Goal: Information Seeking & Learning: Learn about a topic

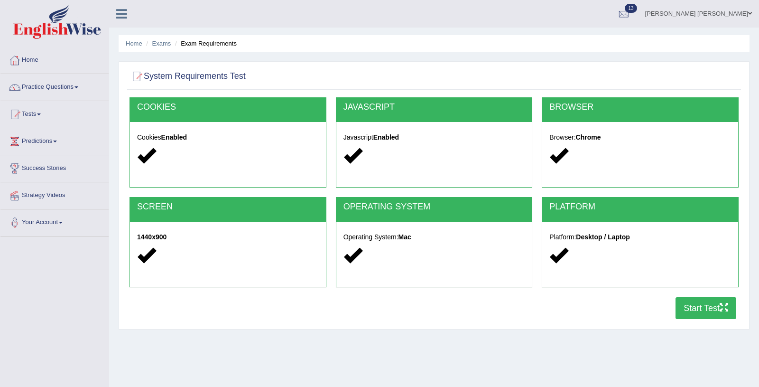
click at [689, 309] on button "Start Test" at bounding box center [705, 308] width 61 height 22
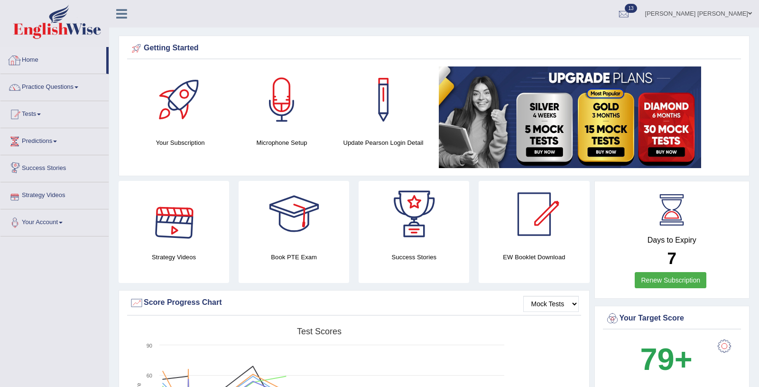
click at [32, 56] on link "Home" at bounding box center [53, 59] width 106 height 24
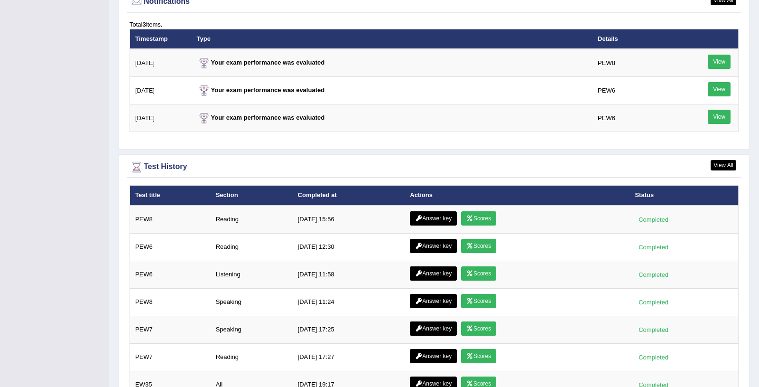
scroll to position [1173, 0]
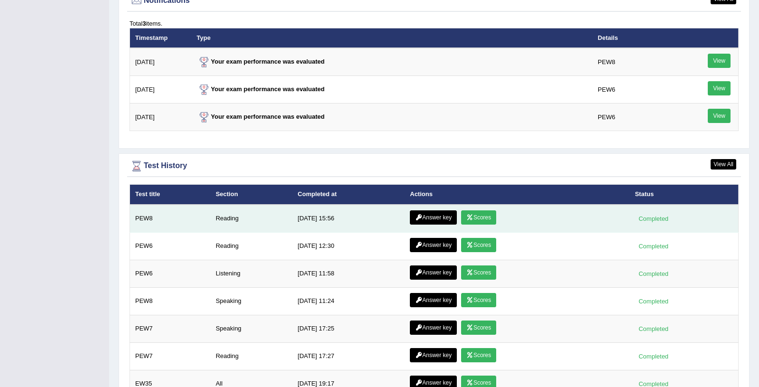
click at [473, 216] on link "Scores" at bounding box center [478, 217] width 35 height 14
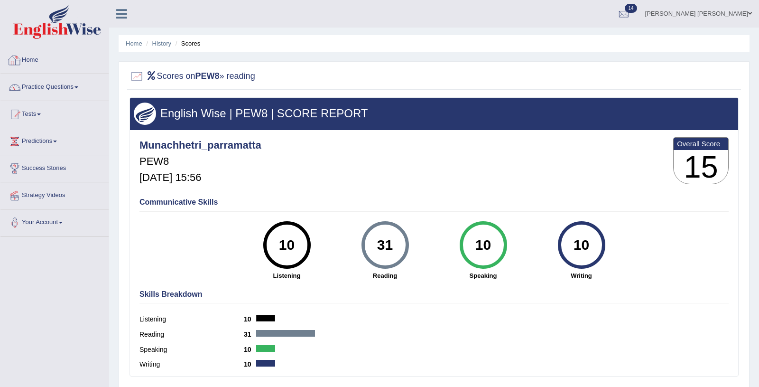
click at [32, 58] on link "Home" at bounding box center [54, 59] width 108 height 24
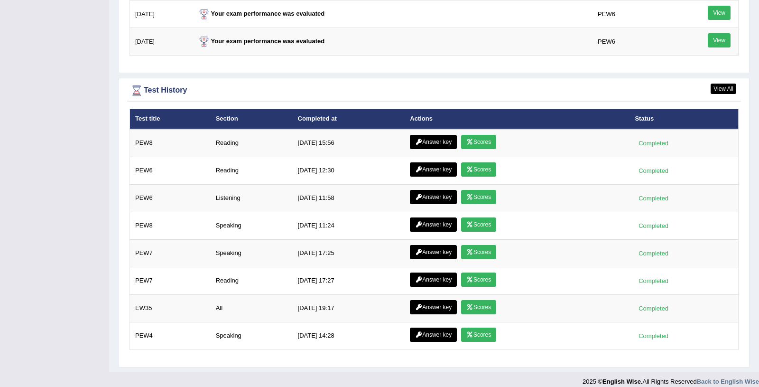
scroll to position [1245, 0]
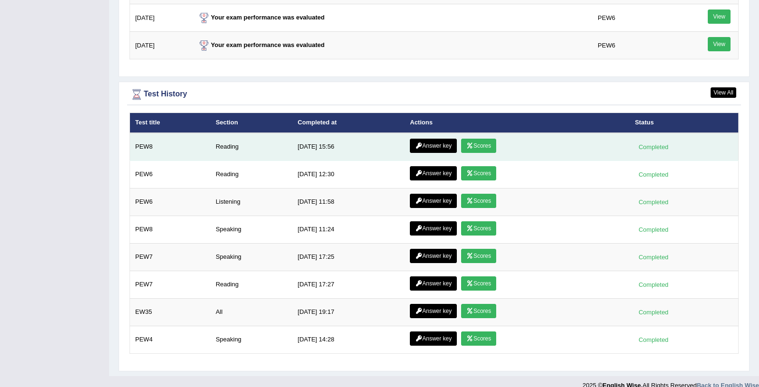
click at [480, 141] on link "Scores" at bounding box center [478, 146] width 35 height 14
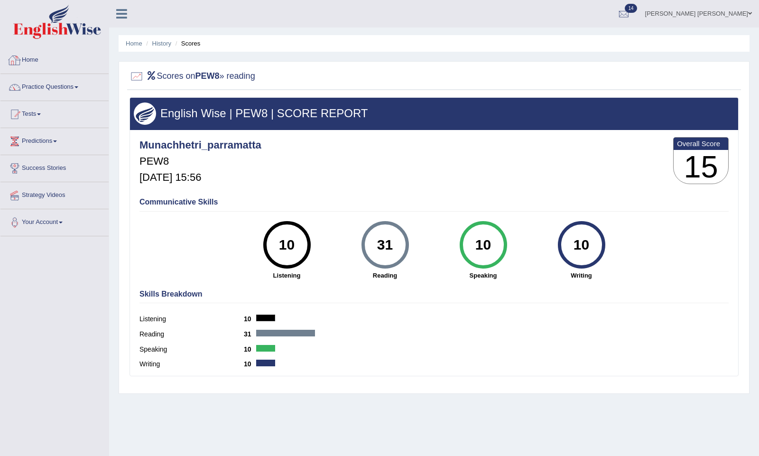
click at [36, 61] on link "Home" at bounding box center [54, 59] width 108 height 24
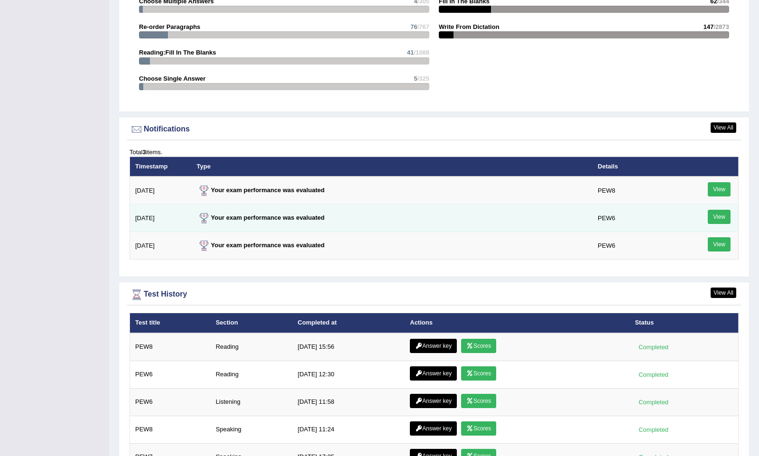
scroll to position [1053, 0]
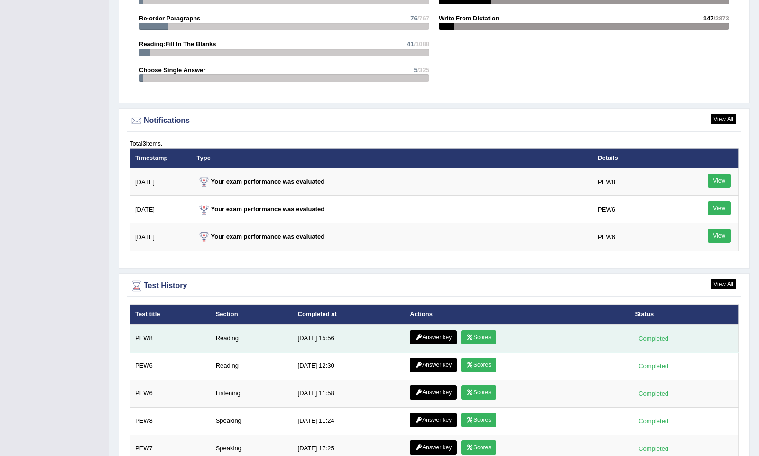
click at [437, 333] on link "Answer key" at bounding box center [433, 337] width 47 height 14
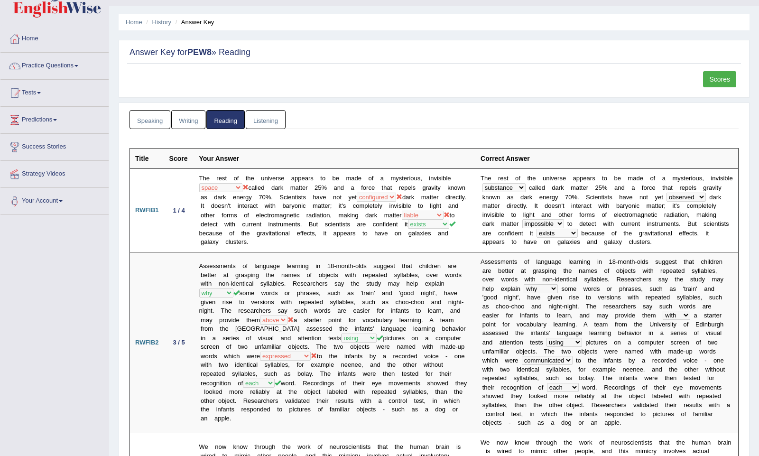
scroll to position [22, 0]
click at [35, 35] on link "Home" at bounding box center [54, 37] width 108 height 24
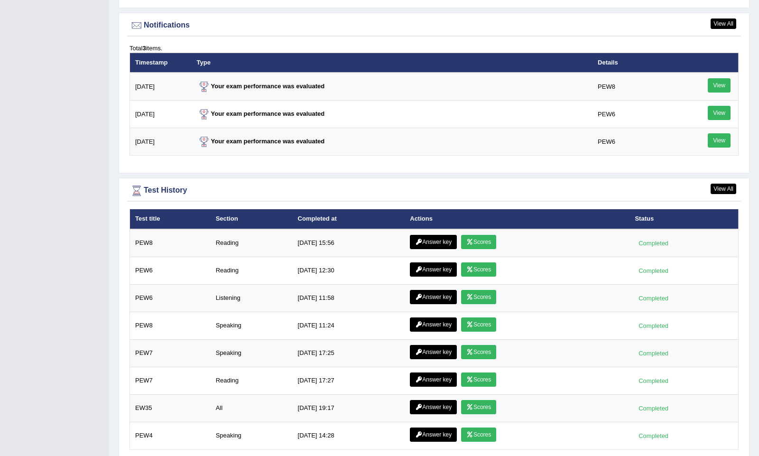
scroll to position [1180, 0]
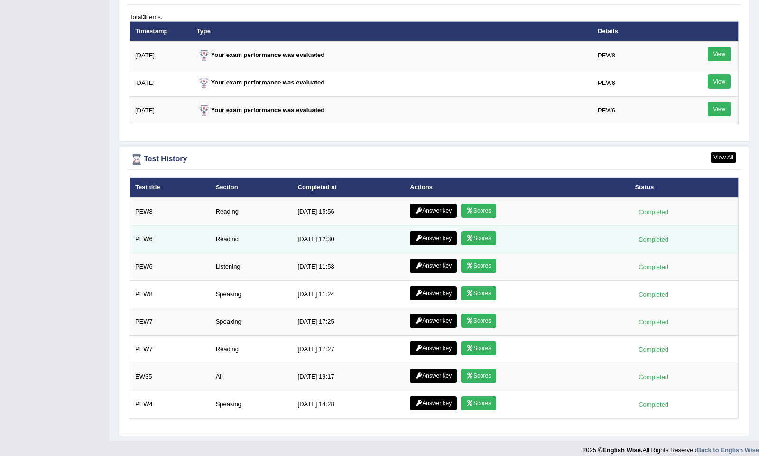
click at [475, 237] on link "Scores" at bounding box center [478, 238] width 35 height 14
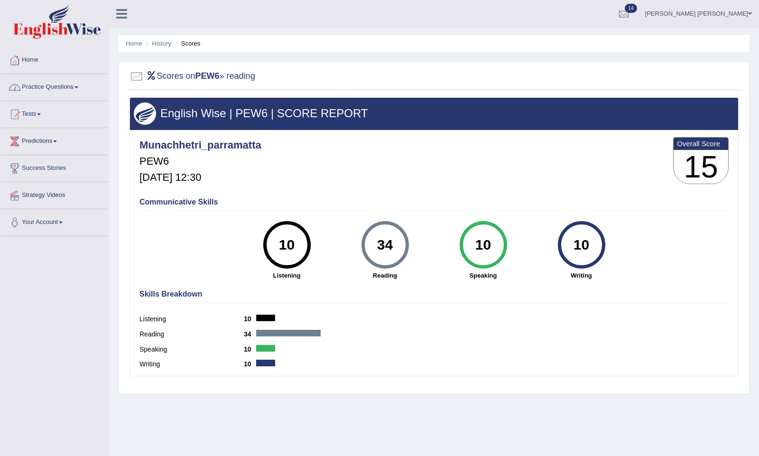
click at [45, 64] on link "Home" at bounding box center [54, 59] width 108 height 24
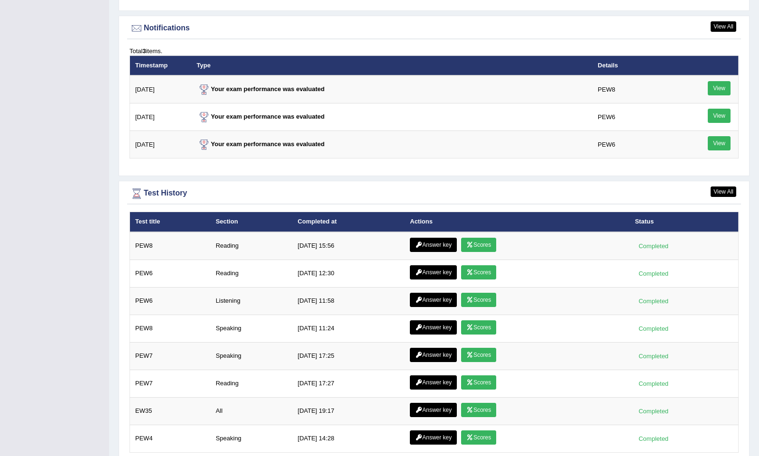
scroll to position [1180, 0]
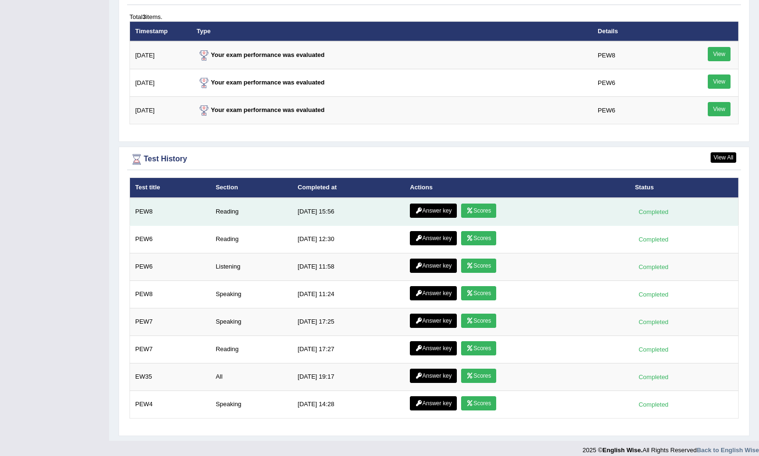
click at [419, 208] on icon at bounding box center [418, 211] width 7 height 6
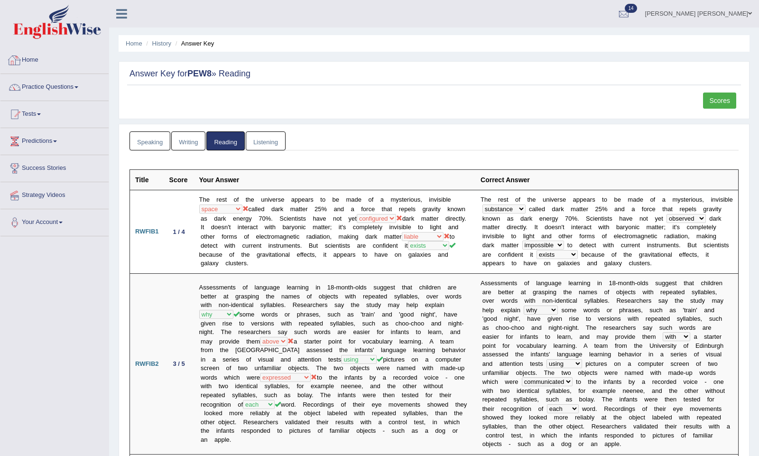
click at [38, 55] on link "Home" at bounding box center [54, 59] width 108 height 24
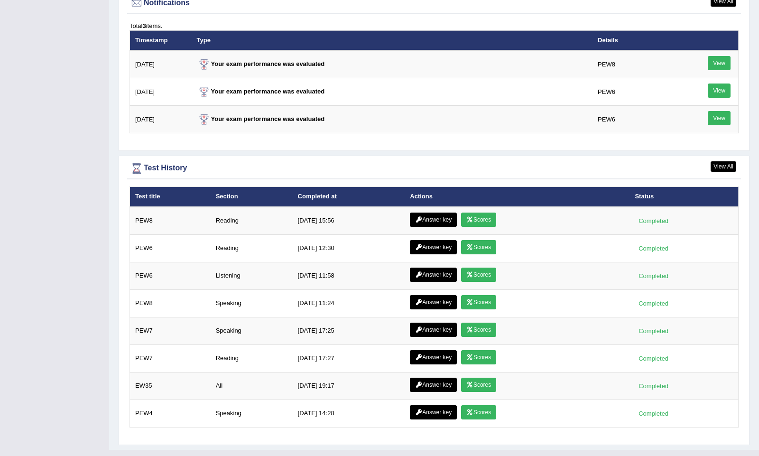
scroll to position [1175, 0]
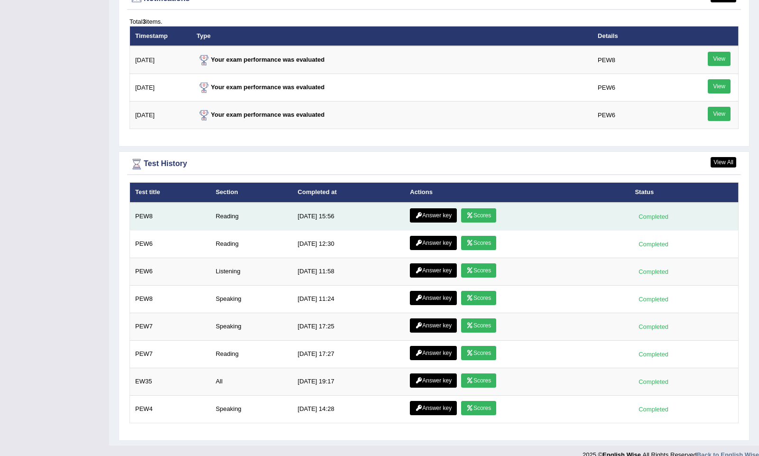
click at [483, 215] on link "Scores" at bounding box center [478, 215] width 35 height 14
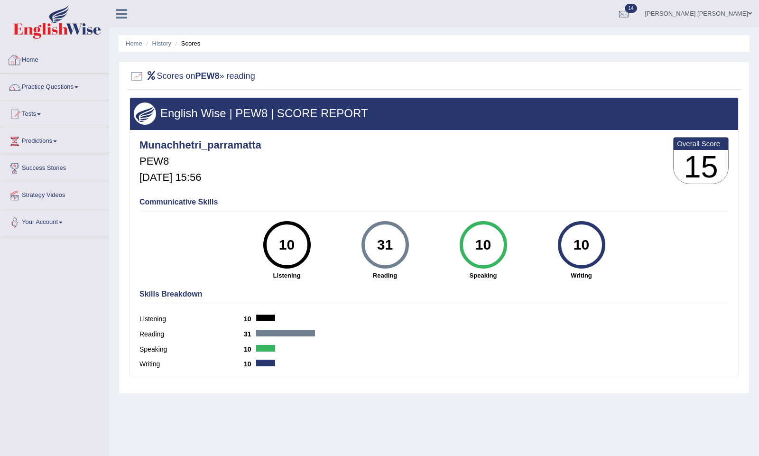
click at [39, 60] on link "Home" at bounding box center [54, 59] width 108 height 24
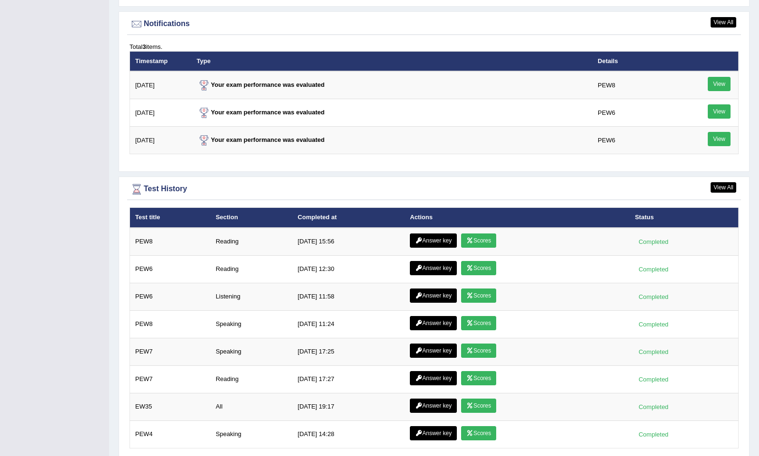
scroll to position [1180, 0]
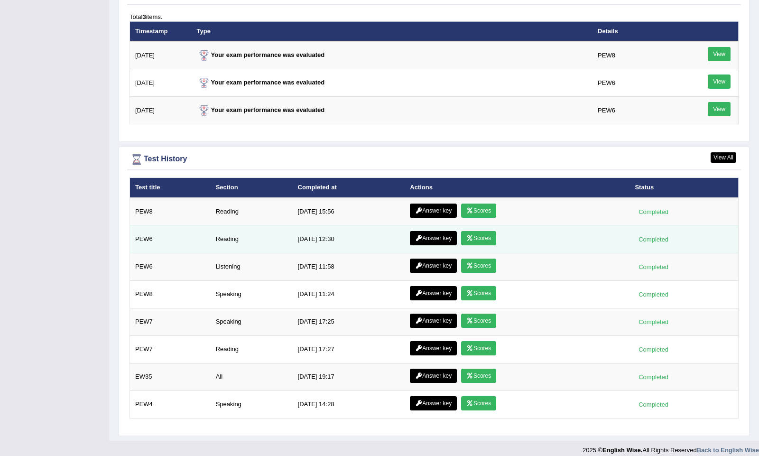
click at [480, 234] on link "Scores" at bounding box center [478, 238] width 35 height 14
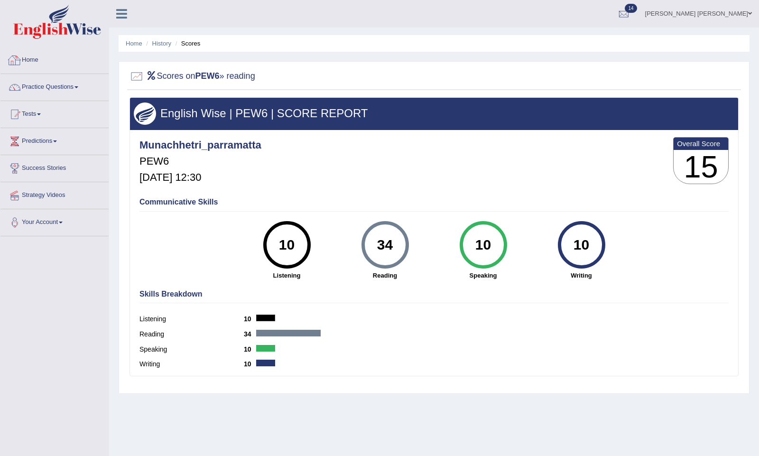
click at [36, 55] on link "Home" at bounding box center [54, 59] width 108 height 24
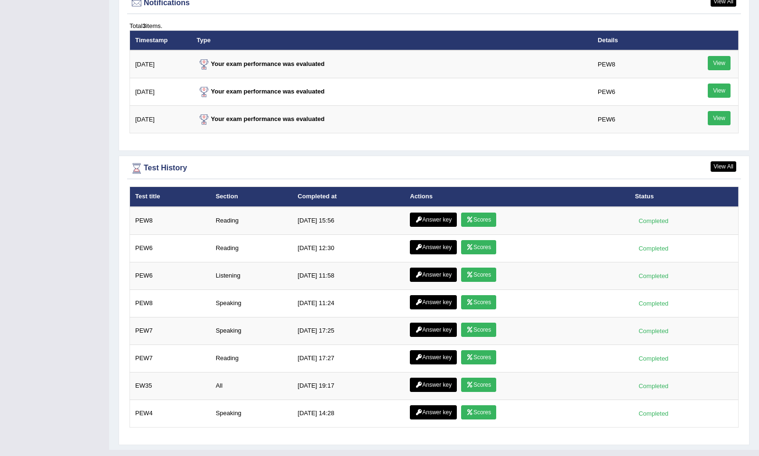
scroll to position [1180, 0]
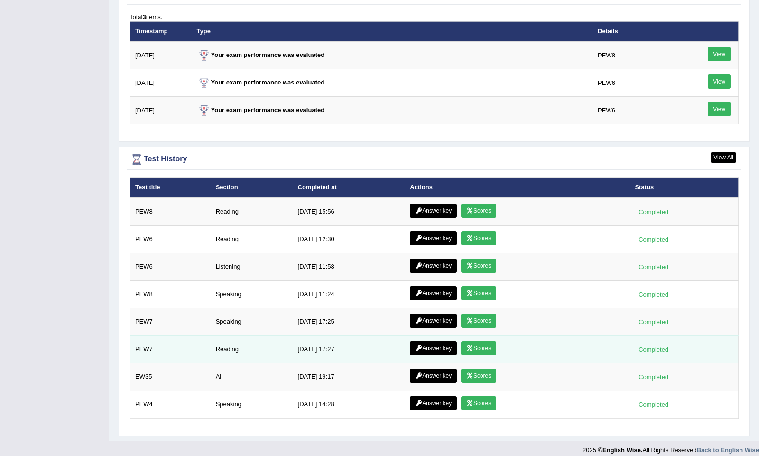
click at [473, 345] on link "Scores" at bounding box center [478, 348] width 35 height 14
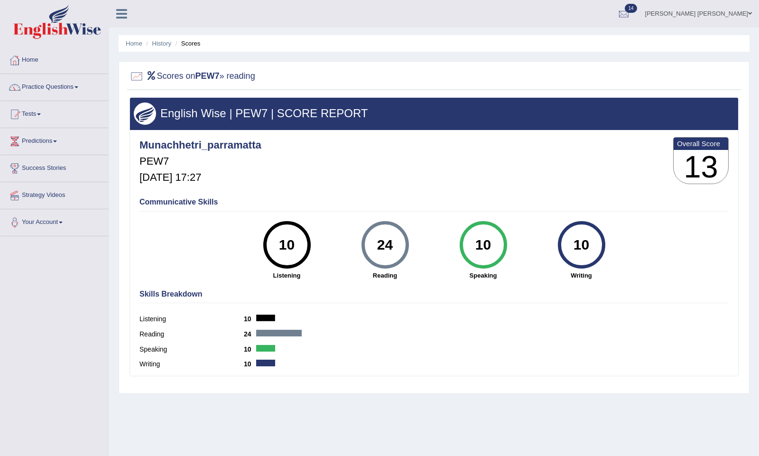
click at [37, 57] on link "Home" at bounding box center [54, 59] width 108 height 24
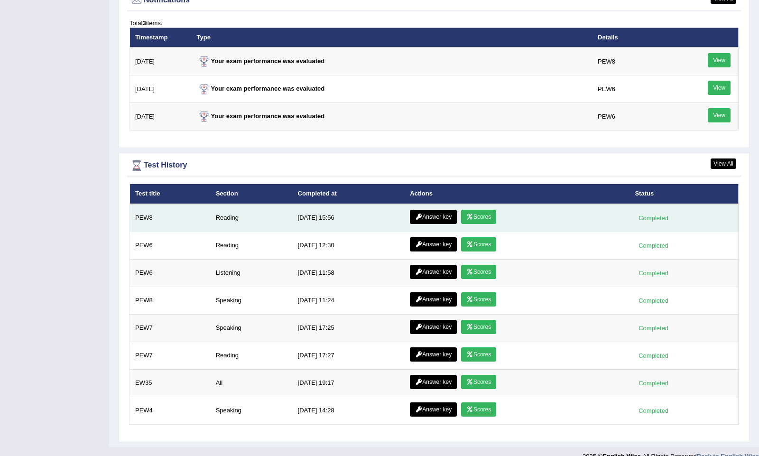
scroll to position [1180, 0]
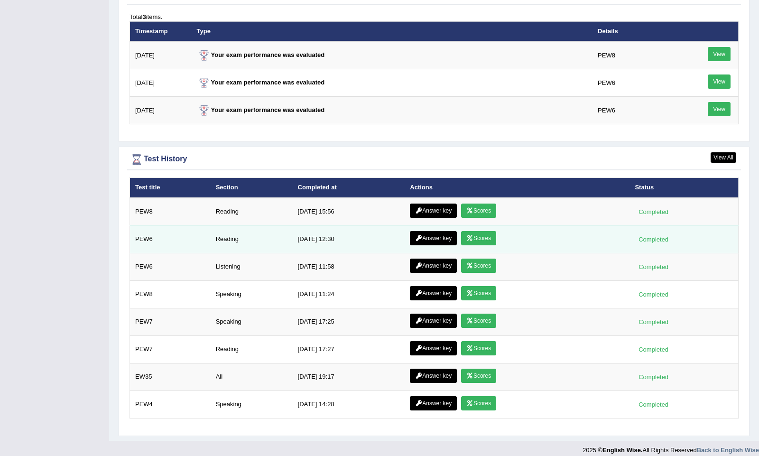
click at [445, 236] on link "Answer key" at bounding box center [433, 238] width 47 height 14
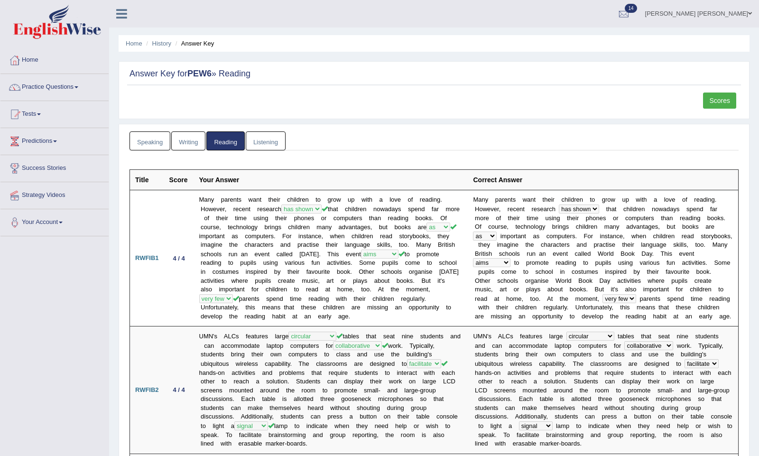
click at [270, 37] on ul "Home History Answer Key" at bounding box center [434, 43] width 631 height 17
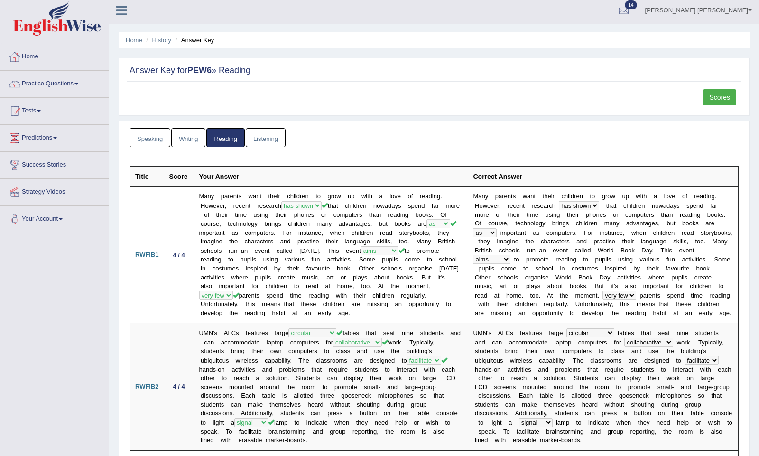
click at [33, 56] on link "Home" at bounding box center [54, 56] width 108 height 24
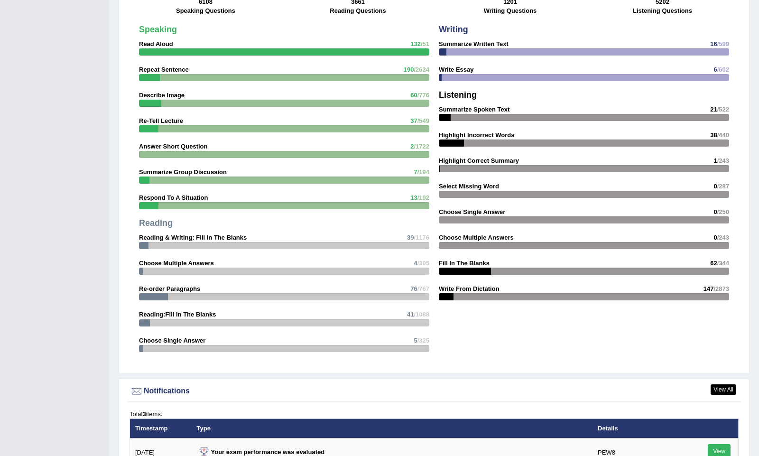
scroll to position [1180, 0]
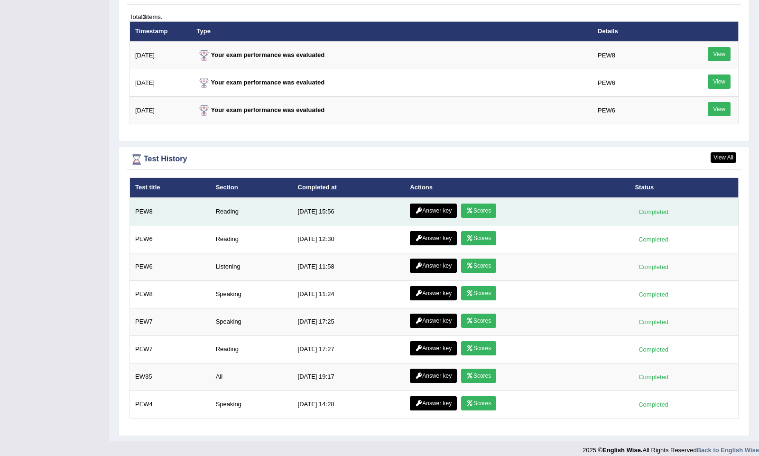
click at [438, 205] on link "Answer key" at bounding box center [433, 210] width 47 height 14
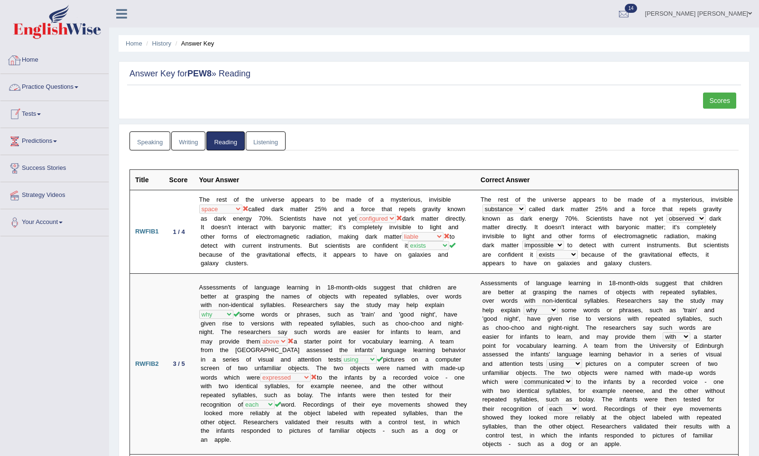
click at [33, 63] on link "Home" at bounding box center [54, 59] width 108 height 24
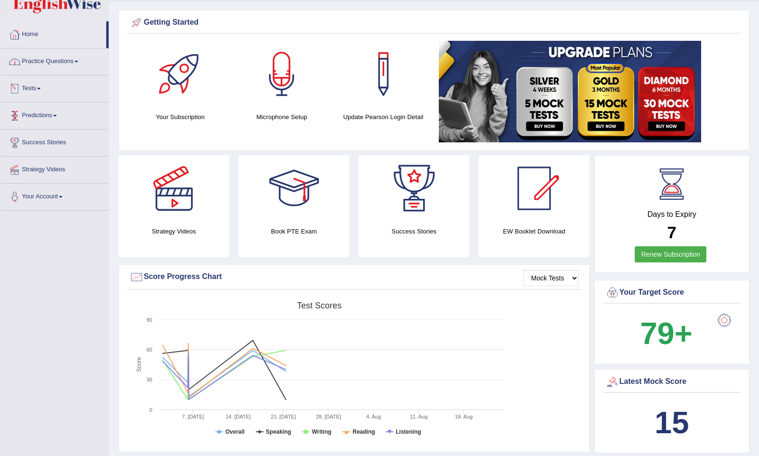
scroll to position [16, 0]
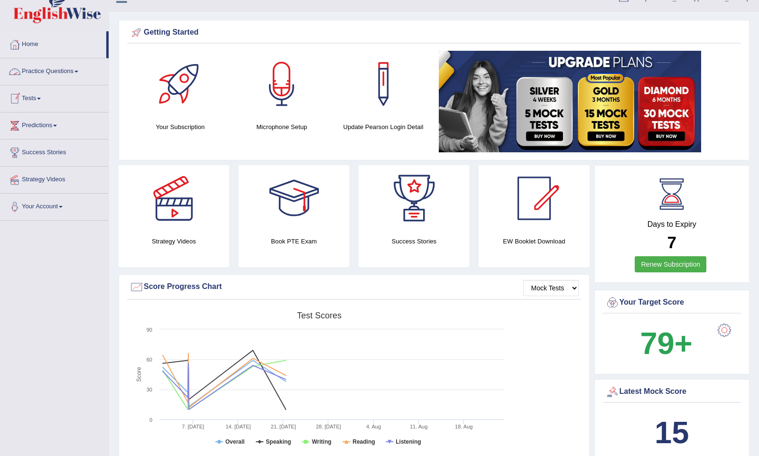
click at [84, 69] on link "Practice Questions" at bounding box center [54, 70] width 108 height 24
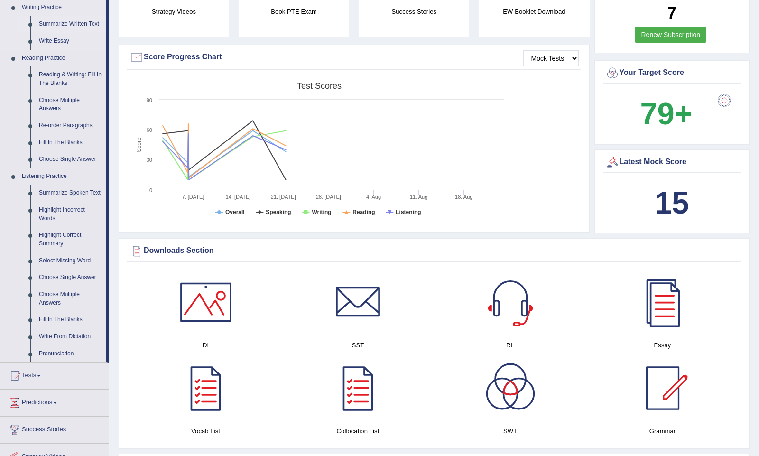
scroll to position [249, 0]
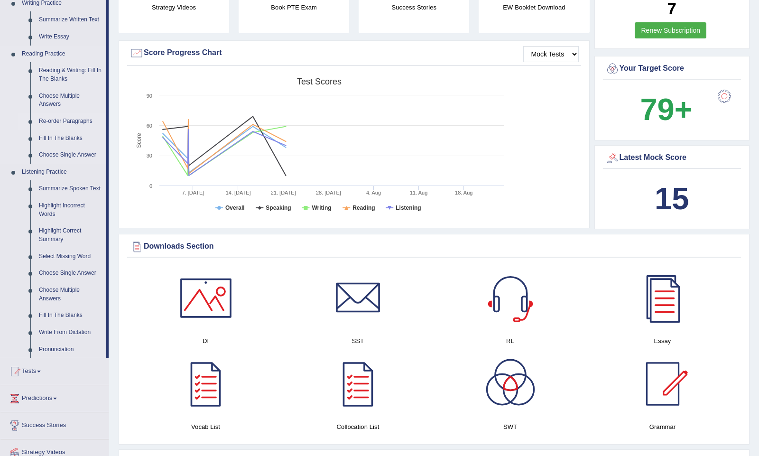
click at [73, 119] on link "Re-order Paragraphs" at bounding box center [71, 121] width 72 height 17
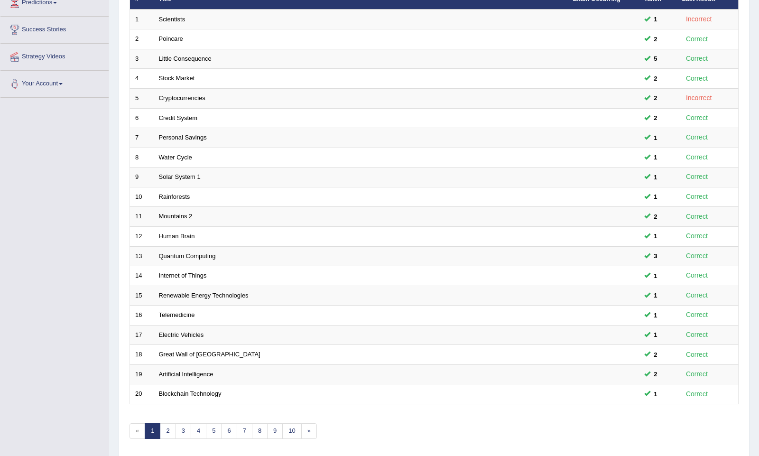
scroll to position [166, 0]
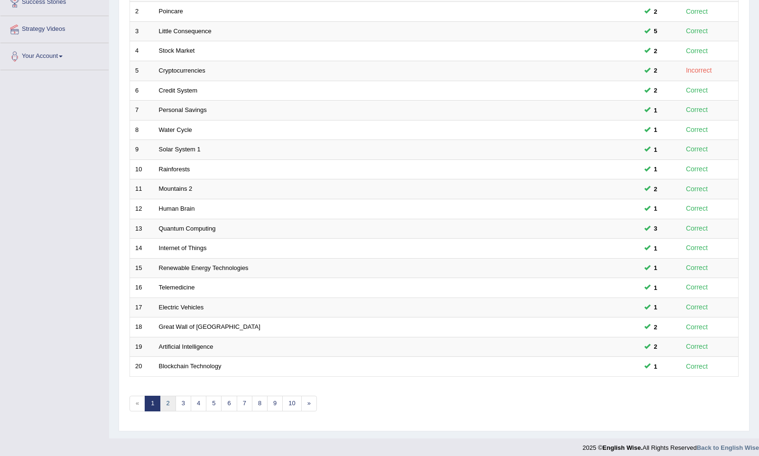
click at [166, 400] on link "2" at bounding box center [168, 404] width 16 height 16
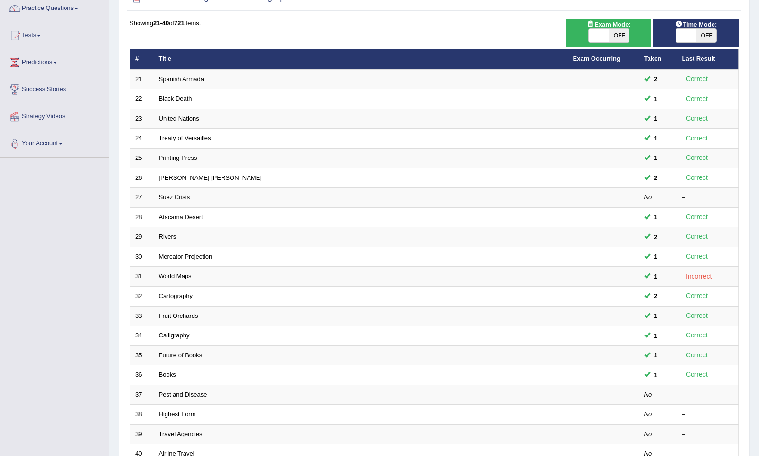
scroll to position [86, 0]
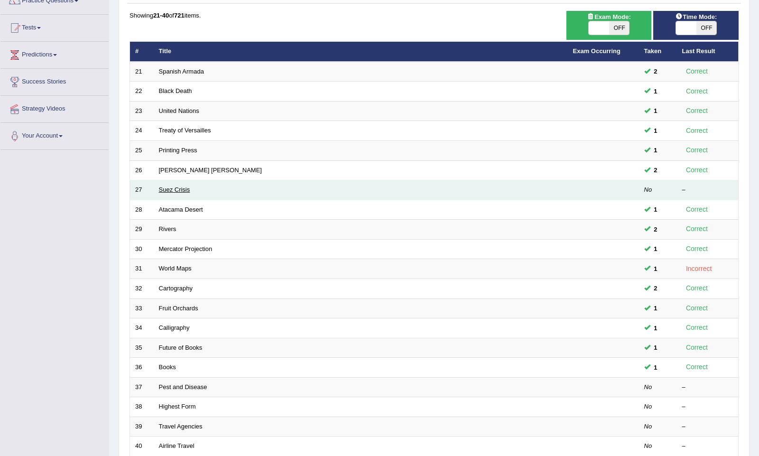
click at [182, 186] on link "Suez Crisis" at bounding box center [174, 189] width 31 height 7
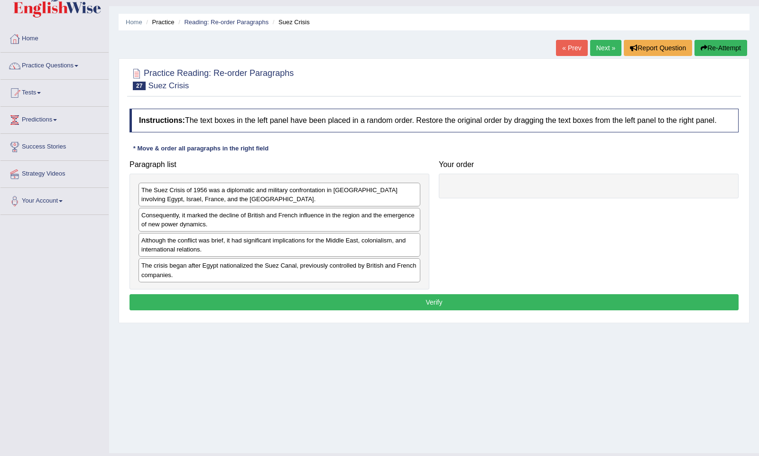
scroll to position [22, 0]
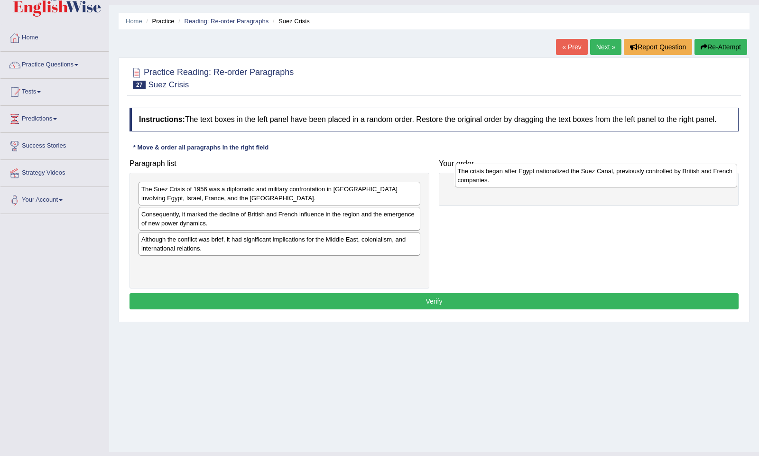
drag, startPoint x: 223, startPoint y: 274, endPoint x: 536, endPoint y: 180, distance: 327.0
click at [536, 180] on div "The crisis began after Egypt nationalized the Suez Canal, previously controlled…" at bounding box center [596, 175] width 282 height 23
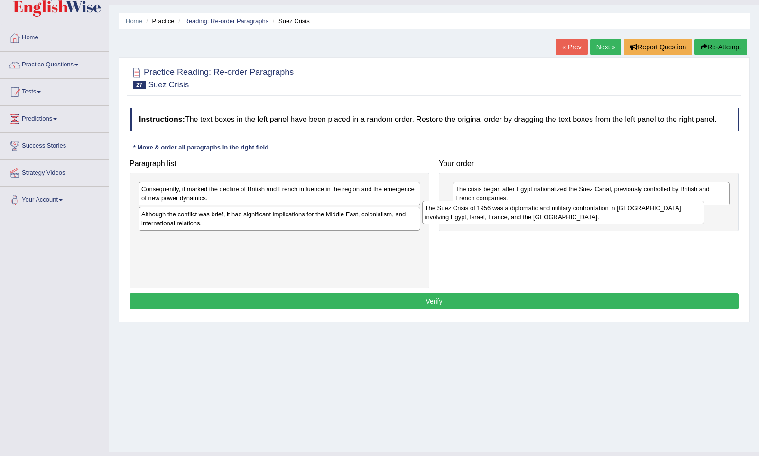
drag, startPoint x: 212, startPoint y: 199, endPoint x: 495, endPoint y: 218, distance: 284.3
click at [495, 218] on div "The Suez Crisis of 1956 was a diplomatic and military confrontation in Egypt in…" at bounding box center [563, 212] width 282 height 23
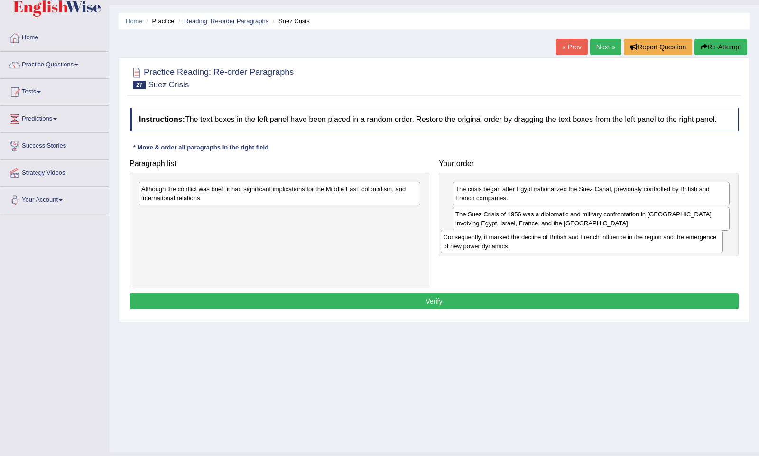
drag, startPoint x: 203, startPoint y: 197, endPoint x: 517, endPoint y: 242, distance: 317.7
click at [517, 243] on div "Consequently, it marked the decline of British and French influence in the regi…" at bounding box center [582, 241] width 282 height 23
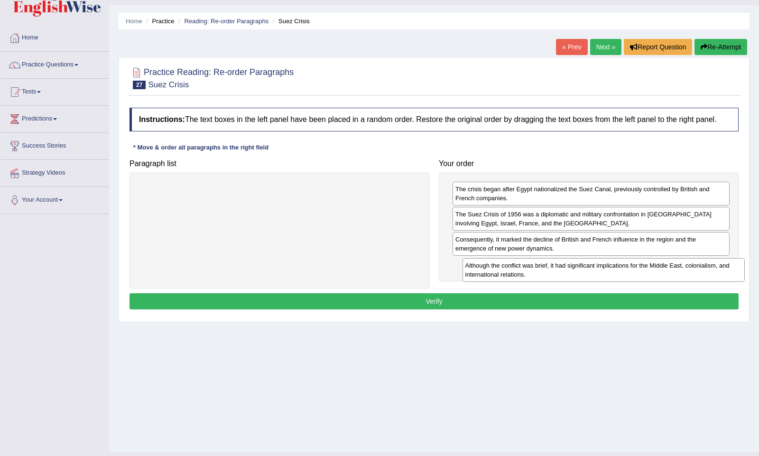
drag, startPoint x: 165, startPoint y: 200, endPoint x: 489, endPoint y: 277, distance: 333.1
click at [489, 277] on div "Although the conflict was brief, it had significant implications for the Middle…" at bounding box center [603, 269] width 282 height 23
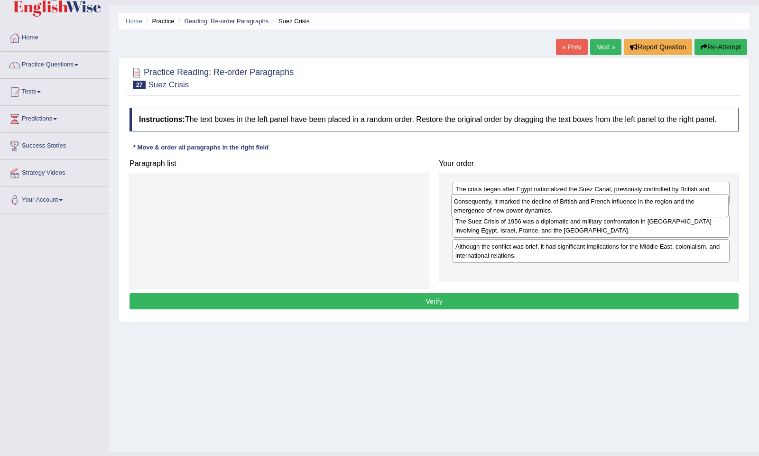
drag, startPoint x: 499, startPoint y: 254, endPoint x: 498, endPoint y: 217, distance: 37.5
click at [498, 217] on div "Consequently, it marked the decline of British and French influence in the regi…" at bounding box center [589, 205] width 277 height 23
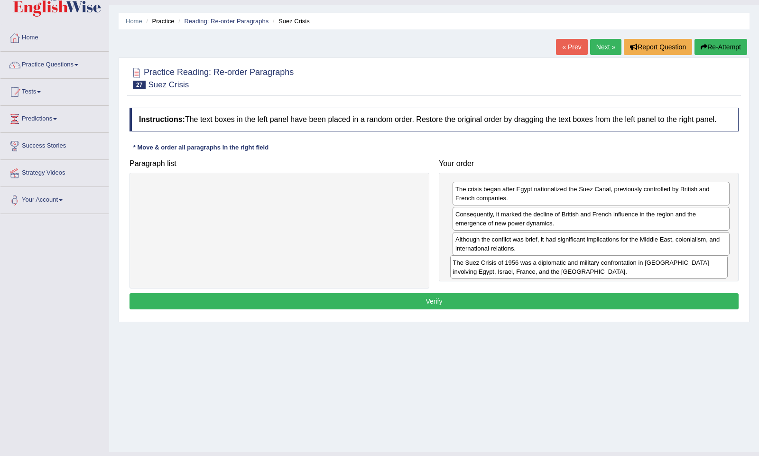
drag, startPoint x: 492, startPoint y: 245, endPoint x: 485, endPoint y: 267, distance: 22.5
click at [486, 267] on div "The Suez Crisis of 1956 was a diplomatic and military confrontation in Egypt in…" at bounding box center [588, 266] width 277 height 23
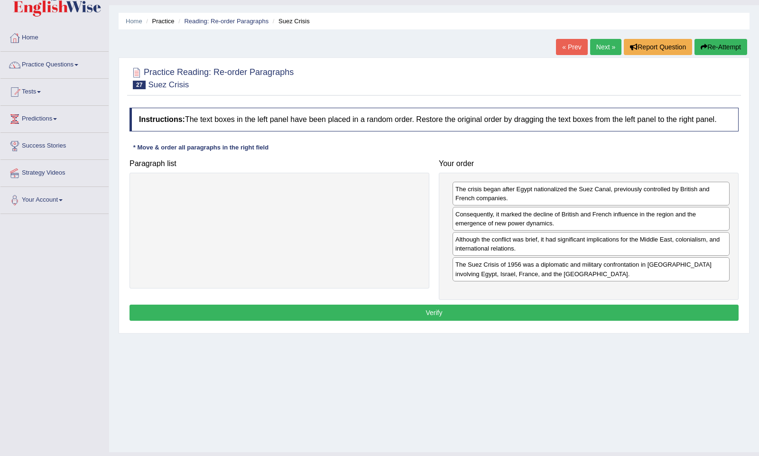
click at [464, 321] on button "Verify" at bounding box center [433, 313] width 609 height 16
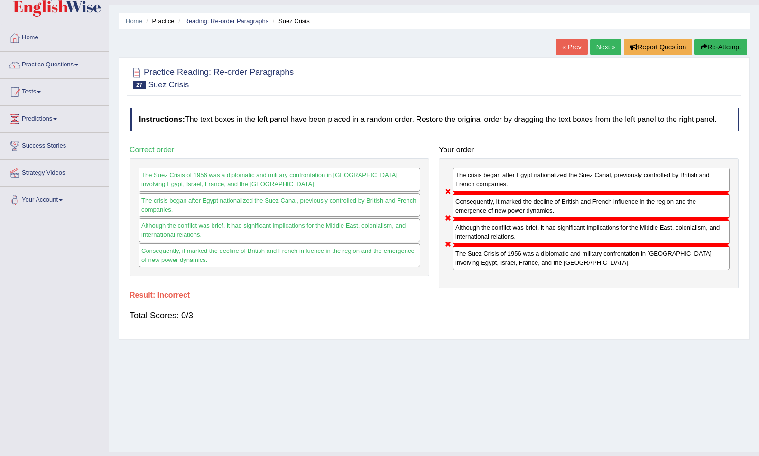
click at [712, 45] on button "Re-Attempt" at bounding box center [720, 47] width 53 height 16
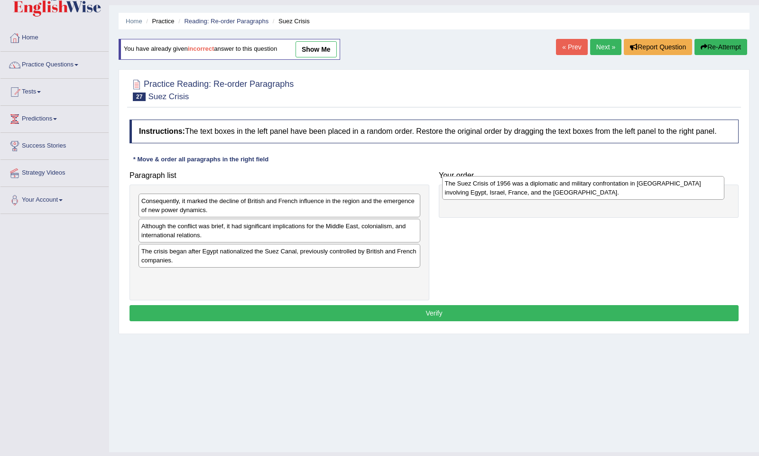
drag, startPoint x: 291, startPoint y: 211, endPoint x: 591, endPoint y: 192, distance: 301.3
click at [592, 192] on div "The Suez Crisis of 1956 was a diplomatic and military confrontation in Egypt in…" at bounding box center [583, 187] width 282 height 23
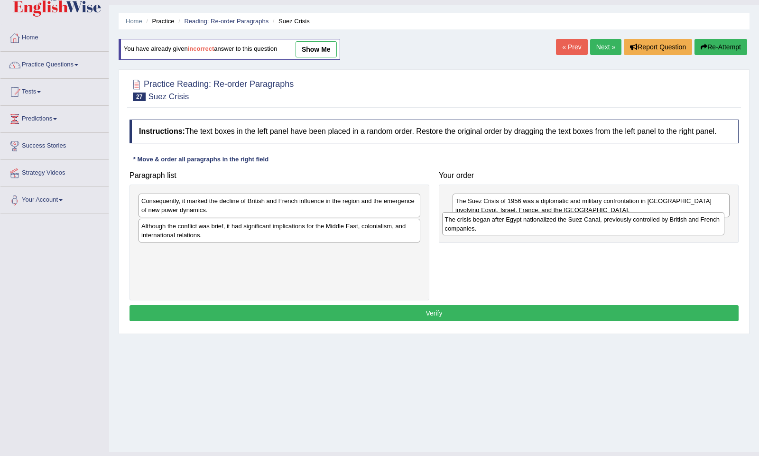
drag, startPoint x: 193, startPoint y: 256, endPoint x: 496, endPoint y: 224, distance: 304.8
click at [496, 224] on div "The crisis began after Egypt nationalized the Suez Canal, previously controlled…" at bounding box center [583, 223] width 282 height 23
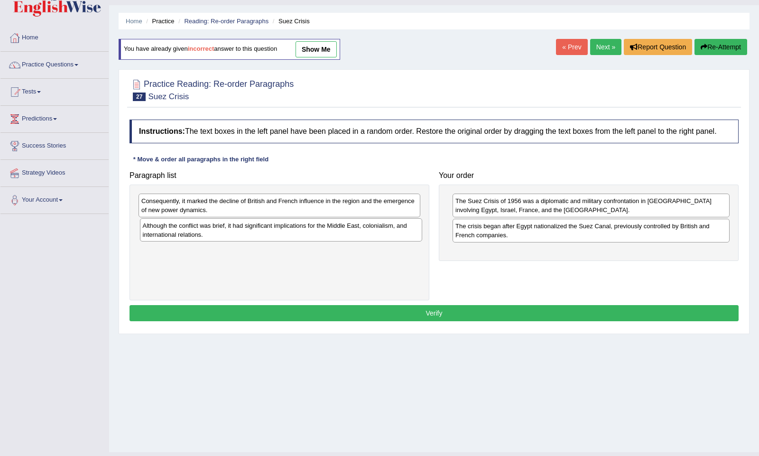
click at [243, 237] on div "Although the conflict was brief, it had significant implications for the Middle…" at bounding box center [281, 229] width 282 height 23
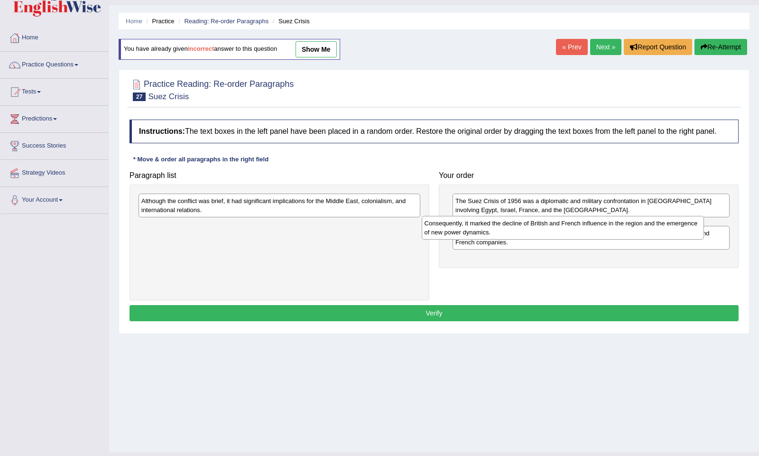
drag, startPoint x: 247, startPoint y: 208, endPoint x: 530, endPoint y: 229, distance: 283.9
click at [530, 229] on div "Consequently, it marked the decline of British and French influence in the regi…" at bounding box center [563, 227] width 282 height 23
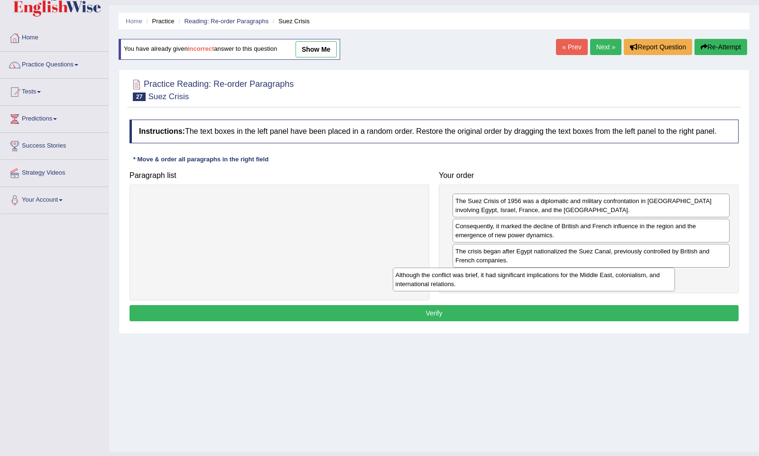
drag, startPoint x: 349, startPoint y: 212, endPoint x: 633, endPoint y: 283, distance: 292.9
click at [633, 283] on div "Although the conflict was brief, it had significant implications for the Middle…" at bounding box center [534, 279] width 282 height 23
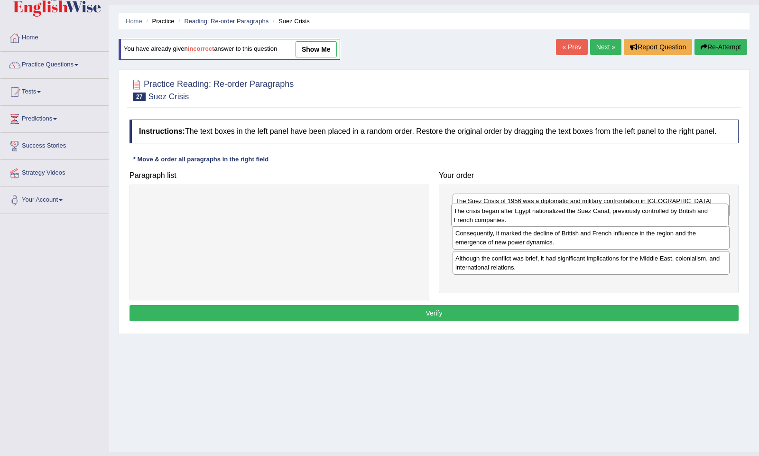
drag, startPoint x: 547, startPoint y: 264, endPoint x: 545, endPoint y: 224, distance: 39.4
click at [545, 224] on div "The crisis began after Egypt nationalized the Suez Canal, previously controlled…" at bounding box center [589, 214] width 277 height 23
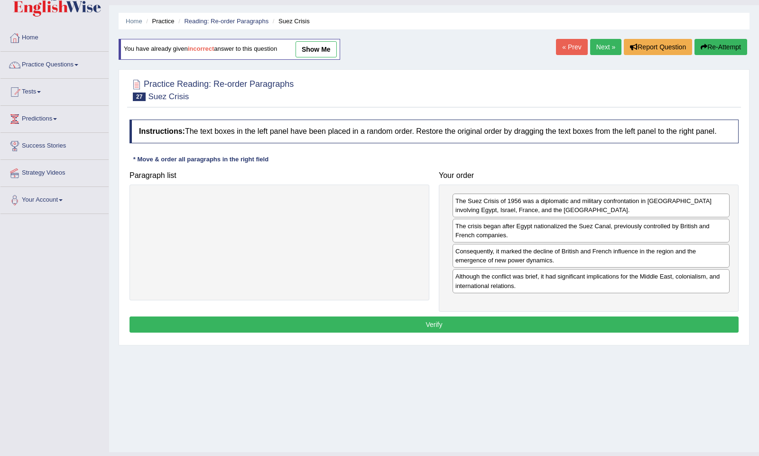
click at [478, 333] on button "Verify" at bounding box center [433, 324] width 609 height 16
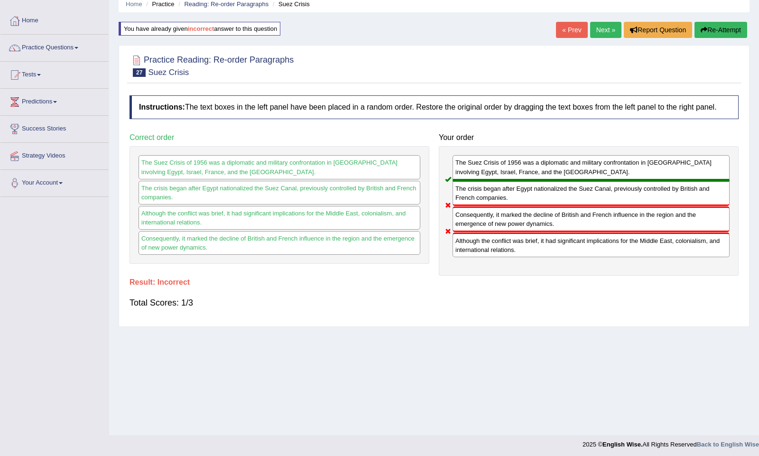
scroll to position [40, 0]
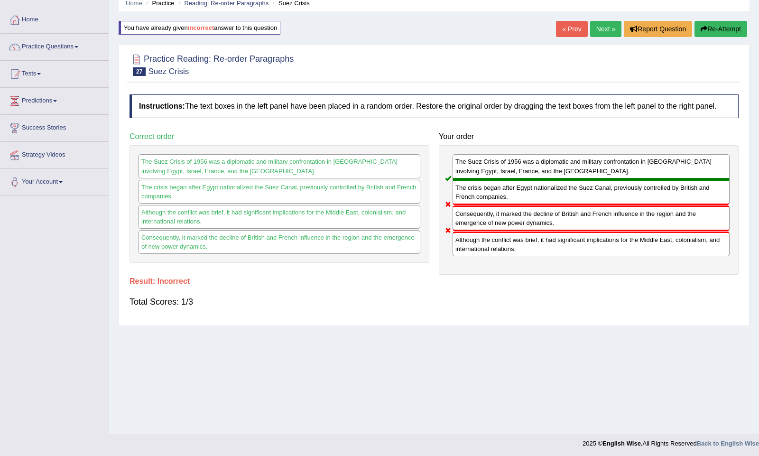
click at [602, 23] on link "Next »" at bounding box center [605, 29] width 31 height 16
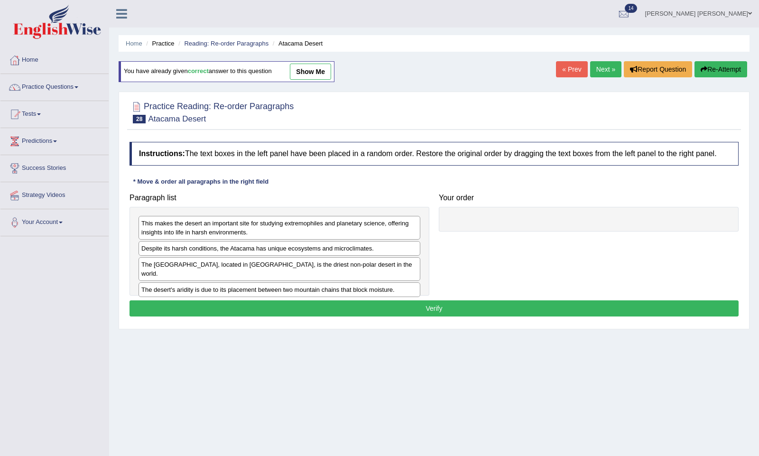
click at [602, 73] on link "Next »" at bounding box center [605, 69] width 31 height 16
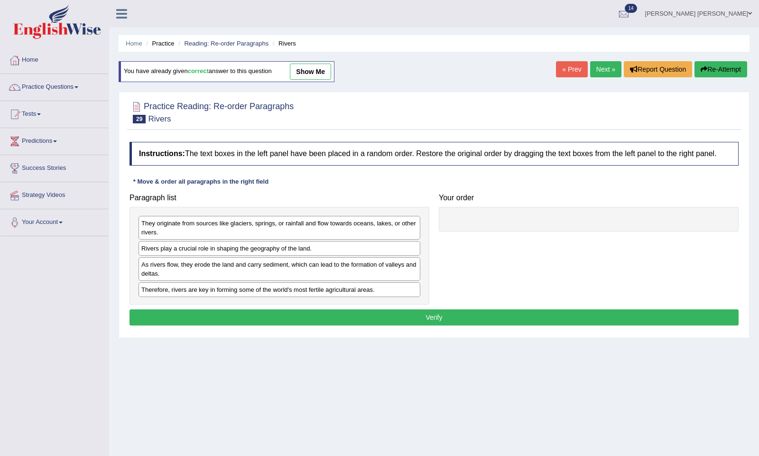
click at [602, 73] on link "Next »" at bounding box center [605, 69] width 31 height 16
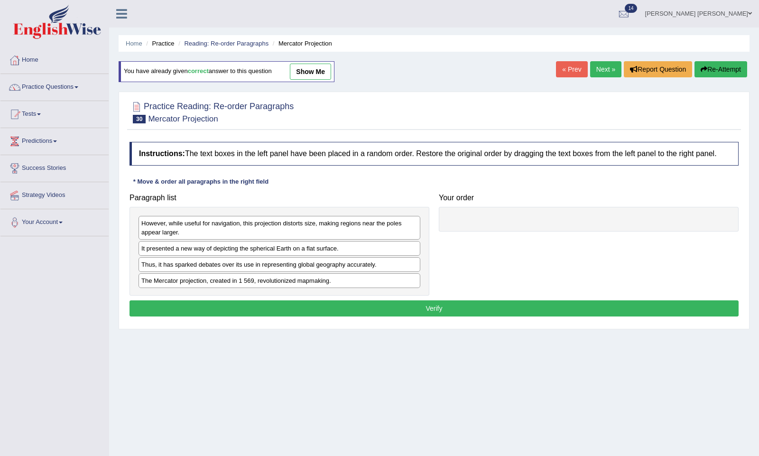
click at [602, 73] on link "Next »" at bounding box center [605, 69] width 31 height 16
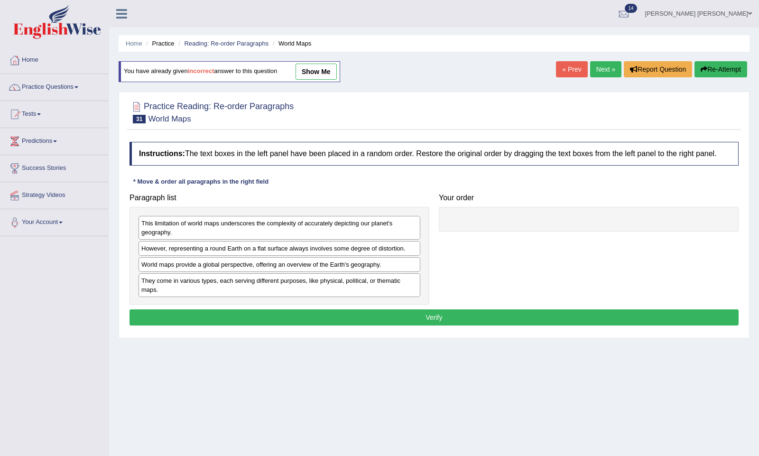
click at [599, 69] on link "Next »" at bounding box center [605, 69] width 31 height 16
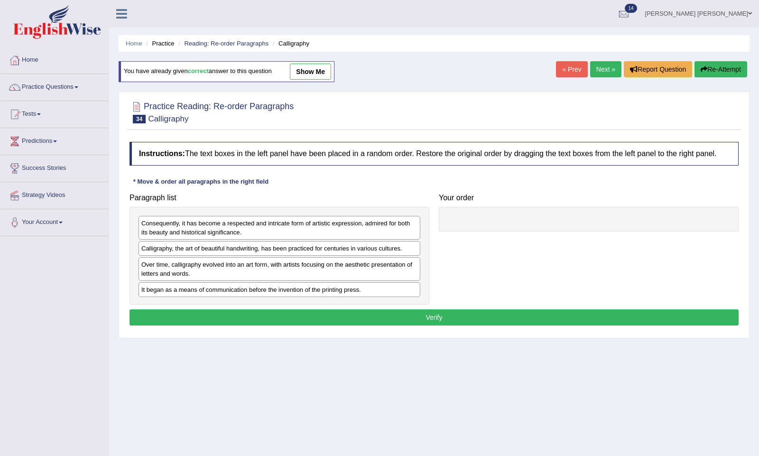
click at [599, 69] on link "Next »" at bounding box center [605, 69] width 31 height 16
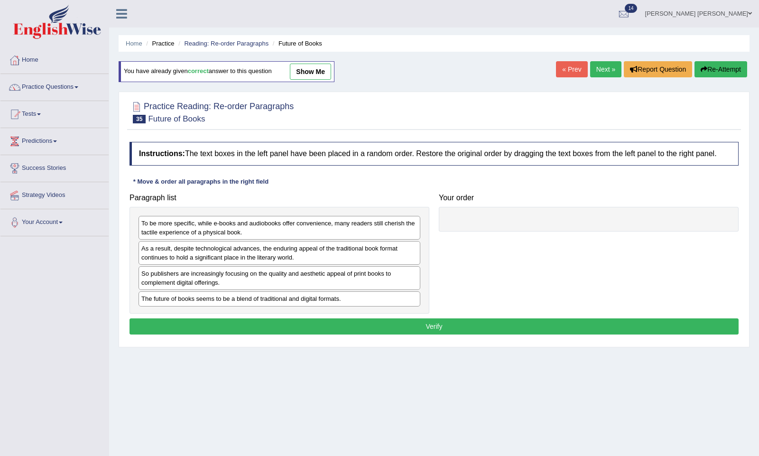
click at [599, 69] on link "Next »" at bounding box center [605, 69] width 31 height 16
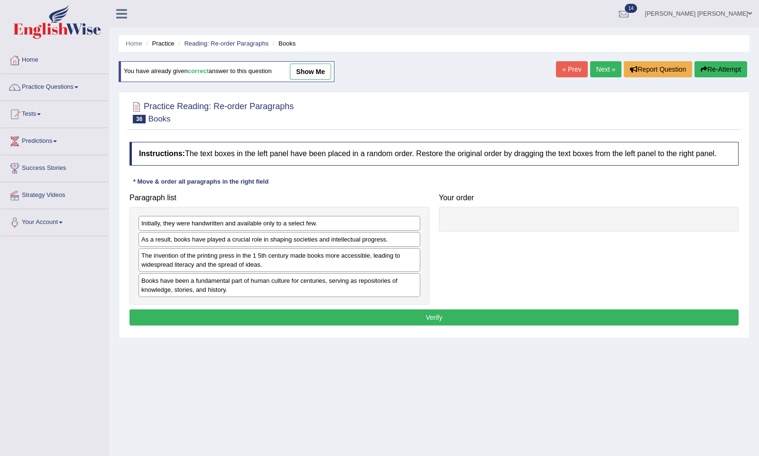
click at [599, 69] on link "Next »" at bounding box center [605, 69] width 31 height 16
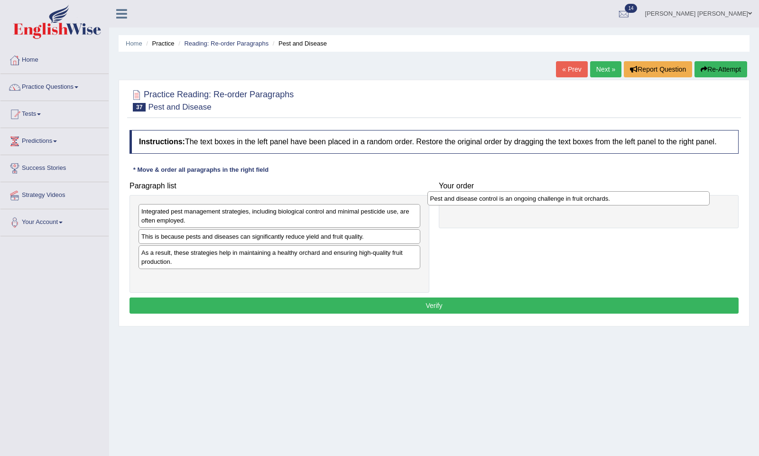
drag, startPoint x: 274, startPoint y: 262, endPoint x: 565, endPoint y: 207, distance: 296.9
click at [566, 205] on div "Pest and disease control is an ongoing challenge in fruit orchards." at bounding box center [568, 198] width 282 height 14
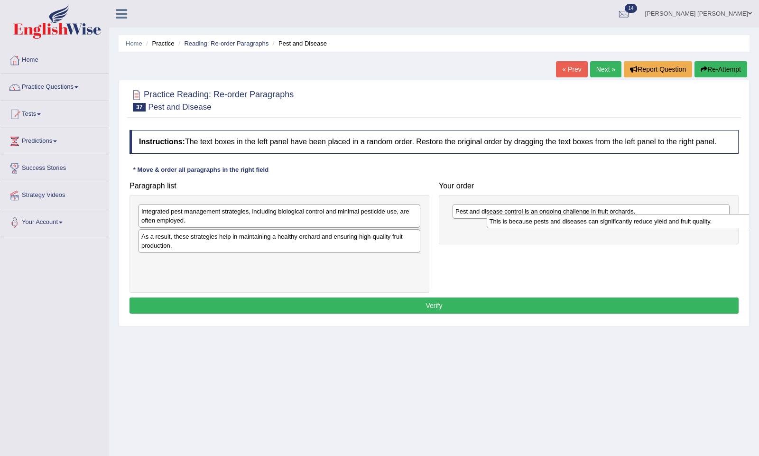
drag, startPoint x: 285, startPoint y: 249, endPoint x: 630, endPoint y: 234, distance: 345.6
click at [630, 228] on div "This is because pests and diseases can significantly reduce yield and fruit qua…" at bounding box center [628, 221] width 282 height 14
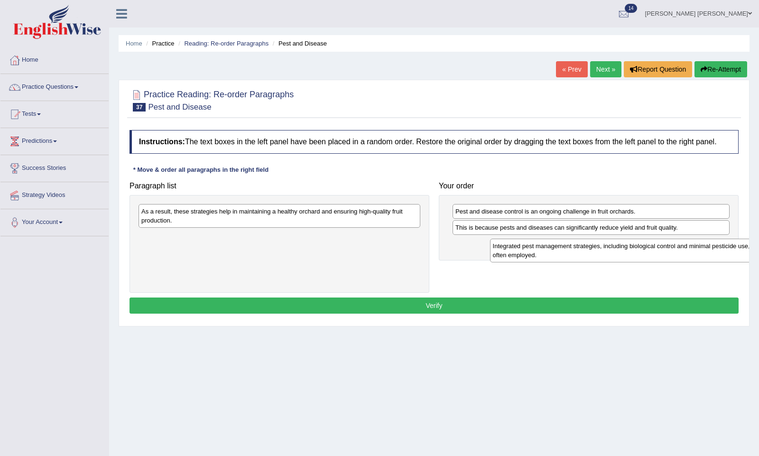
drag, startPoint x: 328, startPoint y: 218, endPoint x: 670, endPoint y: 245, distance: 343.5
click at [677, 249] on div "Integrated pest management strategies, including biological control and minimal…" at bounding box center [631, 250] width 282 height 23
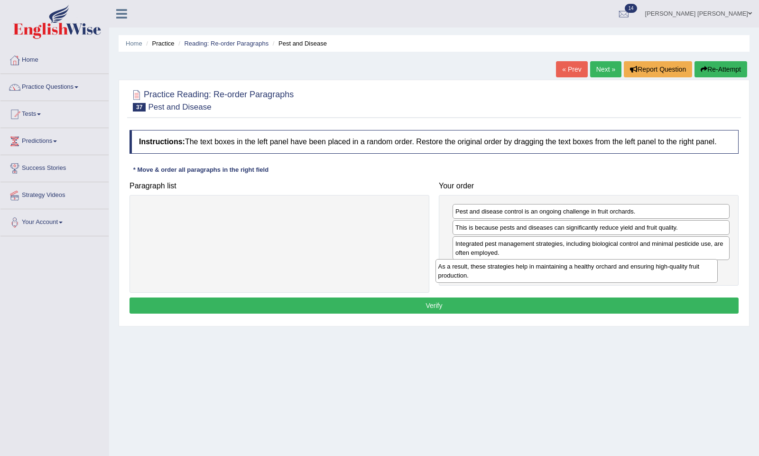
drag, startPoint x: 222, startPoint y: 226, endPoint x: 520, endPoint y: 280, distance: 302.7
click at [520, 280] on div "As a result, these strategies help in maintaining a healthy orchard and ensurin…" at bounding box center [576, 270] width 282 height 23
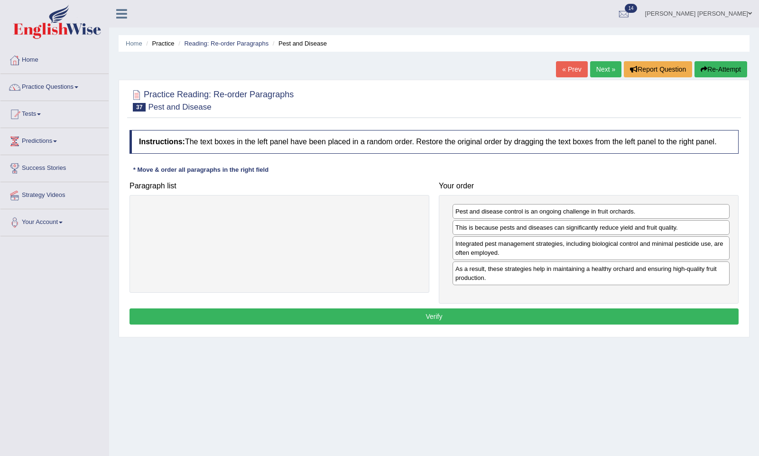
click at [438, 320] on button "Verify" at bounding box center [433, 316] width 609 height 16
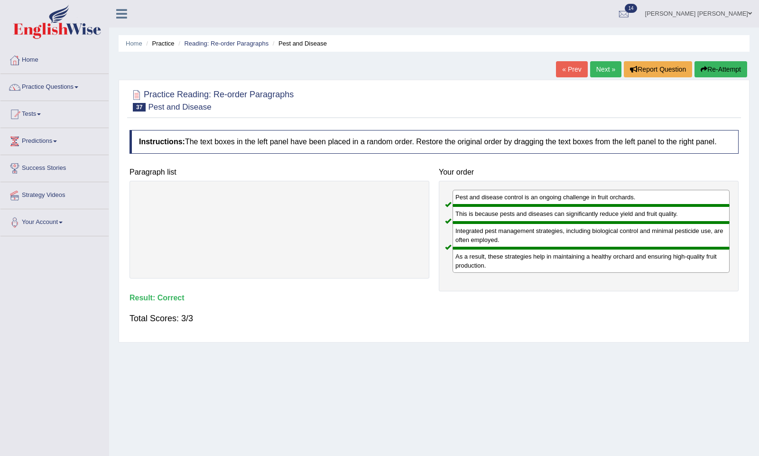
click at [601, 67] on link "Next »" at bounding box center [605, 69] width 31 height 16
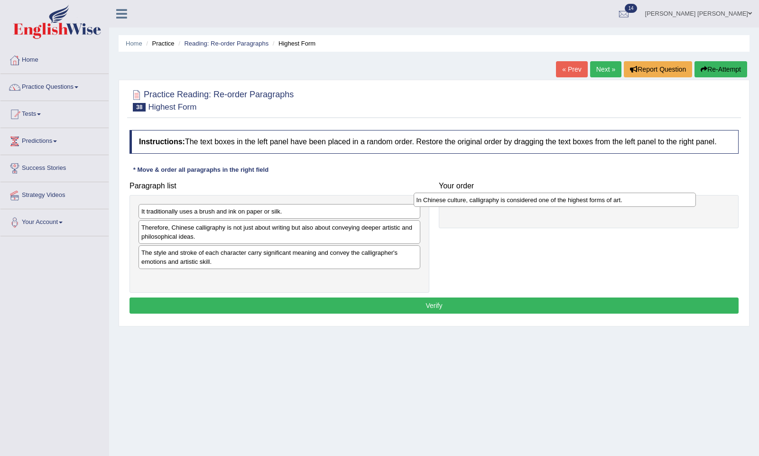
drag, startPoint x: 239, startPoint y: 262, endPoint x: 514, endPoint y: 210, distance: 280.5
click at [514, 207] on div "In Chinese culture, calligraphy is considered one of the highest forms of art." at bounding box center [555, 200] width 282 height 14
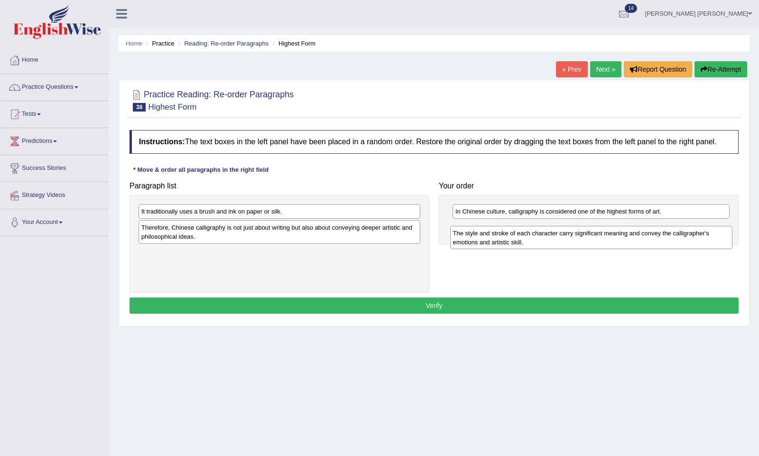
drag, startPoint x: 290, startPoint y: 265, endPoint x: 603, endPoint y: 242, distance: 313.4
click at [603, 243] on div "The style and stroke of each character carry significant meaning and convey the…" at bounding box center [591, 237] width 282 height 23
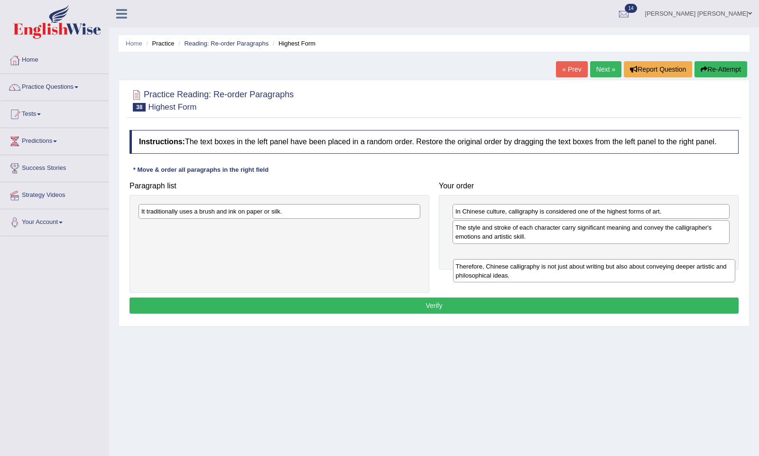
drag, startPoint x: 289, startPoint y: 238, endPoint x: 603, endPoint y: 273, distance: 316.5
click at [603, 275] on div "Therefore, Chinese calligraphy is not just about writing but also about conveyi…" at bounding box center [594, 270] width 282 height 23
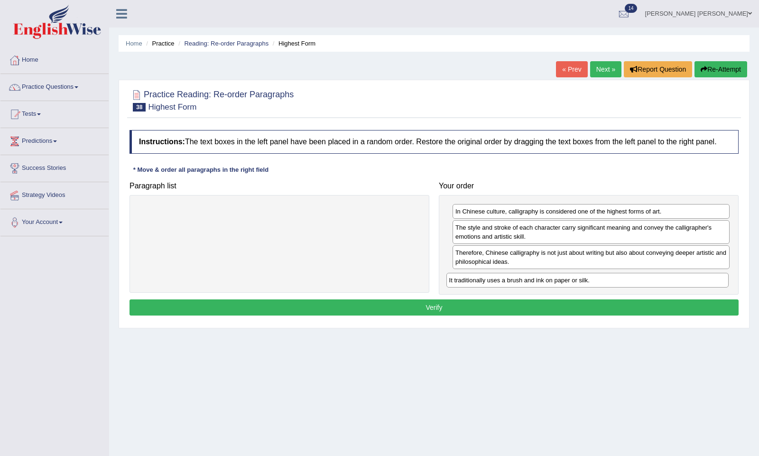
drag, startPoint x: 290, startPoint y: 222, endPoint x: 598, endPoint y: 286, distance: 315.1
click at [598, 287] on div "It traditionally uses a brush and ink on paper or silk." at bounding box center [587, 280] width 282 height 14
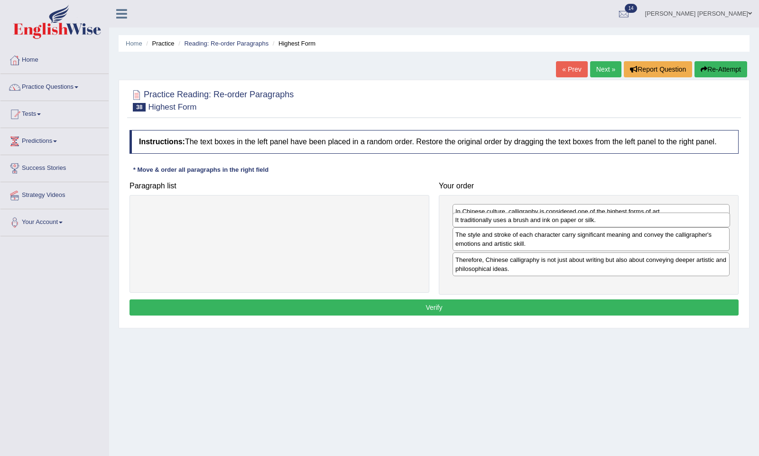
drag, startPoint x: 576, startPoint y: 291, endPoint x: 579, endPoint y: 233, distance: 57.5
click at [578, 233] on div "In Chinese culture, calligraphy is considered one of the highest forms of art. …" at bounding box center [589, 245] width 300 height 100
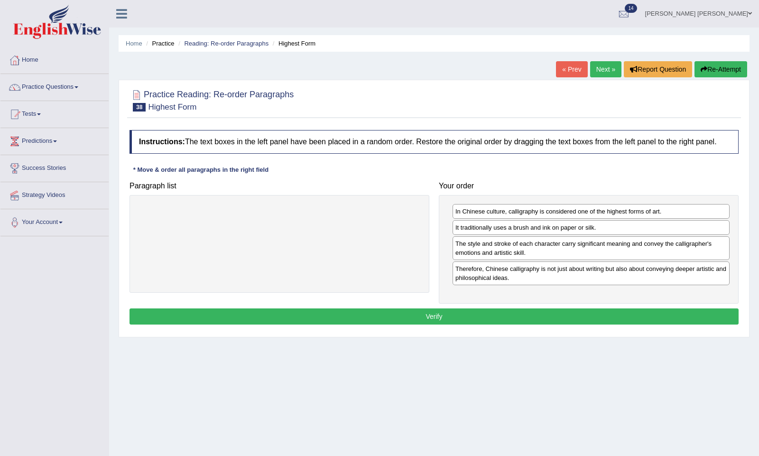
click at [480, 324] on button "Verify" at bounding box center [433, 316] width 609 height 16
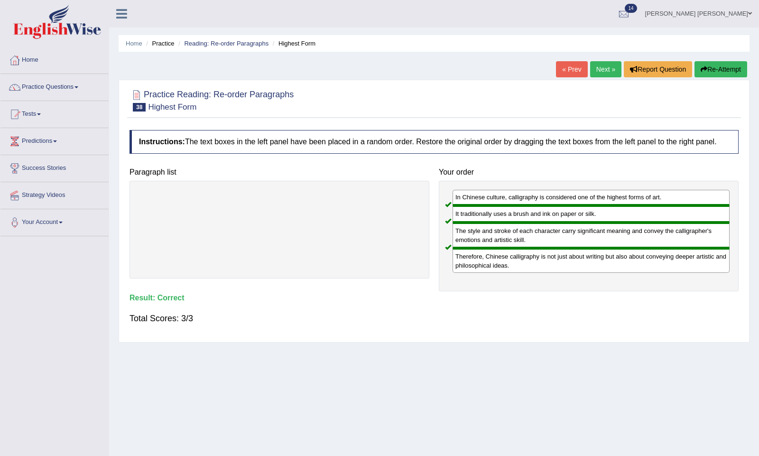
click at [600, 67] on link "Next »" at bounding box center [605, 69] width 31 height 16
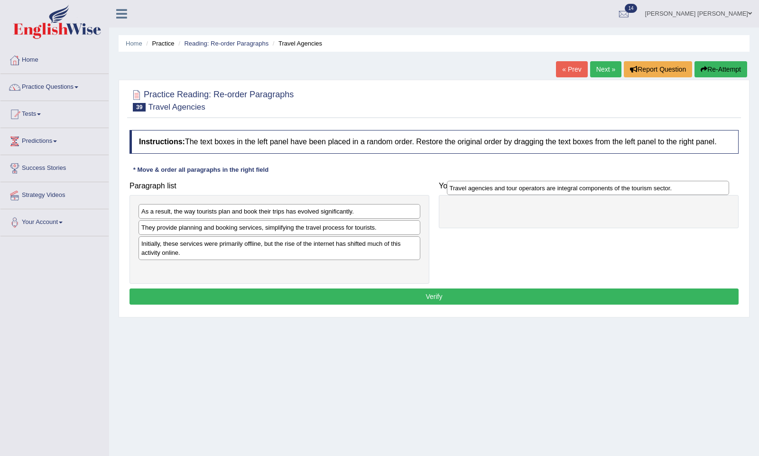
drag, startPoint x: 290, startPoint y: 240, endPoint x: 589, endPoint y: 195, distance: 302.2
click at [600, 195] on div "Travel agencies and tour operators are integral components of the tourism secto…" at bounding box center [588, 188] width 282 height 14
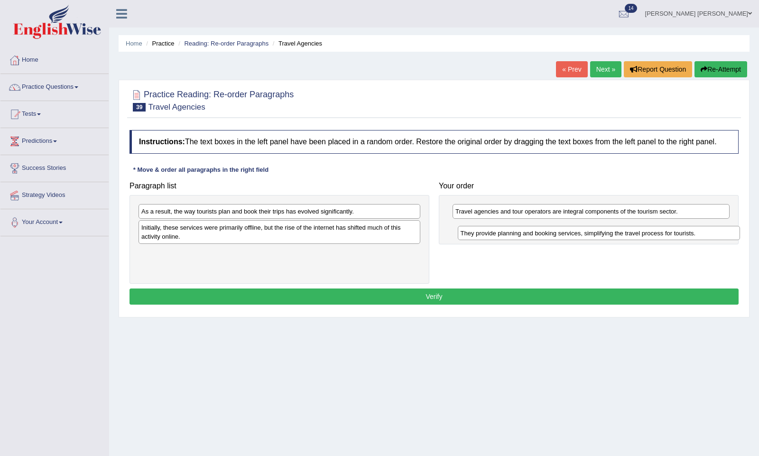
drag, startPoint x: 240, startPoint y: 237, endPoint x: 550, endPoint y: 236, distance: 310.2
click at [552, 238] on div "They provide planning and booking services, simplifying the travel process for …" at bounding box center [599, 233] width 282 height 14
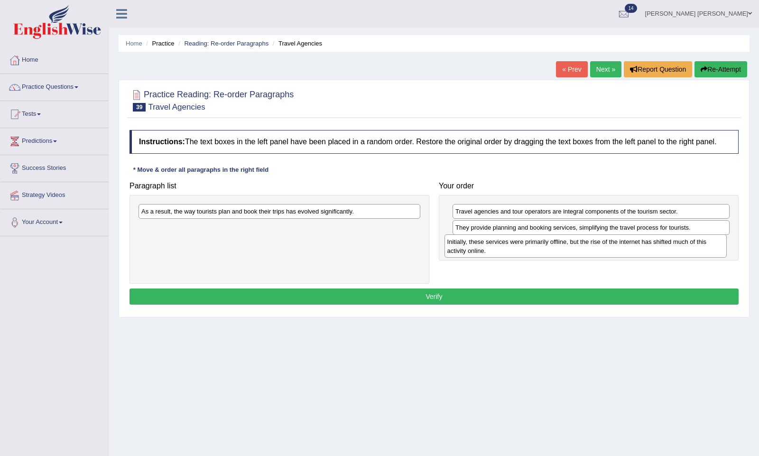
drag, startPoint x: 346, startPoint y: 240, endPoint x: 640, endPoint y: 246, distance: 294.1
click at [644, 247] on div "Initially, these services were primarily offline, but the rise of the internet …" at bounding box center [585, 245] width 282 height 23
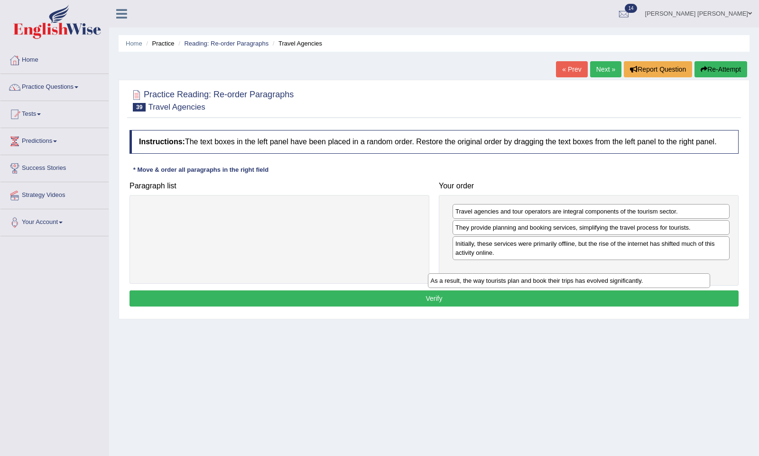
drag, startPoint x: 293, startPoint y: 217, endPoint x: 582, endPoint y: 286, distance: 297.3
click at [582, 286] on div "As a result, the way tourists plan and book their trips has evolved significant…" at bounding box center [569, 280] width 282 height 14
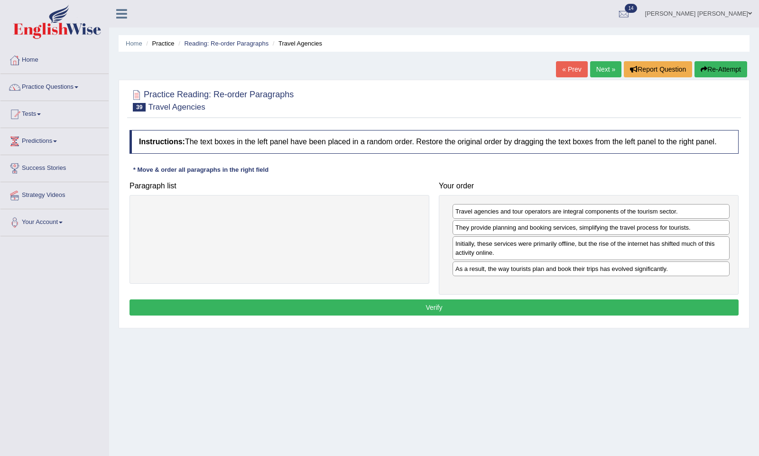
click at [556, 305] on button "Verify" at bounding box center [433, 307] width 609 height 16
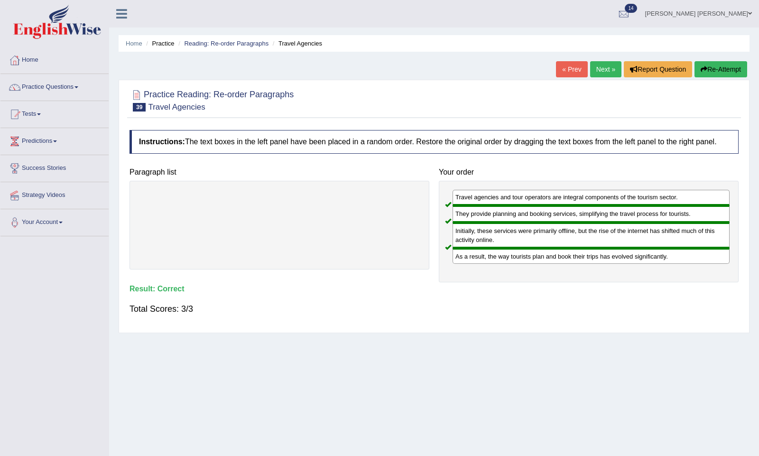
click at [598, 71] on link "Next »" at bounding box center [605, 69] width 31 height 16
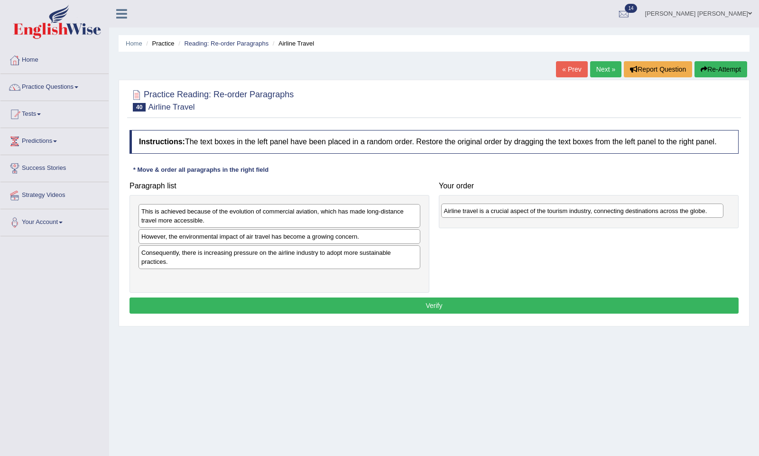
drag, startPoint x: 292, startPoint y: 263, endPoint x: 601, endPoint y: 221, distance: 312.1
click at [601, 218] on div "Airline travel is a crucial aspect of the tourism industry, connecting destinat…" at bounding box center [582, 210] width 282 height 14
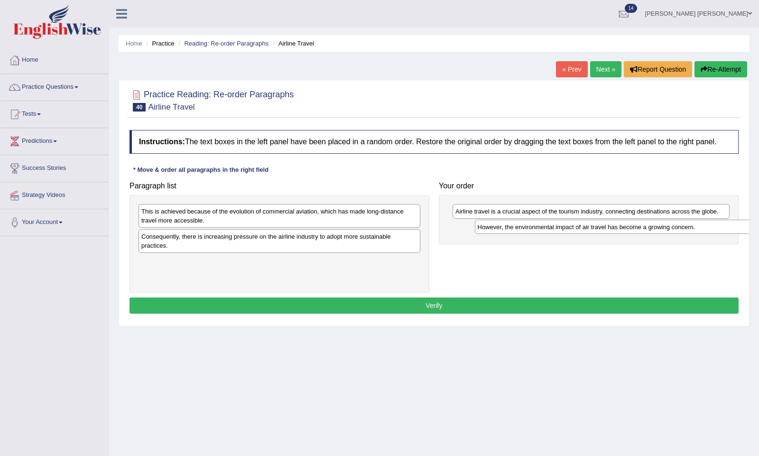
drag, startPoint x: 356, startPoint y: 246, endPoint x: 683, endPoint y: 231, distance: 327.6
click at [684, 231] on div "However, the environmental impact of air travel has become a growing concern." at bounding box center [616, 227] width 282 height 14
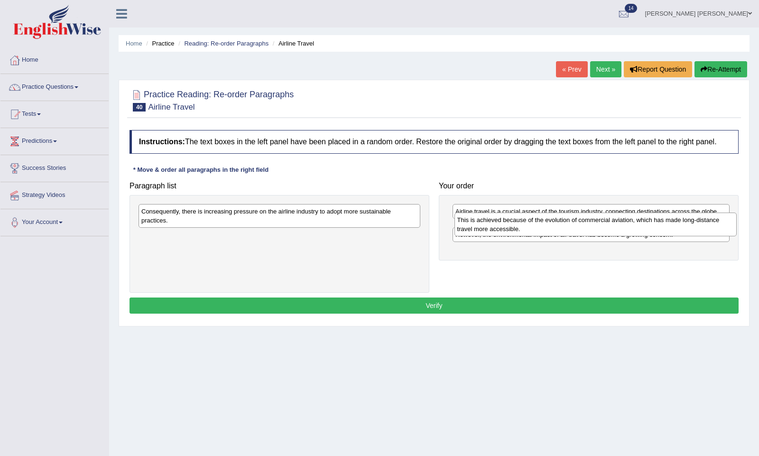
drag, startPoint x: 290, startPoint y: 221, endPoint x: 608, endPoint y: 226, distance: 317.9
click at [608, 227] on div "This is achieved because of the evolution of commercial aviation, which has mad…" at bounding box center [595, 224] width 282 height 23
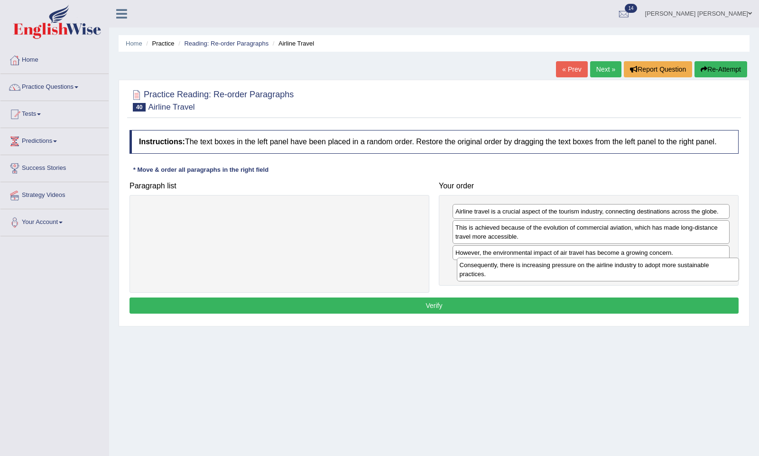
drag, startPoint x: 306, startPoint y: 217, endPoint x: 621, endPoint y: 273, distance: 319.8
click at [622, 274] on div "Consequently, there is increasing pressure on the airline industry to adopt mor…" at bounding box center [598, 269] width 282 height 23
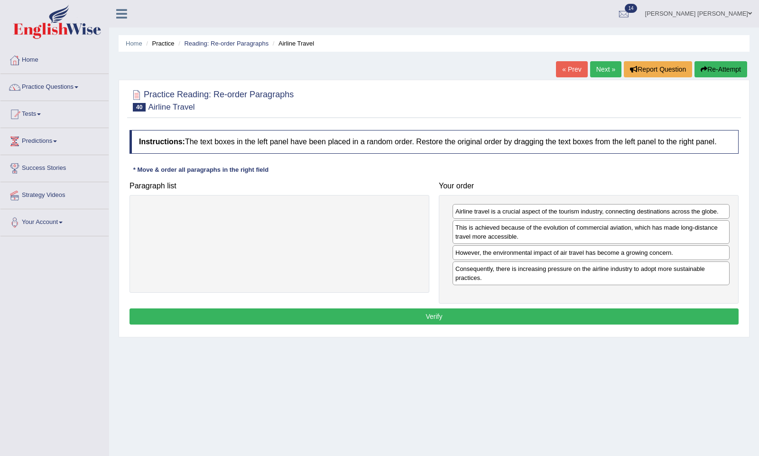
click at [491, 324] on button "Verify" at bounding box center [433, 316] width 609 height 16
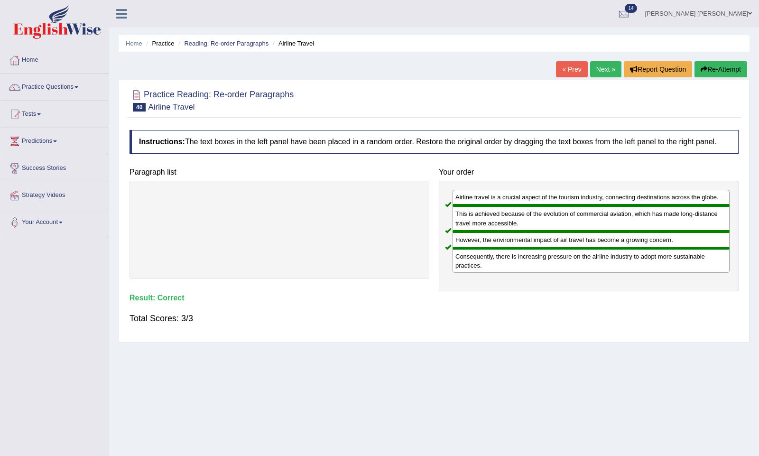
click at [600, 73] on link "Next »" at bounding box center [605, 69] width 31 height 16
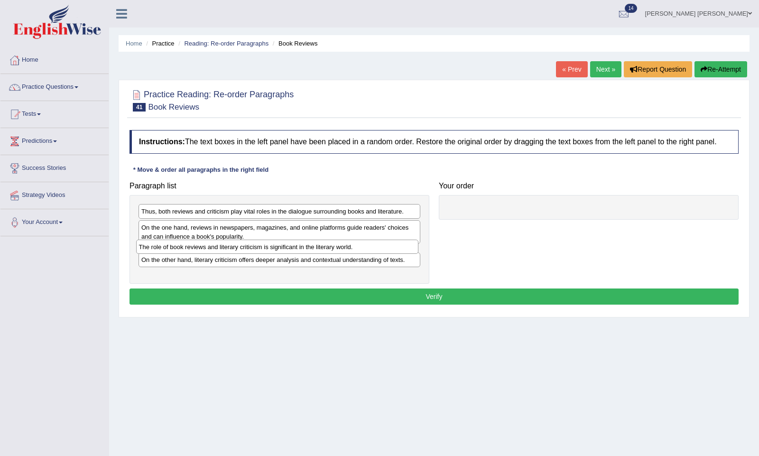
drag, startPoint x: 318, startPoint y: 259, endPoint x: 316, endPoint y: 255, distance: 5.3
click at [316, 254] on div "The role of book reviews and literary criticism is significant in the literary …" at bounding box center [277, 247] width 282 height 14
click at [314, 256] on div "The role of book reviews and literary criticism is significant in the literary …" at bounding box center [278, 252] width 282 height 14
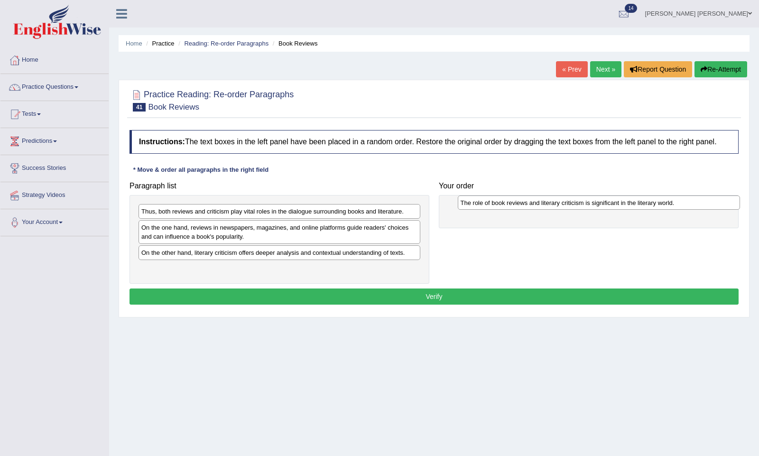
drag, startPoint x: 299, startPoint y: 257, endPoint x: 618, endPoint y: 208, distance: 322.0
click at [618, 208] on div "The role of book reviews and literary criticism is significant in the literary …" at bounding box center [599, 202] width 282 height 14
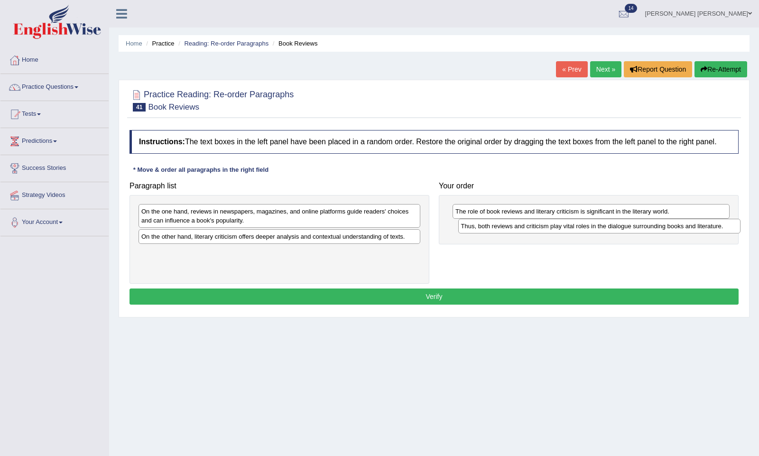
drag, startPoint x: 347, startPoint y: 217, endPoint x: 679, endPoint y: 228, distance: 331.8
click at [679, 228] on div "Thus, both reviews and criticism play vital roles in the dialogue surrounding b…" at bounding box center [599, 226] width 282 height 14
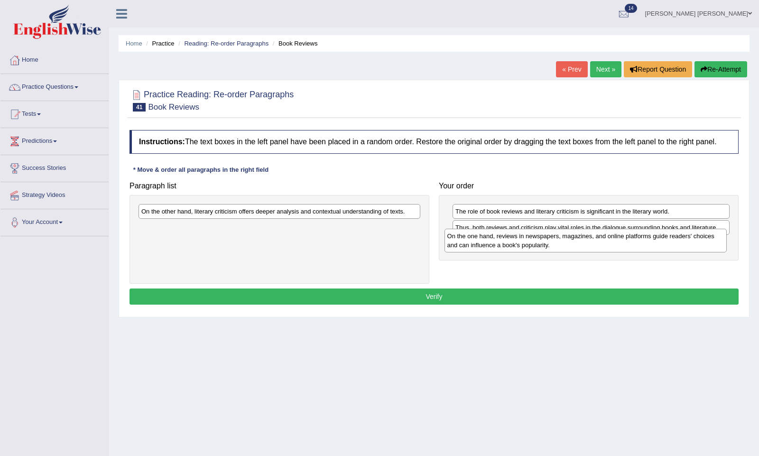
drag, startPoint x: 314, startPoint y: 216, endPoint x: 619, endPoint y: 239, distance: 306.8
click at [619, 239] on div "On the one hand, reviews in newspapers, magazines, and online platforms guide r…" at bounding box center [585, 240] width 282 height 23
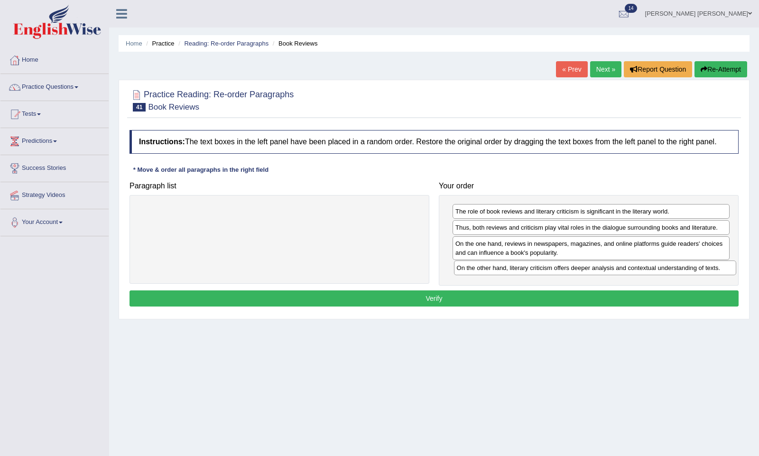
drag, startPoint x: 300, startPoint y: 213, endPoint x: 612, endPoint y: 271, distance: 317.5
click at [613, 271] on div "On the other hand, literary criticism offers deeper analysis and contextual und…" at bounding box center [595, 267] width 282 height 14
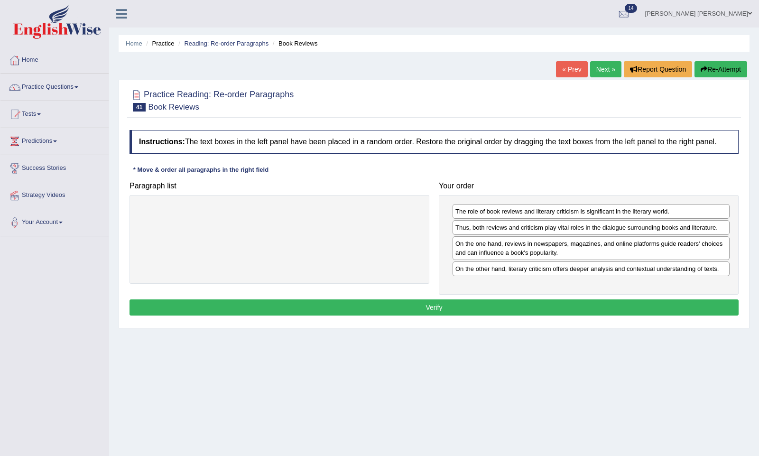
click at [445, 315] on button "Verify" at bounding box center [433, 307] width 609 height 16
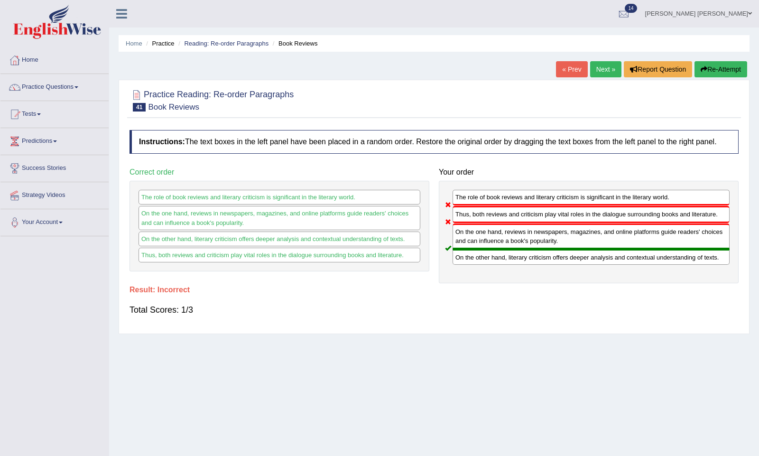
click at [729, 64] on button "Re-Attempt" at bounding box center [720, 69] width 53 height 16
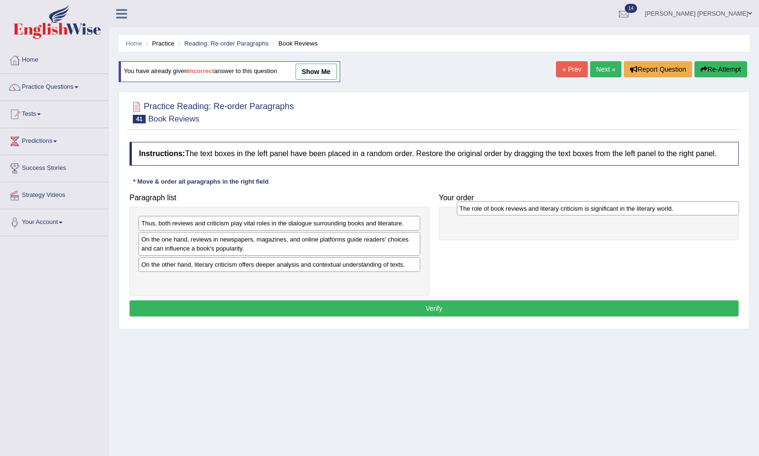
drag, startPoint x: 290, startPoint y: 274, endPoint x: 600, endPoint y: 217, distance: 314.5
click at [600, 215] on div "The role of book reviews and literary criticism is significant in the literary …" at bounding box center [598, 208] width 282 height 14
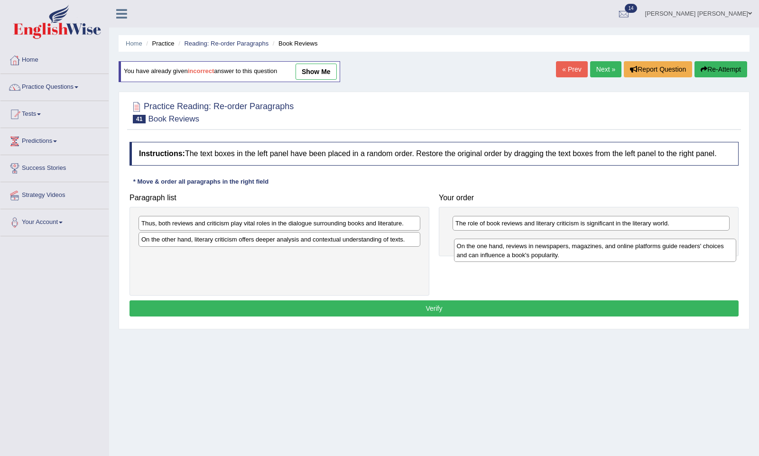
drag, startPoint x: 235, startPoint y: 245, endPoint x: 551, endPoint y: 247, distance: 315.4
click at [551, 249] on div "On the one hand, reviews in newspapers, magazines, and online platforms guide r…" at bounding box center [595, 250] width 282 height 23
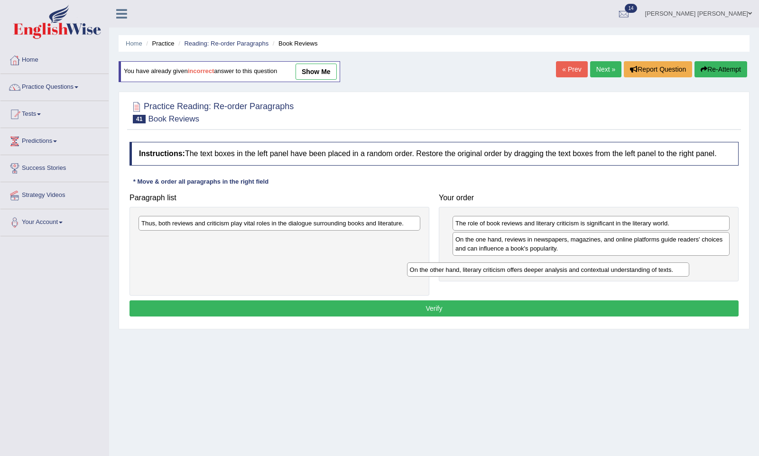
drag, startPoint x: 226, startPoint y: 249, endPoint x: 530, endPoint y: 279, distance: 305.0
click at [530, 277] on div "On the other hand, literary criticism offers deeper analysis and contextual und…" at bounding box center [548, 269] width 282 height 14
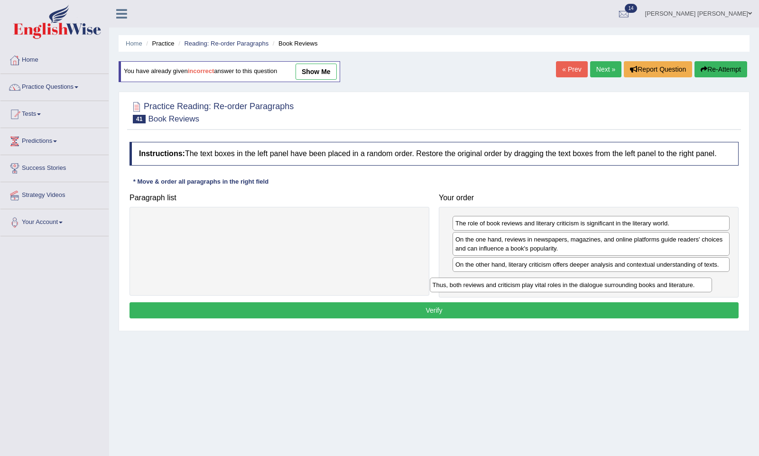
drag, startPoint x: 297, startPoint y: 231, endPoint x: 608, endPoint y: 295, distance: 317.0
click at [608, 292] on div "Thus, both reviews and criticism play vital roles in the dialogue surrounding b…" at bounding box center [571, 284] width 282 height 14
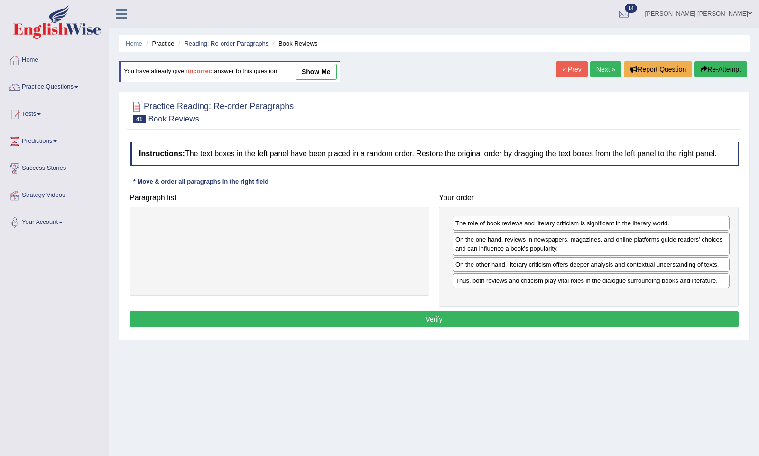
click at [410, 326] on button "Verify" at bounding box center [433, 319] width 609 height 16
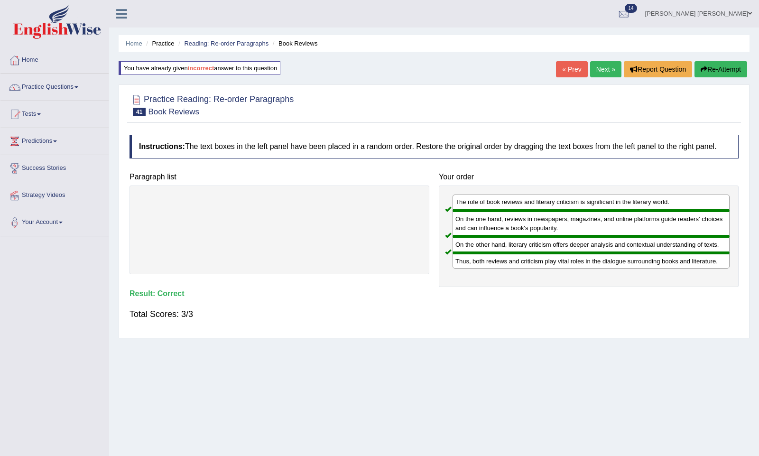
click at [595, 70] on link "Next »" at bounding box center [605, 69] width 31 height 16
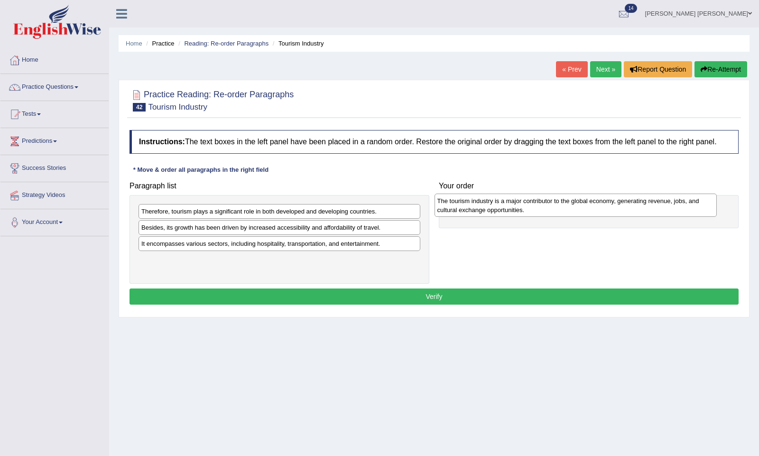
drag, startPoint x: 225, startPoint y: 267, endPoint x: 521, endPoint y: 210, distance: 301.5
click at [521, 210] on div "The tourism industry is a major contributor to the global economy, generating r…" at bounding box center [575, 205] width 282 height 23
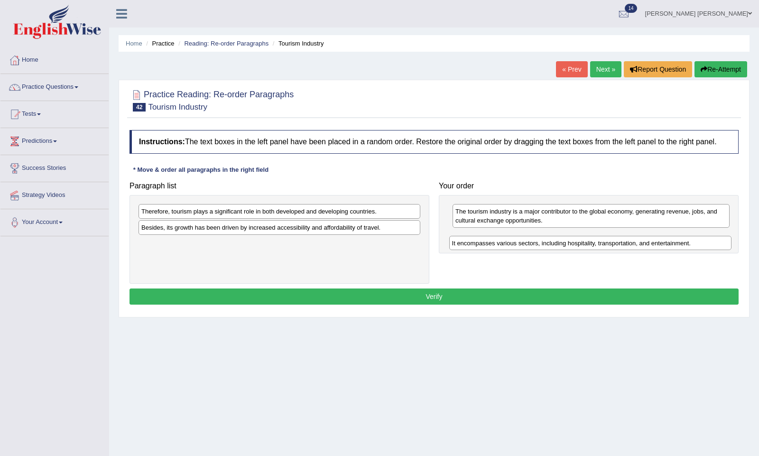
drag, startPoint x: 304, startPoint y: 254, endPoint x: 614, endPoint y: 252, distance: 310.2
click at [614, 250] on div "It encompasses various sectors, including hospitality, transportation, and ente…" at bounding box center [590, 243] width 282 height 14
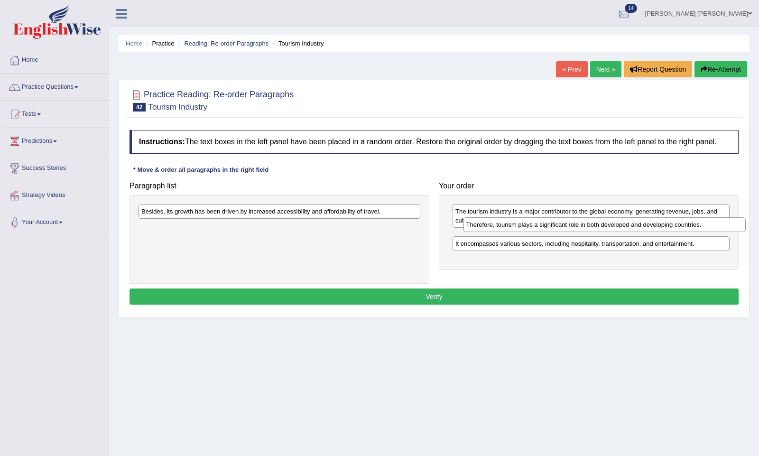
drag, startPoint x: 282, startPoint y: 217, endPoint x: 603, endPoint y: 230, distance: 321.9
click at [604, 230] on div "Therefore, tourism plays a significant role in both developed and developing co…" at bounding box center [604, 224] width 282 height 14
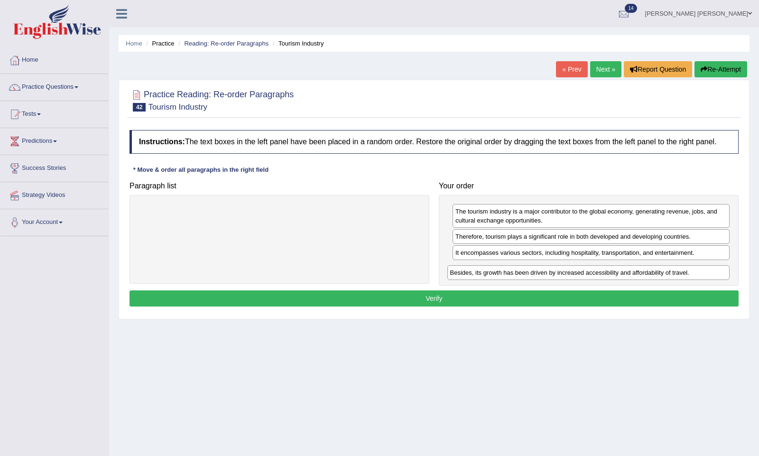
drag, startPoint x: 238, startPoint y: 214, endPoint x: 547, endPoint y: 275, distance: 314.7
click at [547, 275] on div "Besides, its growth has been driven by increased accessibility and affordabilit…" at bounding box center [588, 272] width 282 height 14
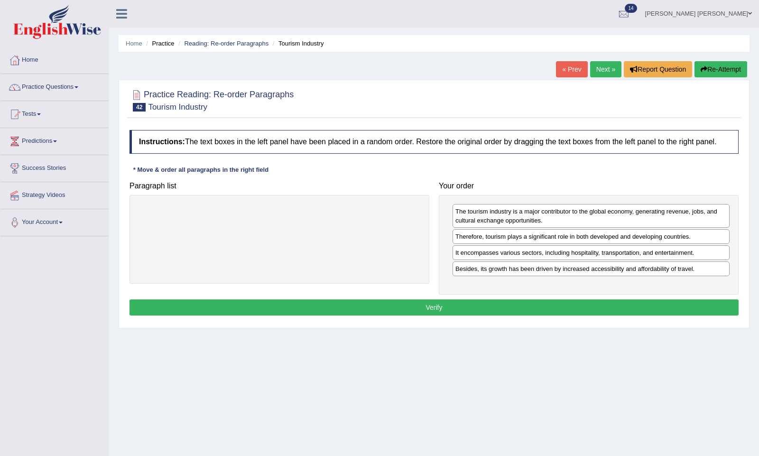
click at [449, 314] on button "Verify" at bounding box center [433, 307] width 609 height 16
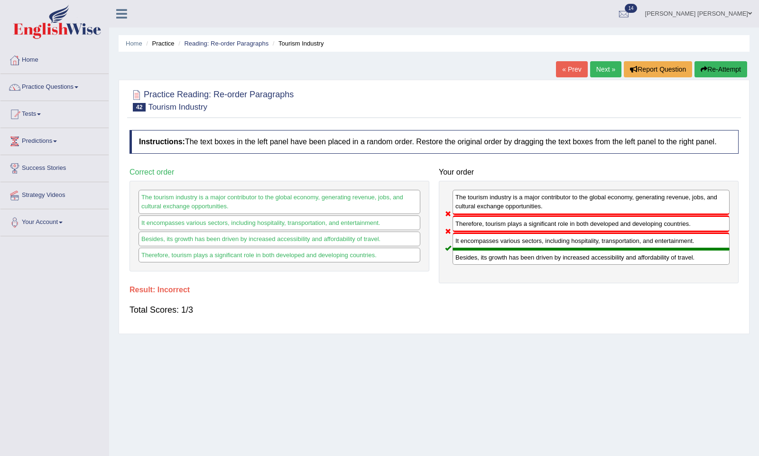
click at [719, 62] on button "Re-Attempt" at bounding box center [720, 69] width 53 height 16
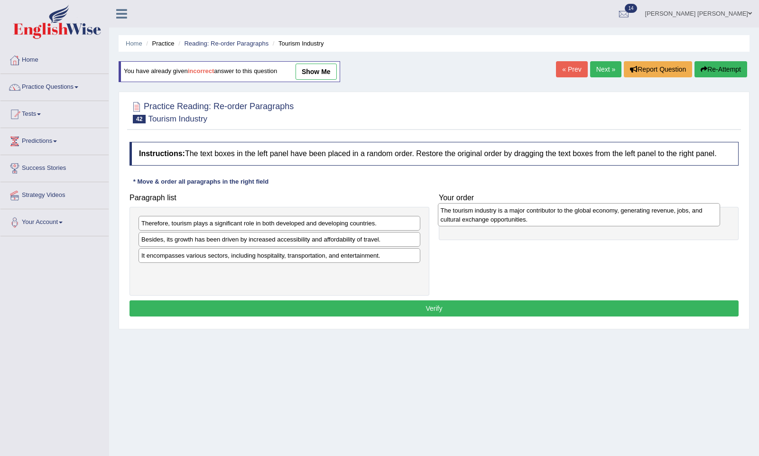
drag, startPoint x: 218, startPoint y: 284, endPoint x: 517, endPoint y: 224, distance: 305.2
click at [517, 224] on div "The tourism industry is a major contributor to the global economy, generating r…" at bounding box center [579, 214] width 282 height 23
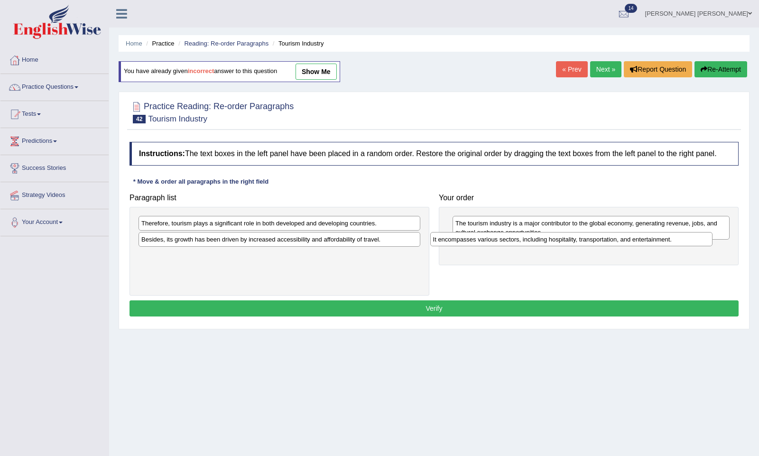
drag, startPoint x: 263, startPoint y: 263, endPoint x: 554, endPoint y: 248, distance: 292.1
click at [554, 246] on div "It encompasses various sectors, including hospitality, transportation, and ente…" at bounding box center [571, 239] width 282 height 14
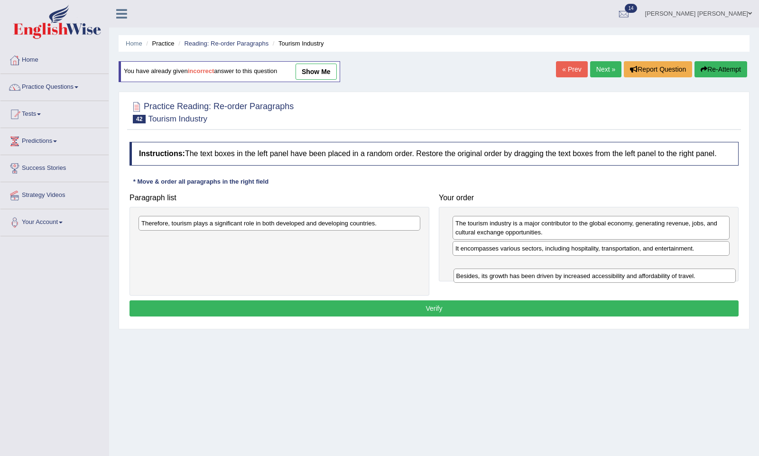
drag, startPoint x: 229, startPoint y: 249, endPoint x: 544, endPoint y: 285, distance: 317.0
click at [544, 283] on div "Besides, its growth has been driven by increased accessibility and affordabilit…" at bounding box center [594, 275] width 282 height 14
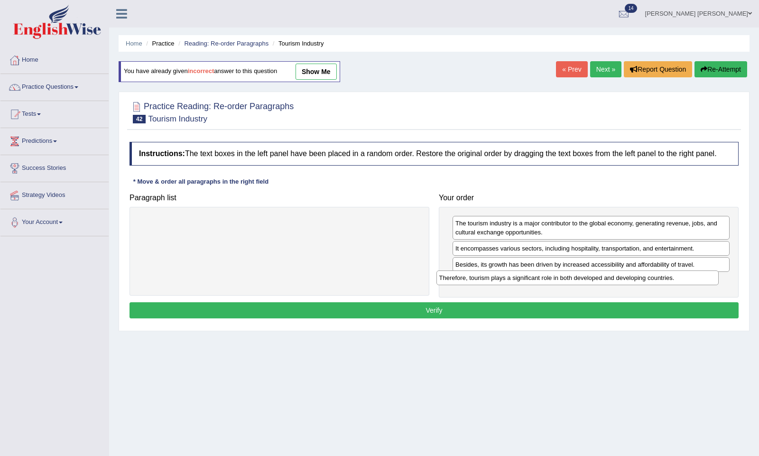
drag, startPoint x: 280, startPoint y: 233, endPoint x: 577, endPoint y: 288, distance: 302.0
click at [577, 285] on div "Therefore, tourism plays a significant role in both developed and developing co…" at bounding box center [577, 277] width 282 height 14
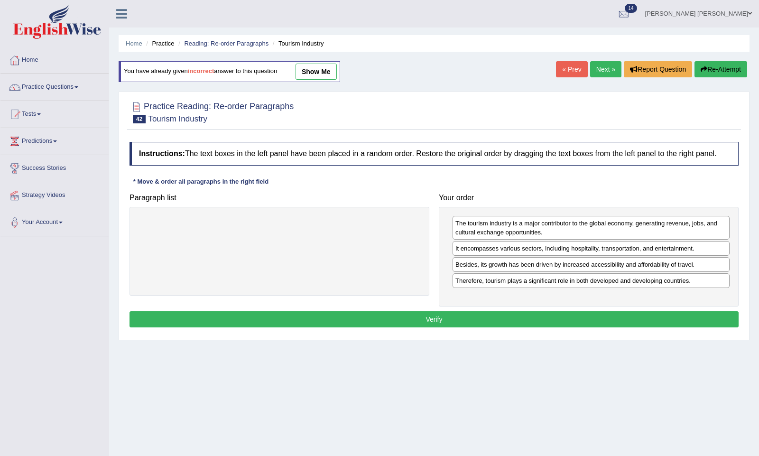
click at [416, 327] on button "Verify" at bounding box center [433, 319] width 609 height 16
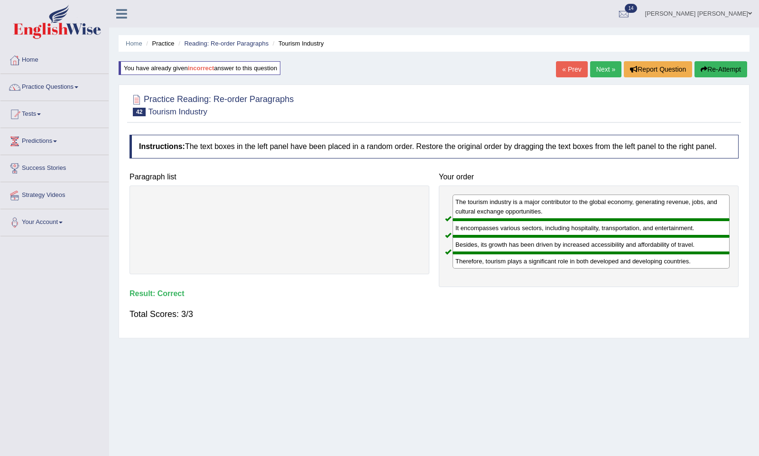
click at [597, 69] on link "Next »" at bounding box center [605, 69] width 31 height 16
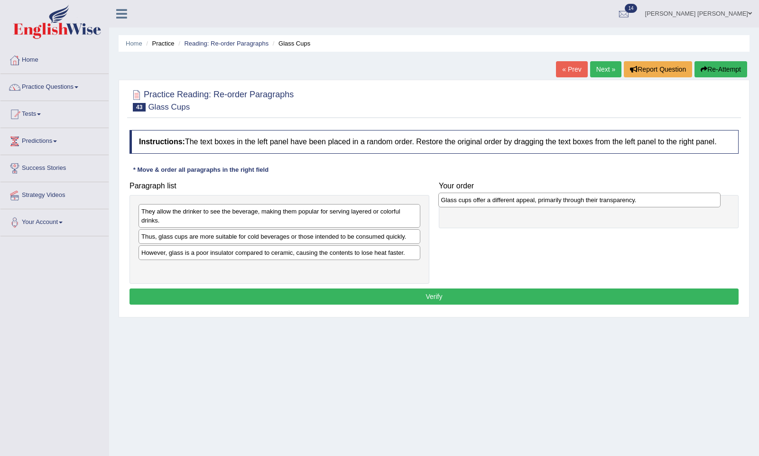
drag, startPoint x: 281, startPoint y: 221, endPoint x: 581, endPoint y: 209, distance: 300.5
click at [582, 207] on div "Glass cups offer a different appeal, primarily through their transparency." at bounding box center [579, 200] width 282 height 14
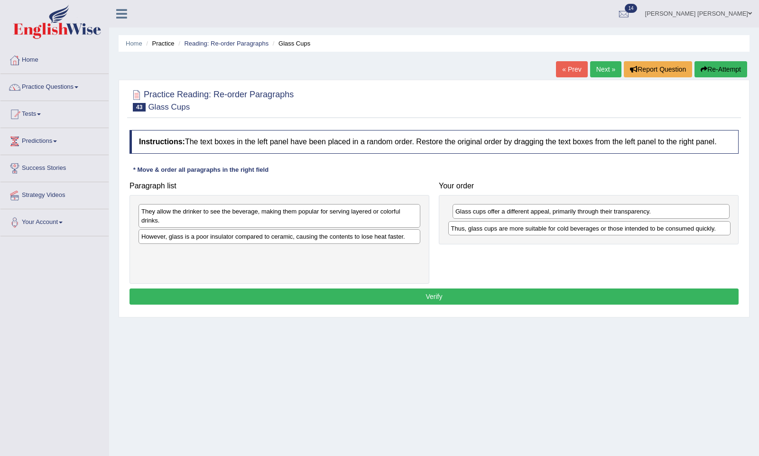
drag, startPoint x: 339, startPoint y: 244, endPoint x: 648, endPoint y: 237, distance: 309.8
click at [648, 235] on div "Thus, glass cups are more suitable for cold beverages or those intended to be c…" at bounding box center [589, 228] width 282 height 14
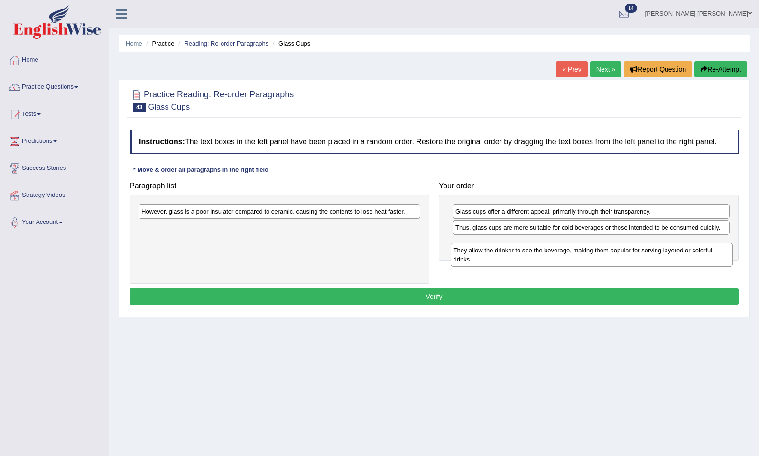
drag, startPoint x: 314, startPoint y: 222, endPoint x: 626, endPoint y: 260, distance: 313.9
click at [627, 260] on div "They allow the drinker to see the beverage, making them popular for serving lay…" at bounding box center [592, 254] width 282 height 23
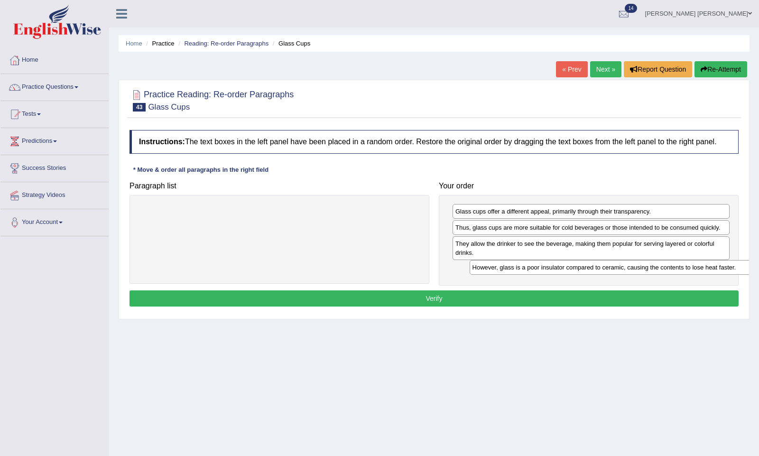
drag, startPoint x: 342, startPoint y: 221, endPoint x: 664, endPoint y: 274, distance: 326.5
click at [665, 274] on div "However, glass is a poor insulator compared to ceramic, causing the contents to…" at bounding box center [611, 267] width 282 height 14
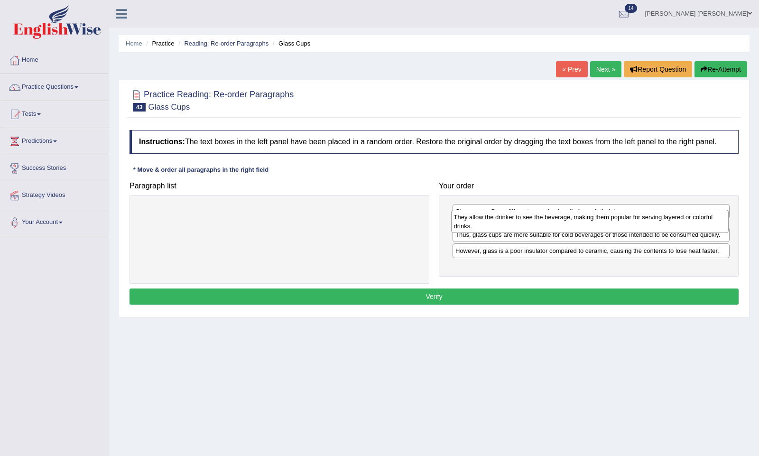
drag, startPoint x: 590, startPoint y: 257, endPoint x: 589, endPoint y: 230, distance: 26.6
click at [589, 230] on div "They allow the drinker to see the beverage, making them popular for serving lay…" at bounding box center [589, 221] width 277 height 23
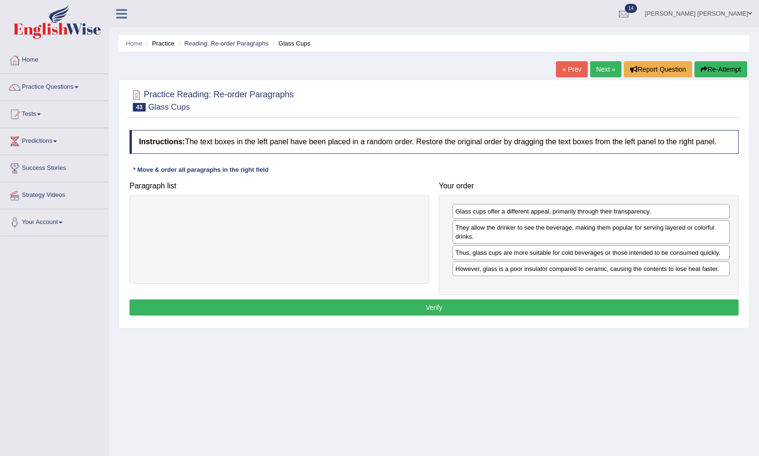
click at [401, 314] on button "Verify" at bounding box center [433, 307] width 609 height 16
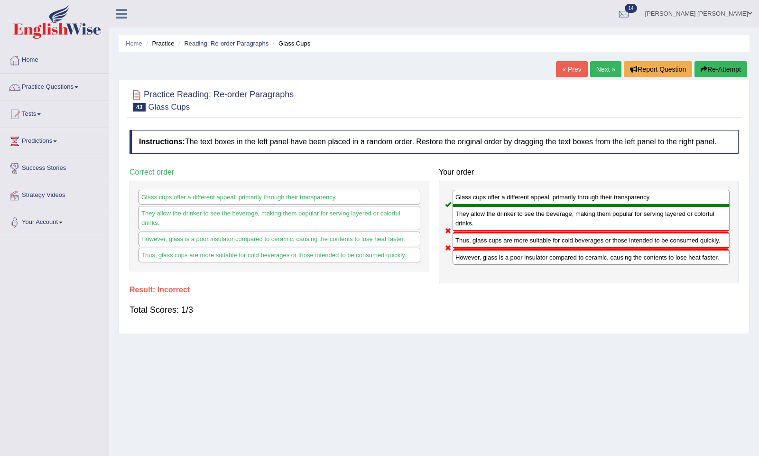
click at [721, 67] on button "Re-Attempt" at bounding box center [720, 69] width 53 height 16
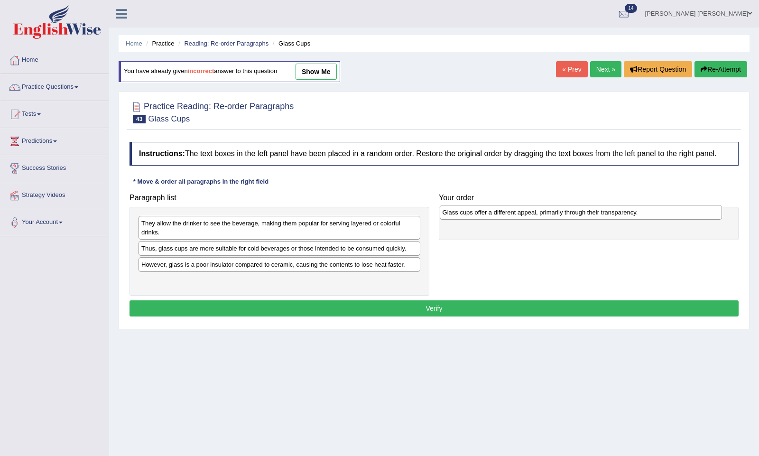
drag, startPoint x: 303, startPoint y: 230, endPoint x: 602, endPoint y: 220, distance: 299.5
click at [602, 219] on div "Glass cups offer a different appeal, primarily through their transparency." at bounding box center [581, 212] width 282 height 14
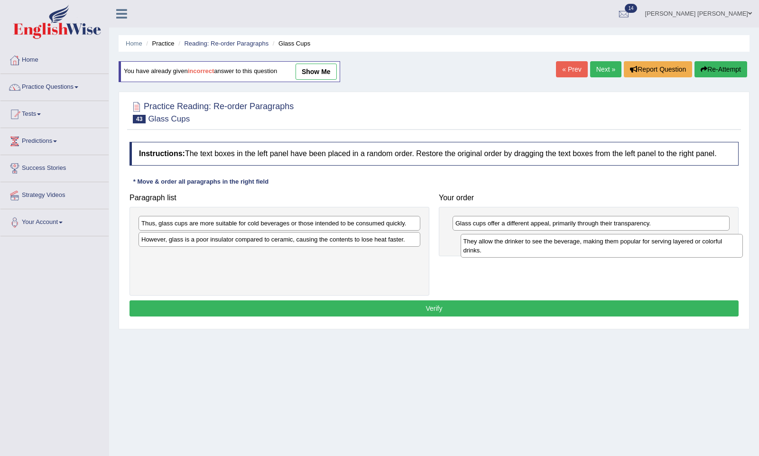
drag, startPoint x: 255, startPoint y: 237, endPoint x: 581, endPoint y: 254, distance: 325.8
click at [580, 254] on div "They allow the drinker to see the beverage, making them popular for serving lay…" at bounding box center [602, 245] width 282 height 23
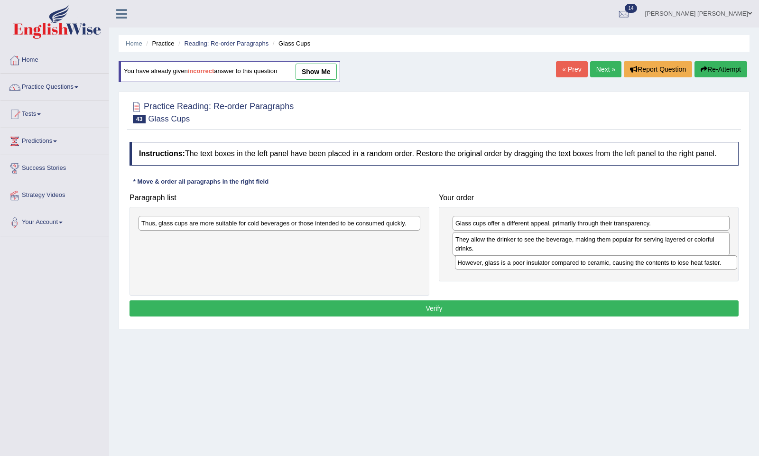
drag, startPoint x: 297, startPoint y: 252, endPoint x: 616, endPoint y: 276, distance: 319.1
click at [616, 269] on div "However, glass is a poor insulator compared to ceramic, causing the contents to…" at bounding box center [596, 262] width 282 height 14
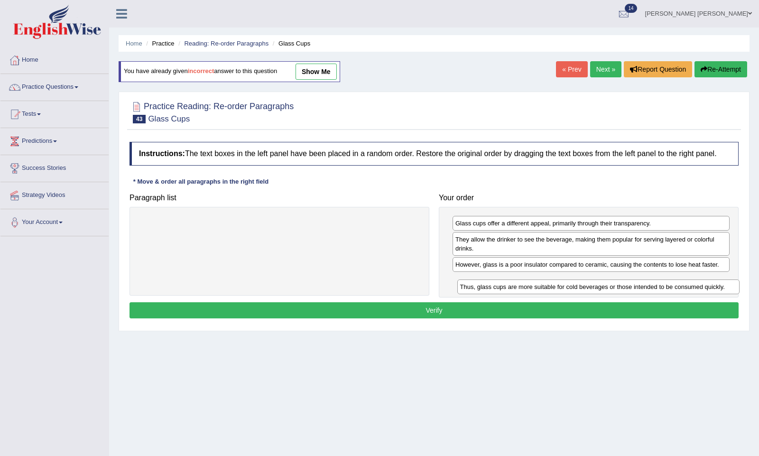
drag, startPoint x: 269, startPoint y: 231, endPoint x: 589, endPoint y: 296, distance: 326.1
click at [589, 294] on div "Thus, glass cups are more suitable for cold beverages or those intended to be c…" at bounding box center [598, 286] width 282 height 14
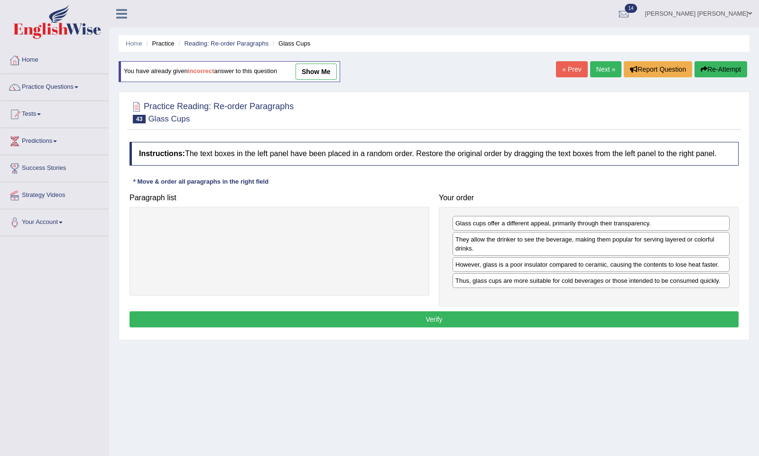
click at [423, 321] on button "Verify" at bounding box center [433, 319] width 609 height 16
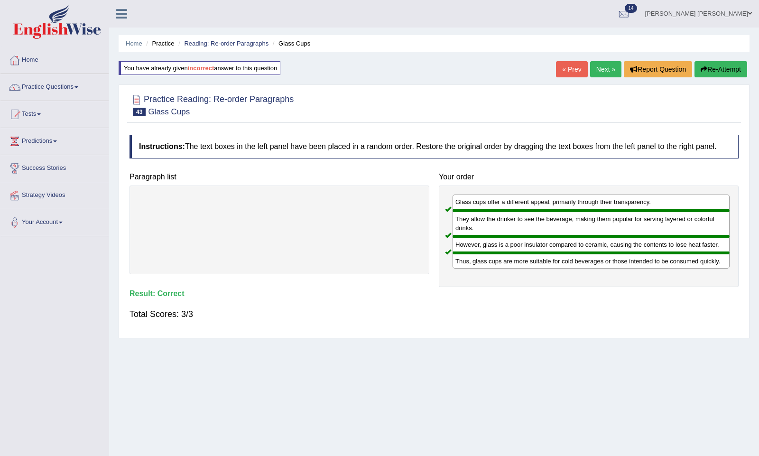
click at [603, 70] on link "Next »" at bounding box center [605, 69] width 31 height 16
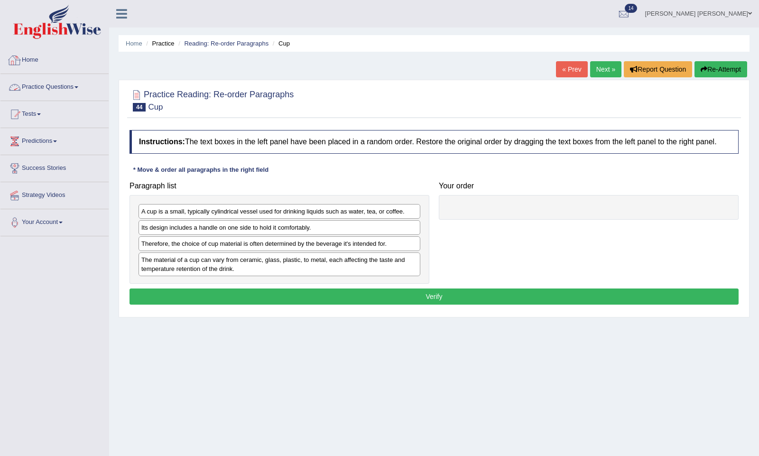
click at [33, 59] on link "Home" at bounding box center [54, 59] width 108 height 24
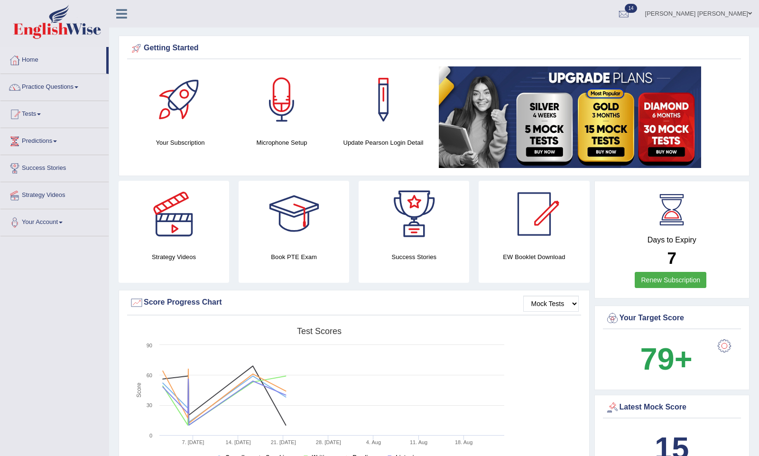
click at [78, 86] on span at bounding box center [76, 87] width 4 height 2
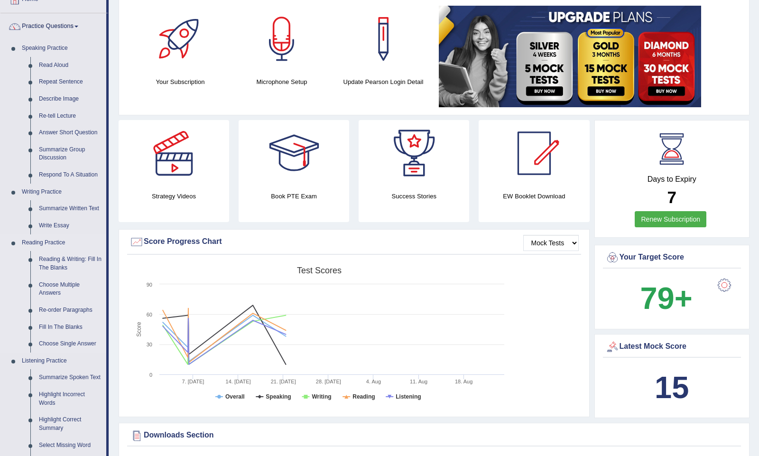
scroll to position [66, 0]
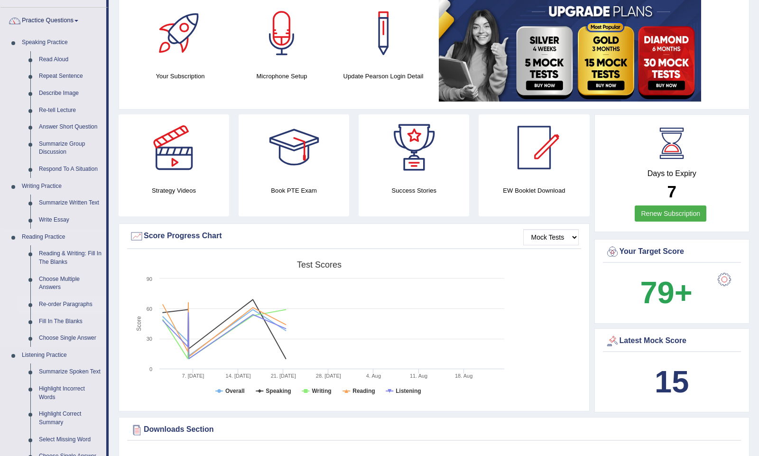
click at [71, 303] on link "Re-order Paragraphs" at bounding box center [71, 304] width 72 height 17
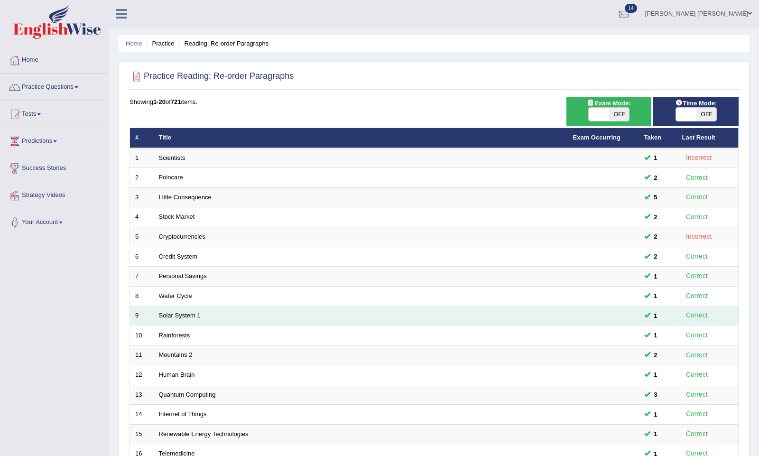
scroll to position [166, 0]
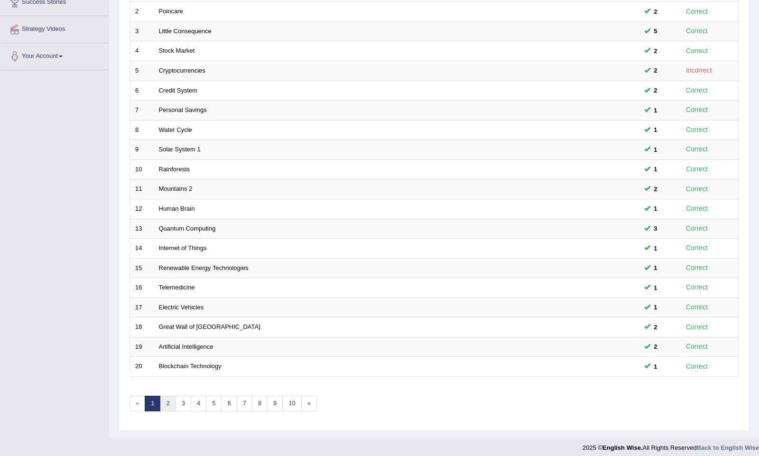
click at [169, 397] on link "2" at bounding box center [168, 404] width 16 height 16
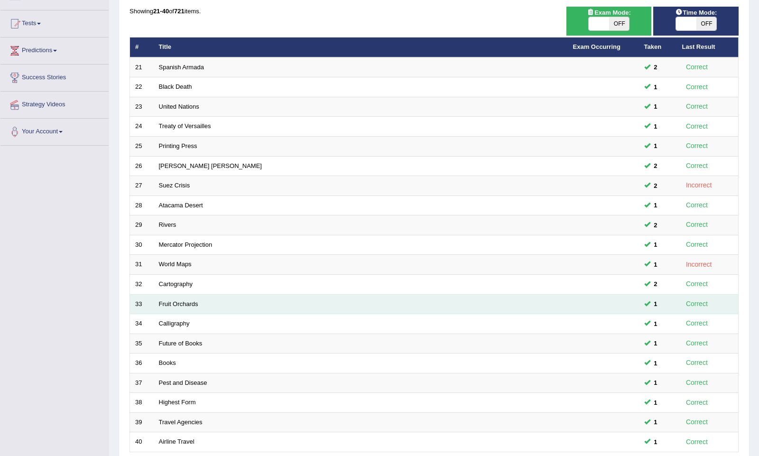
scroll to position [166, 0]
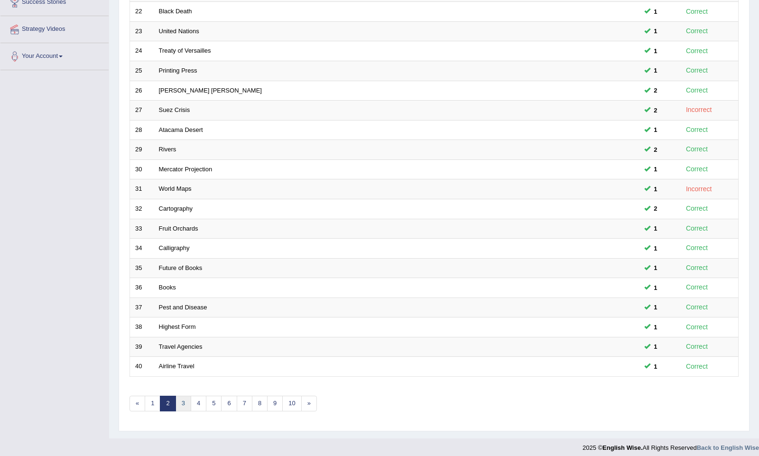
click at [182, 397] on link "3" at bounding box center [184, 404] width 16 height 16
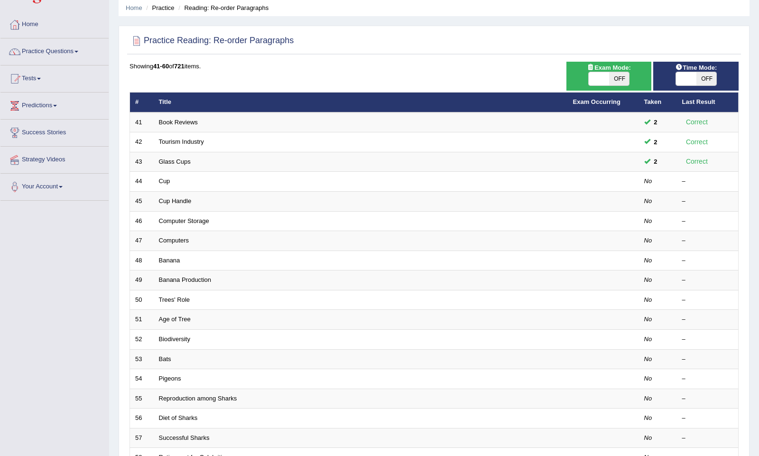
scroll to position [39, 0]
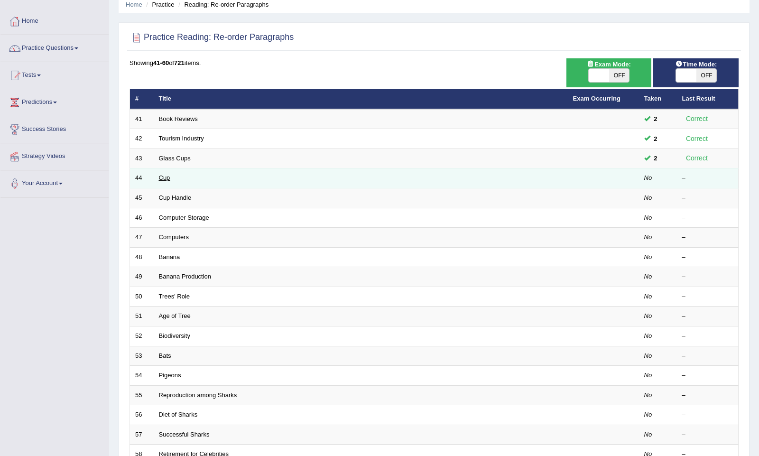
click at [163, 177] on link "Cup" at bounding box center [164, 177] width 11 height 7
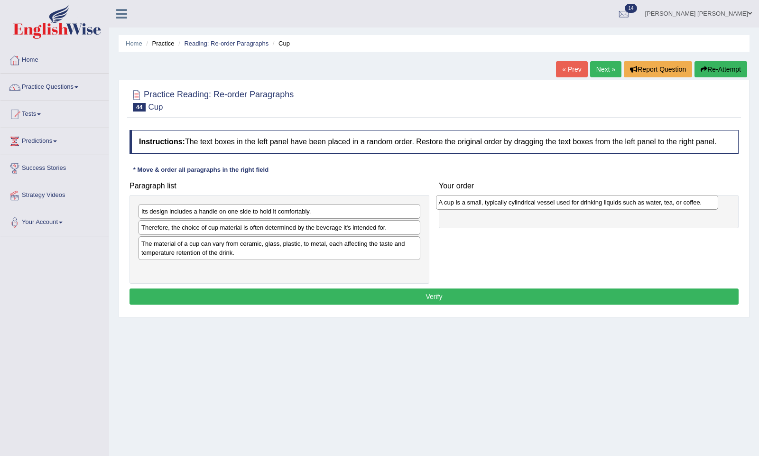
drag, startPoint x: 259, startPoint y: 223, endPoint x: 566, endPoint y: 211, distance: 307.1
click at [566, 209] on div "A cup is a small, typically cylindrical vessel used for drinking liquids such a…" at bounding box center [577, 202] width 282 height 14
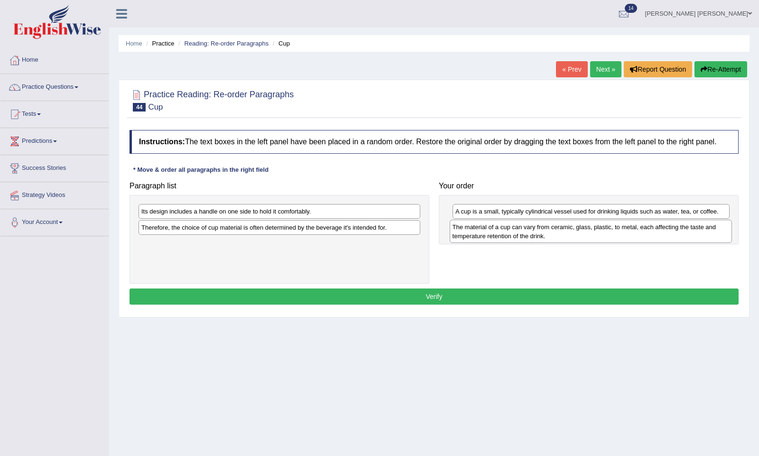
drag, startPoint x: 231, startPoint y: 256, endPoint x: 543, endPoint y: 240, distance: 311.6
click at [543, 240] on div "The material of a cup can vary from ceramic, glass, plastic, to metal, each aff…" at bounding box center [591, 231] width 282 height 23
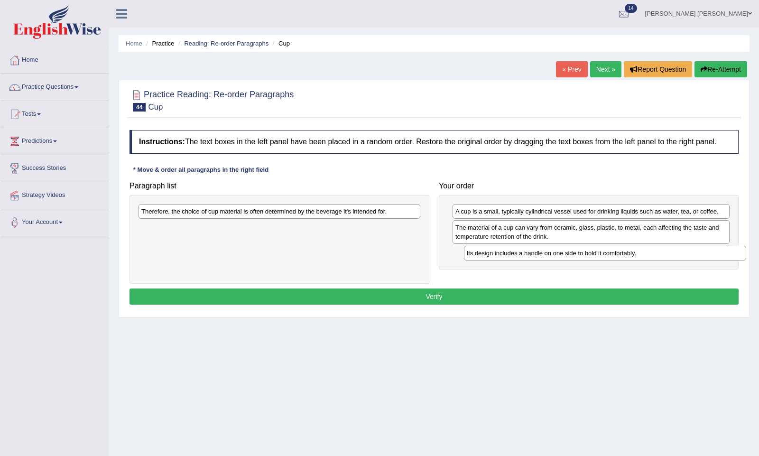
drag, startPoint x: 281, startPoint y: 221, endPoint x: 606, endPoint y: 263, distance: 327.6
click at [607, 260] on div "Its design includes a handle on one side to hold it comfortably." at bounding box center [605, 253] width 282 height 14
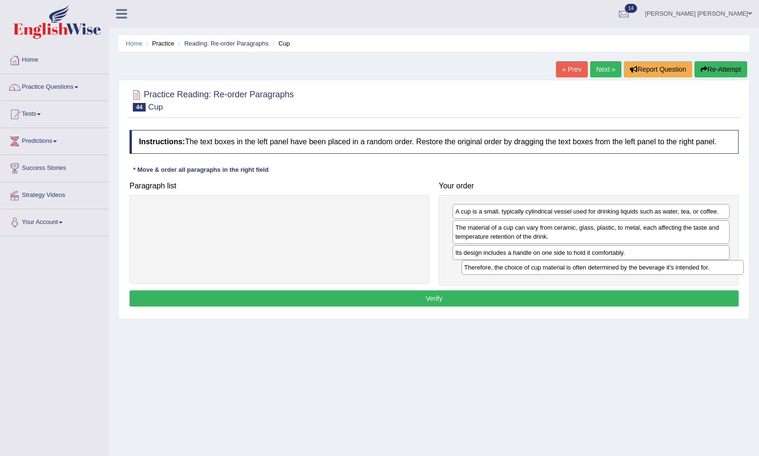
drag, startPoint x: 375, startPoint y: 221, endPoint x: 698, endPoint y: 277, distance: 327.8
click at [698, 274] on div "Therefore, the choice of cup material is often determined by the beverage it's …" at bounding box center [603, 267] width 282 height 14
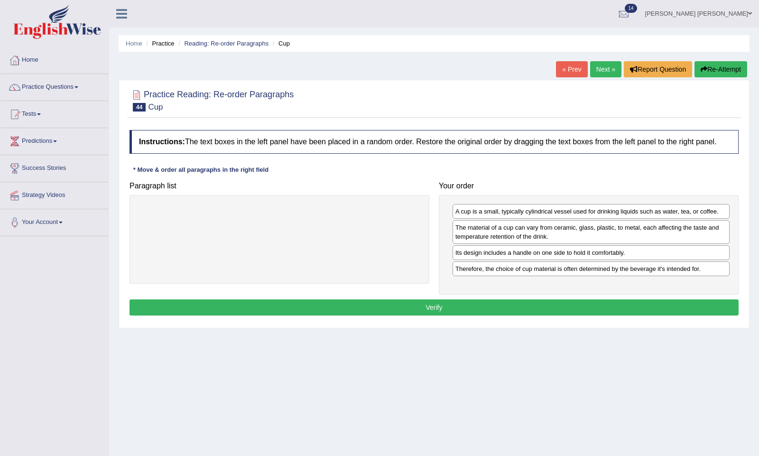
click at [473, 315] on button "Verify" at bounding box center [433, 307] width 609 height 16
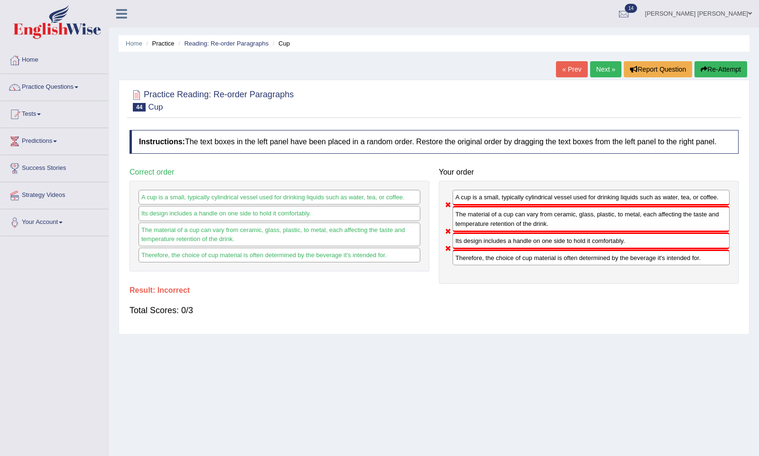
click at [716, 71] on button "Re-Attempt" at bounding box center [720, 69] width 53 height 16
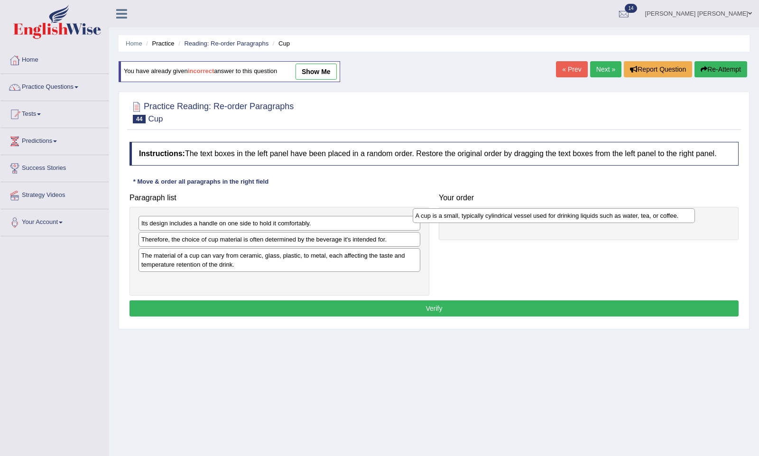
drag, startPoint x: 336, startPoint y: 232, endPoint x: 624, endPoint y: 225, distance: 287.5
click at [623, 222] on div "A cup is a small, typically cylindrical vessel used for drinking liquids such a…" at bounding box center [554, 215] width 282 height 14
click at [300, 231] on div "Its design includes a handle on one side to hold it comfortably." at bounding box center [280, 223] width 282 height 15
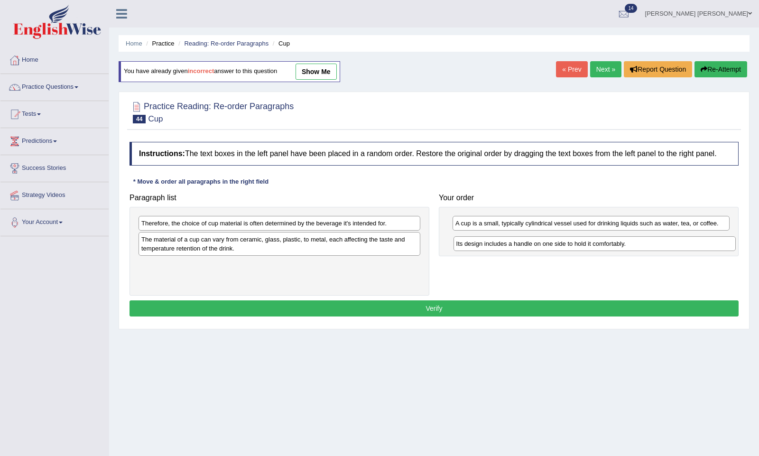
drag, startPoint x: 279, startPoint y: 228, endPoint x: 593, endPoint y: 249, distance: 314.7
click at [593, 249] on div "Its design includes a handle on one side to hold it comfortably." at bounding box center [594, 243] width 282 height 14
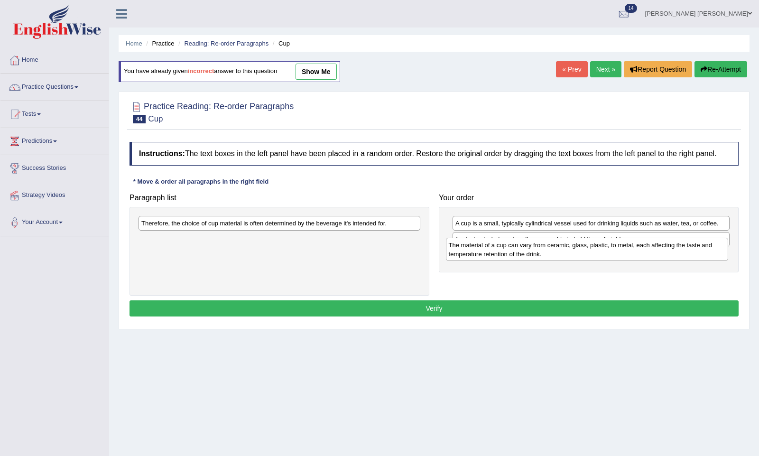
drag, startPoint x: 278, startPoint y: 254, endPoint x: 585, endPoint y: 264, distance: 307.0
click at [585, 261] on div "The material of a cup can vary from ceramic, glass, plastic, to metal, each aff…" at bounding box center [587, 249] width 282 height 23
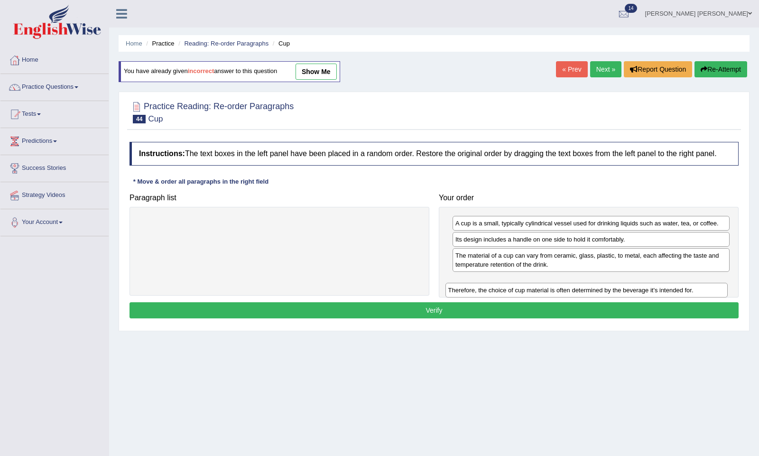
drag, startPoint x: 335, startPoint y: 231, endPoint x: 642, endPoint y: 292, distance: 313.0
click at [642, 294] on div "Therefore, the choice of cup material is often determined by the beverage it's …" at bounding box center [586, 290] width 282 height 14
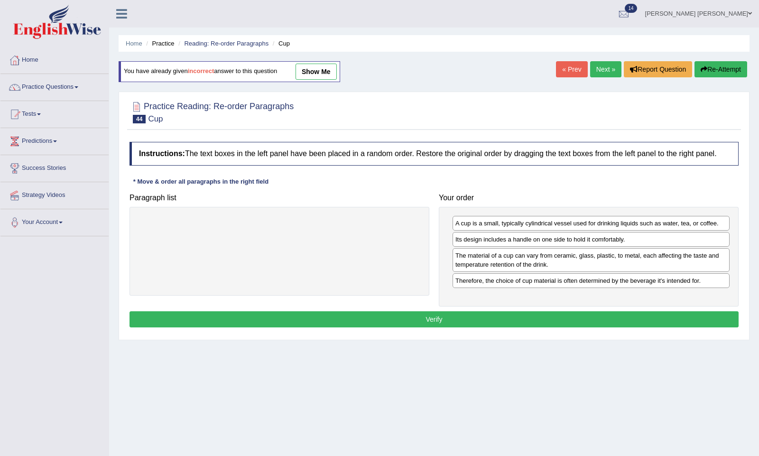
click at [358, 321] on button "Verify" at bounding box center [433, 319] width 609 height 16
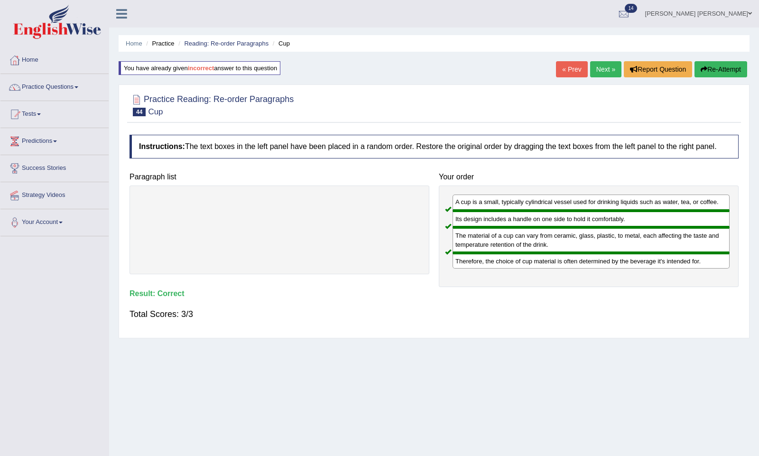
click at [598, 64] on link "Next »" at bounding box center [605, 69] width 31 height 16
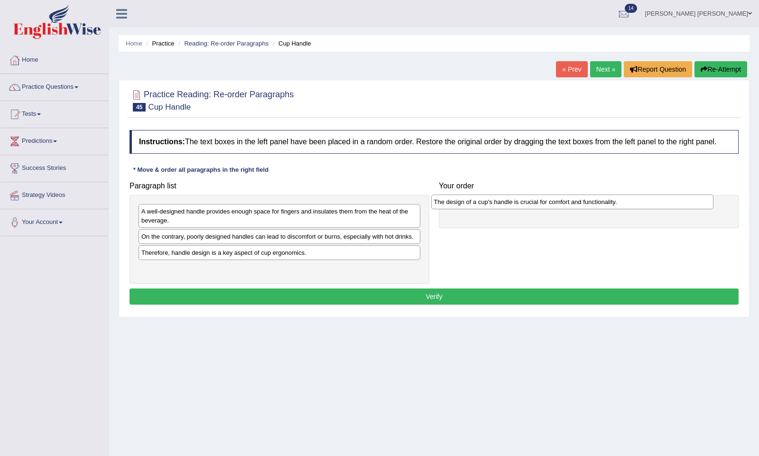
drag, startPoint x: 306, startPoint y: 219, endPoint x: 609, endPoint y: 204, distance: 303.0
click at [609, 204] on div "The design of a cup's handle is crucial for comfort and functionality." at bounding box center [572, 201] width 282 height 14
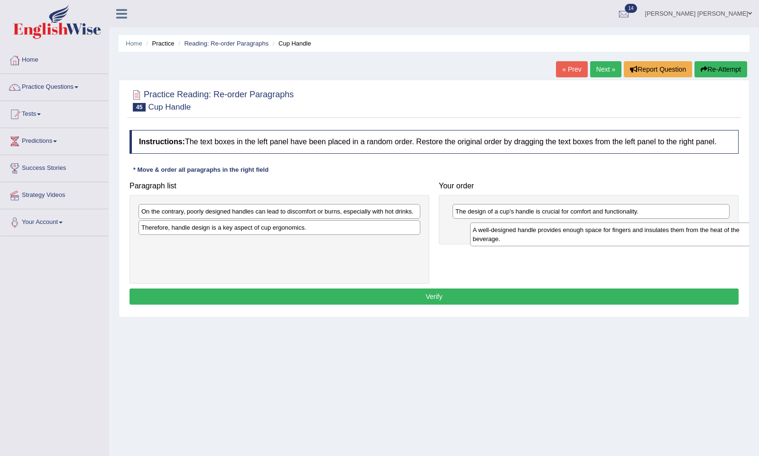
drag, startPoint x: 303, startPoint y: 222, endPoint x: 632, endPoint y: 240, distance: 329.7
click at [633, 240] on div "A well-designed handle provides enough space for fingers and insulates them fro…" at bounding box center [611, 233] width 282 height 23
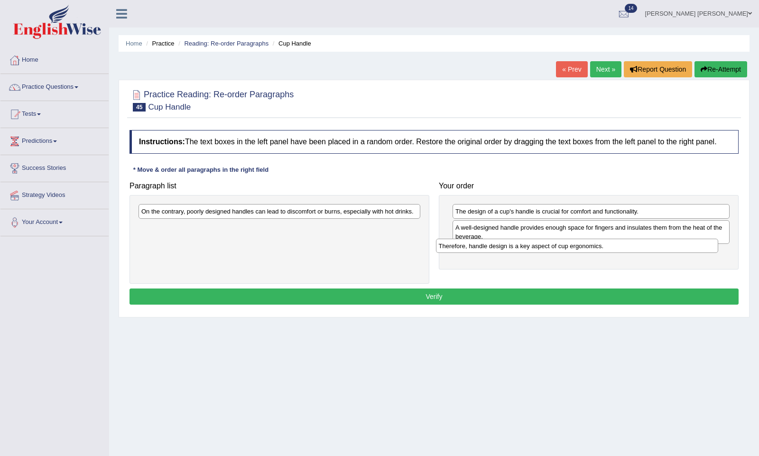
drag, startPoint x: 250, startPoint y: 239, endPoint x: 554, endPoint y: 260, distance: 304.8
click at [554, 253] on div "Therefore, handle design is a key aspect of cup ergonomics." at bounding box center [577, 246] width 282 height 14
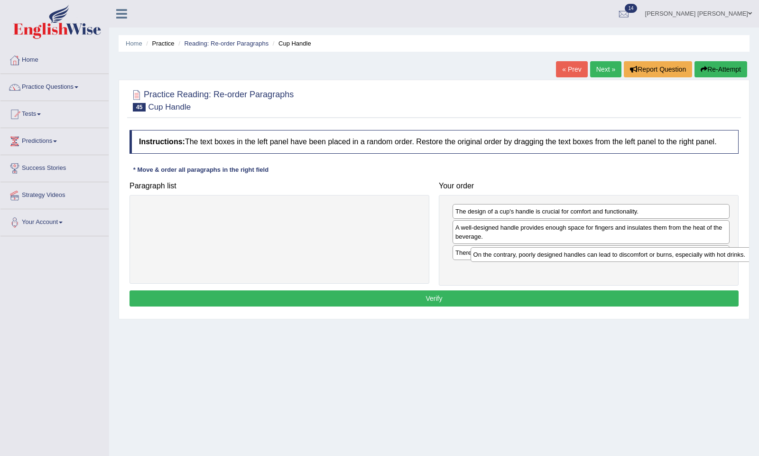
drag, startPoint x: 302, startPoint y: 217, endPoint x: 632, endPoint y: 260, distance: 332.9
click at [634, 260] on div "On the contrary, poorly designed handles can lead to discomfort or burns, espec…" at bounding box center [612, 254] width 282 height 14
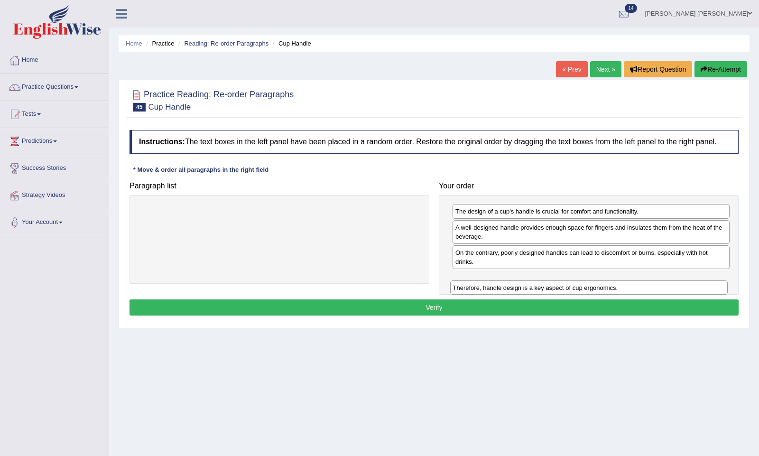
drag, startPoint x: 562, startPoint y: 262, endPoint x: 560, endPoint y: 298, distance: 36.1
click at [560, 295] on div "Therefore, handle design is a key aspect of cup ergonomics." at bounding box center [588, 287] width 277 height 14
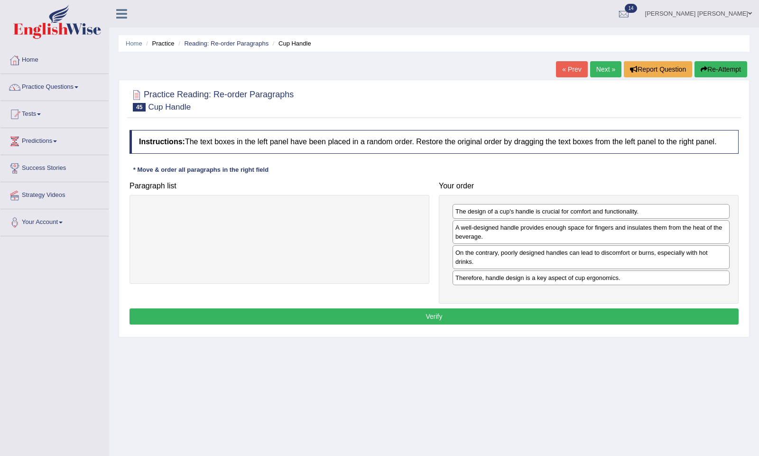
click at [492, 319] on button "Verify" at bounding box center [433, 316] width 609 height 16
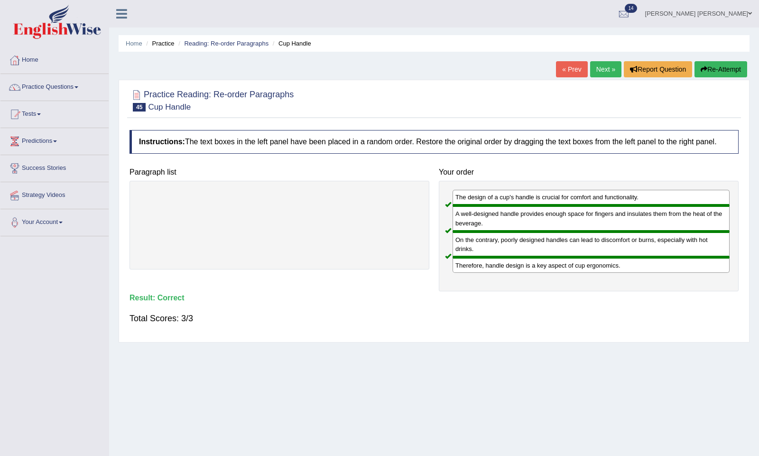
click at [599, 64] on link "Next »" at bounding box center [605, 69] width 31 height 16
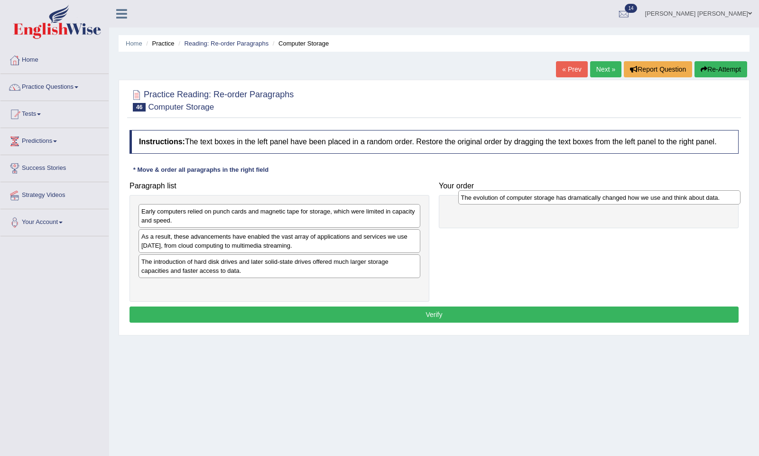
drag, startPoint x: 204, startPoint y: 273, endPoint x: 526, endPoint y: 209, distance: 327.9
click at [525, 204] on div "The evolution of computer storage has dramatically changed how we use and think…" at bounding box center [599, 197] width 282 height 14
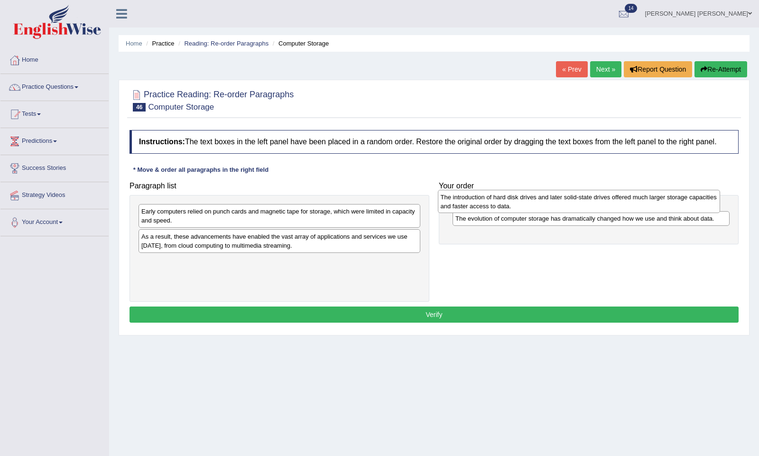
drag, startPoint x: 342, startPoint y: 269, endPoint x: 641, endPoint y: 202, distance: 305.9
click at [641, 203] on div "The introduction of hard disk drives and later solid-state drives offered much …" at bounding box center [579, 201] width 282 height 23
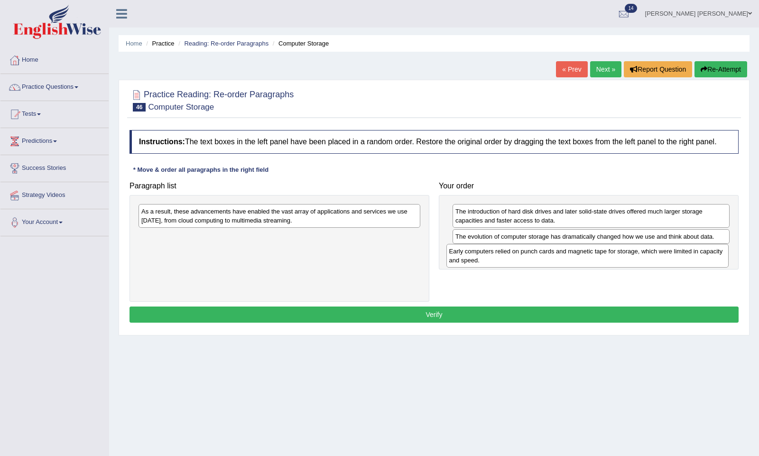
drag, startPoint x: 303, startPoint y: 219, endPoint x: 611, endPoint y: 257, distance: 310.7
click at [611, 257] on div "Early computers relied on punch cards and magnetic tape for storage, which were…" at bounding box center [587, 255] width 282 height 23
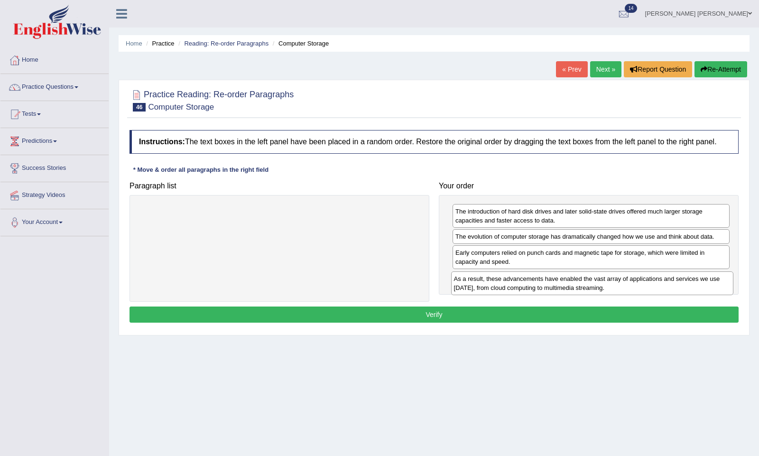
drag, startPoint x: 290, startPoint y: 227, endPoint x: 603, endPoint y: 295, distance: 319.9
click at [603, 295] on div "As a result, these advancements have enabled the vast array of applications and…" at bounding box center [592, 282] width 282 height 23
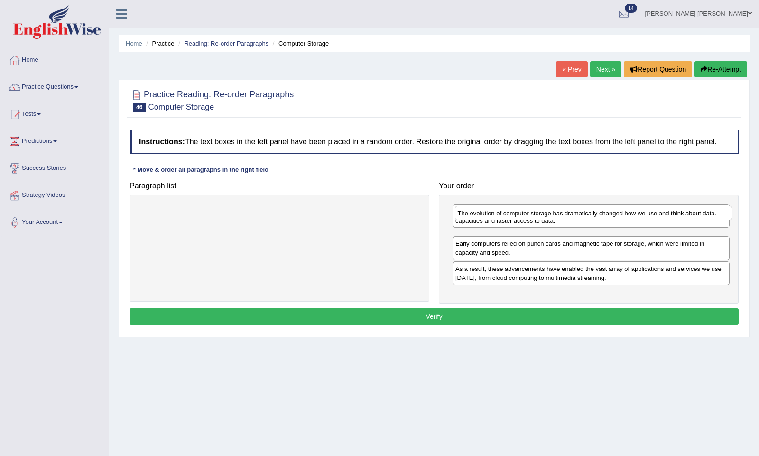
drag, startPoint x: 549, startPoint y: 248, endPoint x: 552, endPoint y: 222, distance: 26.2
click at [552, 220] on div "The evolution of computer storage has dramatically changed how we use and think…" at bounding box center [593, 213] width 277 height 14
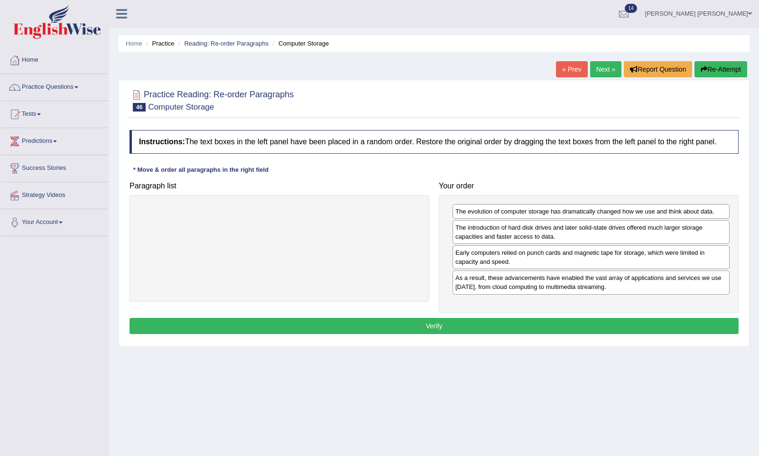
click at [390, 324] on button "Verify" at bounding box center [433, 326] width 609 height 16
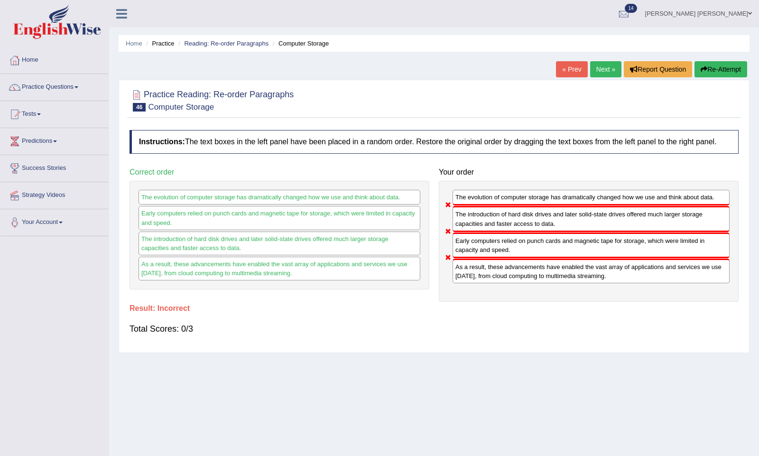
click at [712, 70] on button "Re-Attempt" at bounding box center [720, 69] width 53 height 16
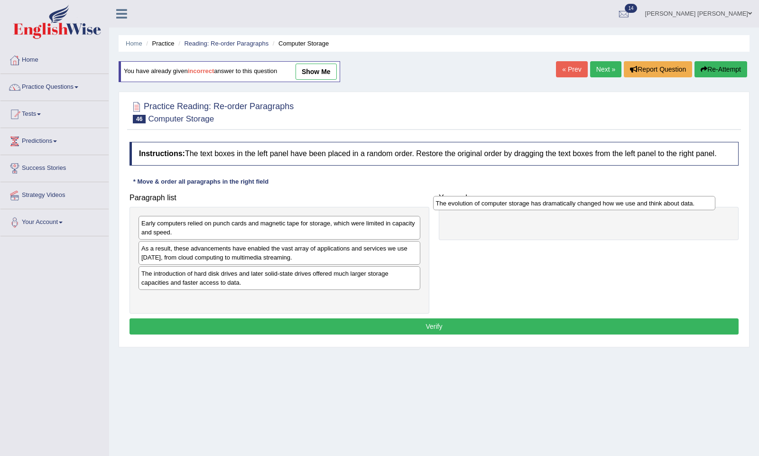
drag, startPoint x: 249, startPoint y: 279, endPoint x: 547, endPoint y: 218, distance: 304.1
click at [548, 210] on div "The evolution of computer storage has dramatically changed how we use and think…" at bounding box center [574, 203] width 282 height 14
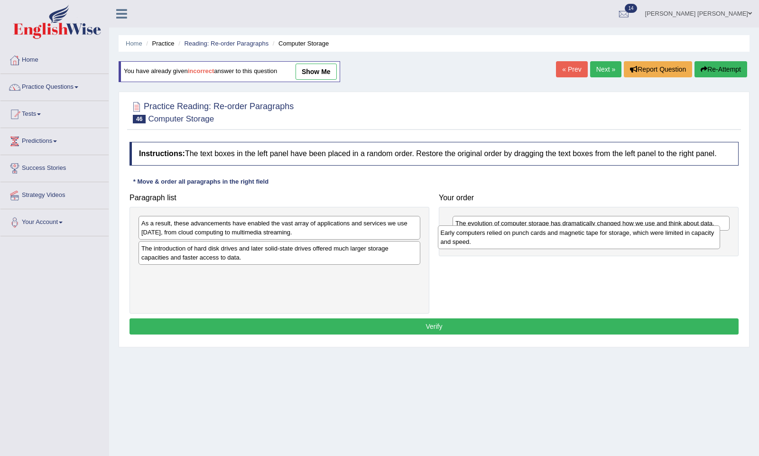
drag, startPoint x: 245, startPoint y: 236, endPoint x: 545, endPoint y: 246, distance: 299.5
click at [545, 246] on div "Early computers relied on punch cards and magnetic tape for storage, which were…" at bounding box center [579, 236] width 282 height 23
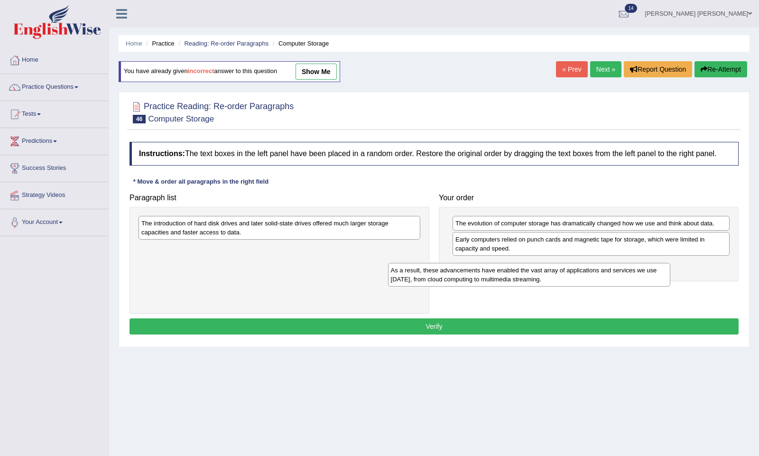
drag, startPoint x: 251, startPoint y: 238, endPoint x: 499, endPoint y: 308, distance: 257.4
click at [499, 286] on div "As a result, these advancements have enabled the vast array of applications and…" at bounding box center [529, 274] width 282 height 23
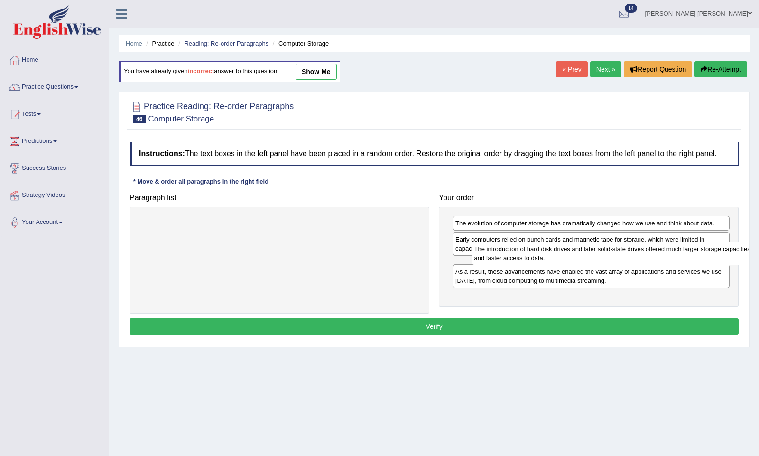
drag, startPoint x: 244, startPoint y: 236, endPoint x: 577, endPoint y: 262, distance: 334.0
click at [577, 262] on div "The introduction of hard disk drives and later solid-state drives offered much …" at bounding box center [612, 252] width 282 height 23
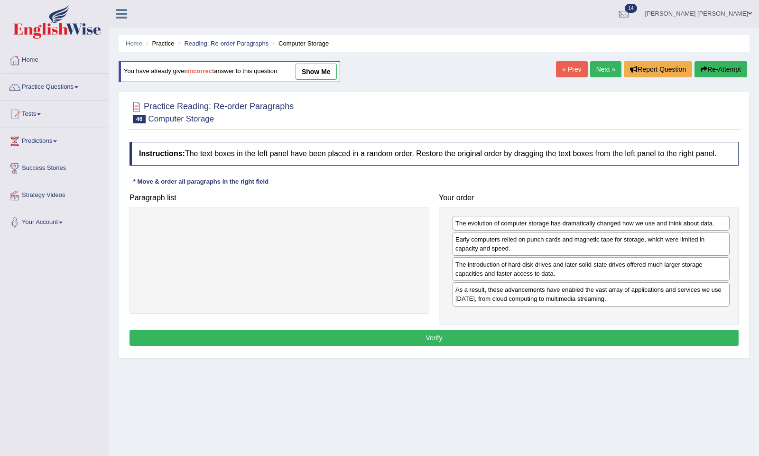
click at [422, 344] on button "Verify" at bounding box center [433, 338] width 609 height 16
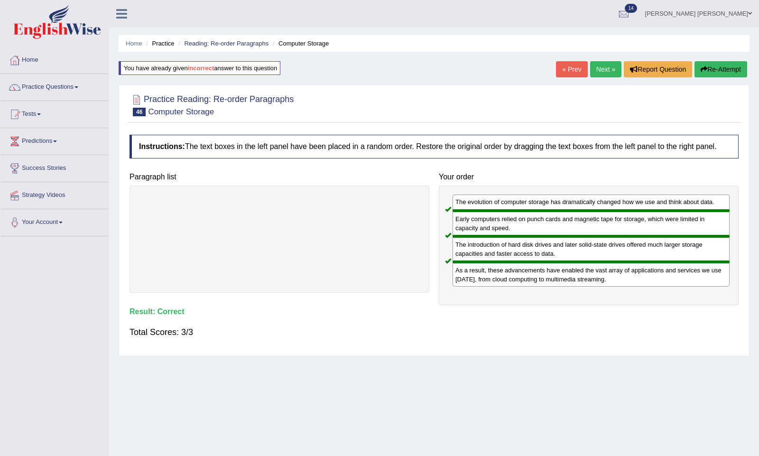
click at [600, 68] on link "Next »" at bounding box center [605, 69] width 31 height 16
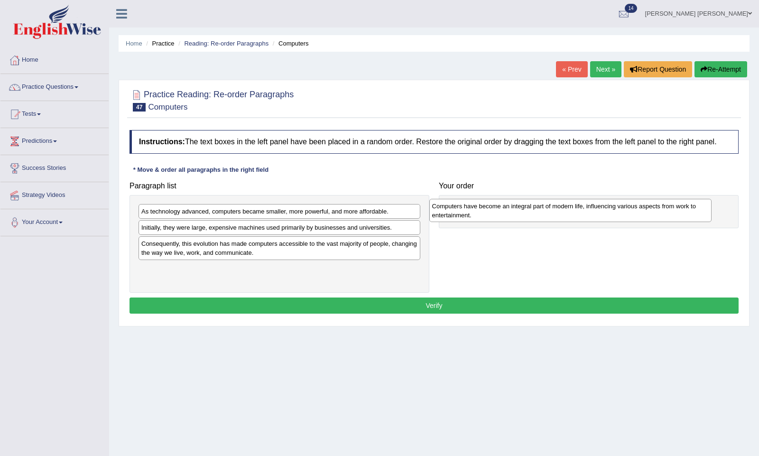
drag, startPoint x: 329, startPoint y: 277, endPoint x: 628, endPoint y: 213, distance: 305.8
click at [628, 213] on div "Computers have become an integral part of modern life, influencing various aspe…" at bounding box center [570, 210] width 282 height 23
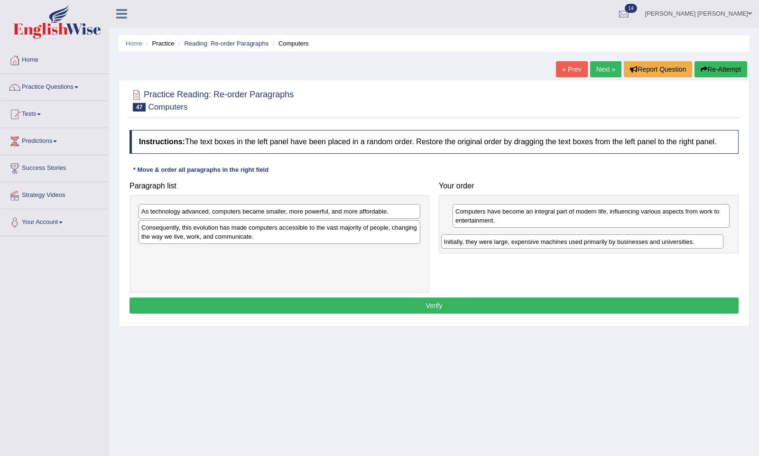
drag, startPoint x: 327, startPoint y: 234, endPoint x: 629, endPoint y: 248, distance: 302.0
click at [629, 249] on div "Initially, they were large, expensive machines used primarily by businesses and…" at bounding box center [582, 241] width 282 height 14
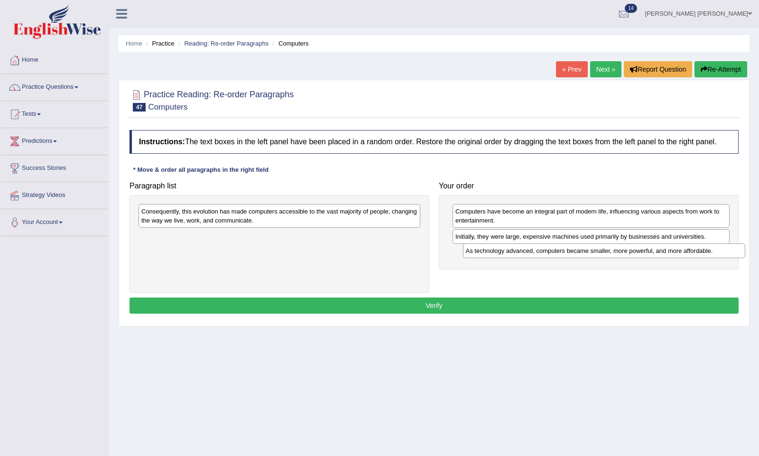
drag, startPoint x: 213, startPoint y: 221, endPoint x: 530, endPoint y: 261, distance: 319.9
click at [531, 258] on div "As technology advanced, computers became smaller, more powerful, and more affor…" at bounding box center [604, 250] width 282 height 14
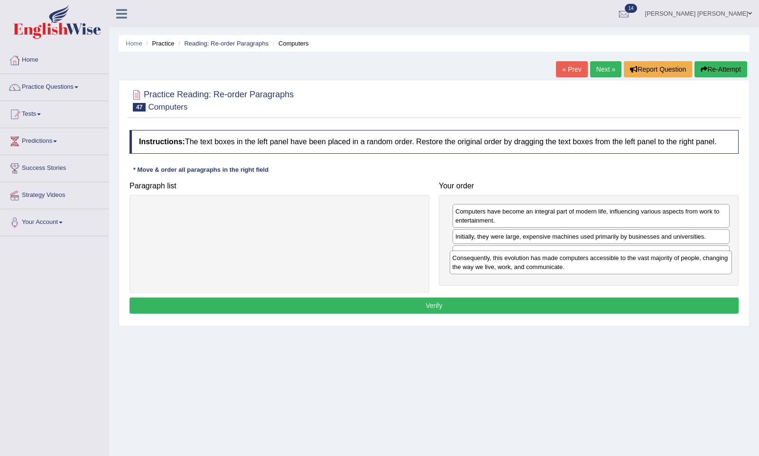
drag, startPoint x: 283, startPoint y: 223, endPoint x: 598, endPoint y: 270, distance: 318.4
click at [598, 270] on div "Consequently, this evolution has made computers accessible to the vast majority…" at bounding box center [591, 261] width 282 height 23
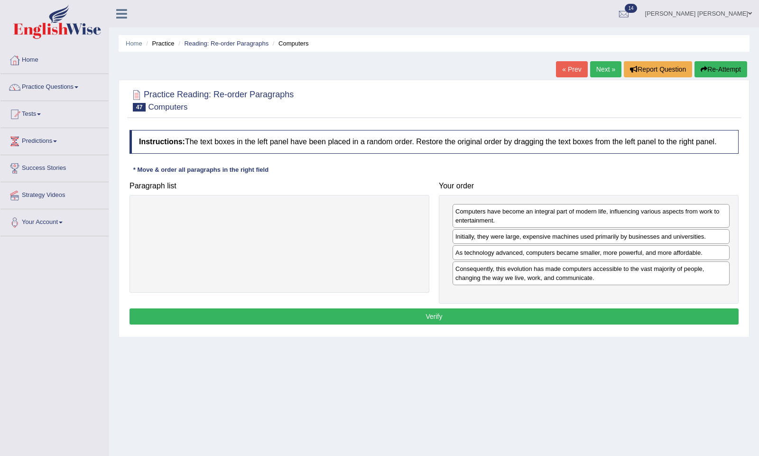
click at [424, 319] on button "Verify" at bounding box center [433, 316] width 609 height 16
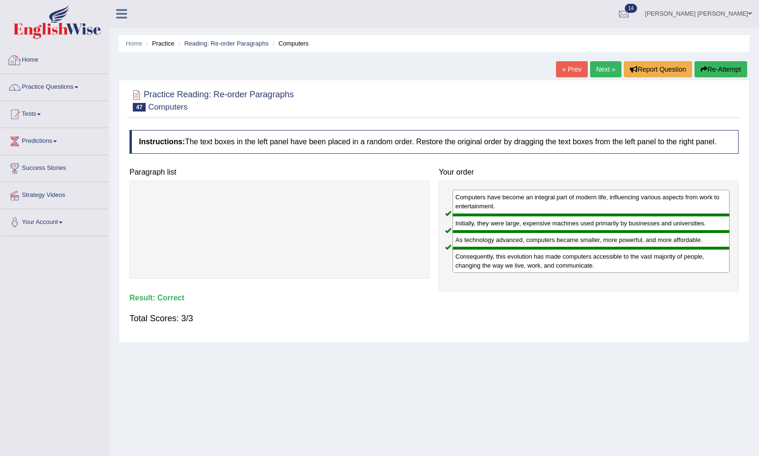
click at [31, 57] on link "Home" at bounding box center [54, 59] width 108 height 24
